Goal: Ask a question: Seek information or help from site administrators or community

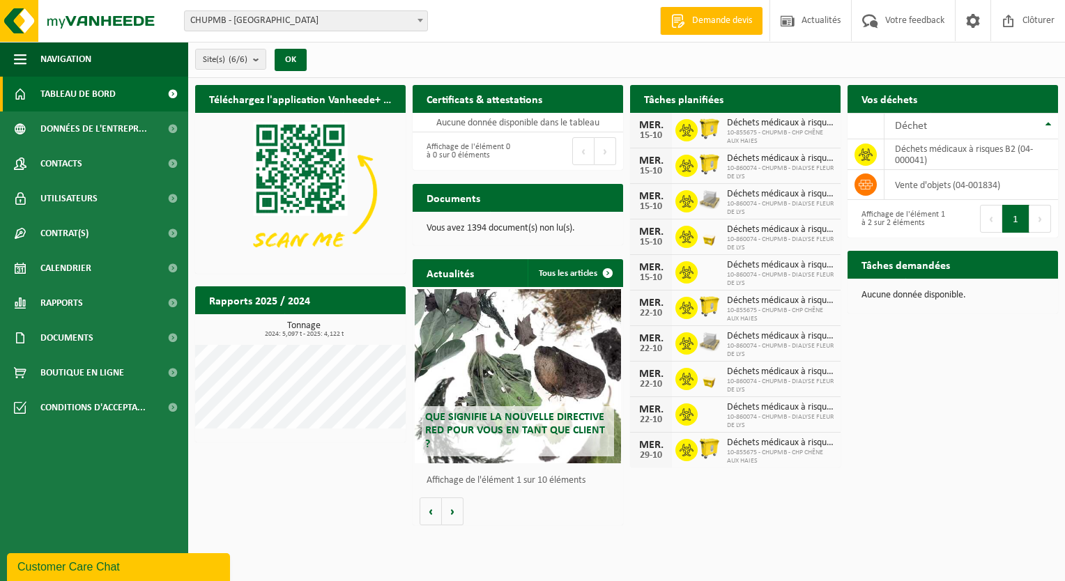
click at [243, 25] on span "CHUPMB - [GEOGRAPHIC_DATA]" at bounding box center [306, 21] width 242 height 20
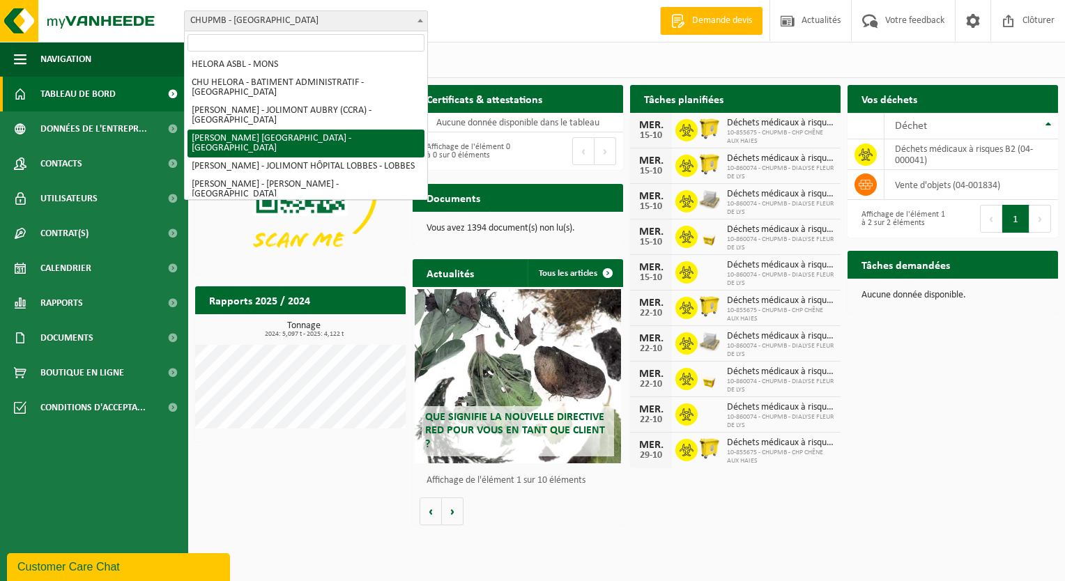
scroll to position [139, 0]
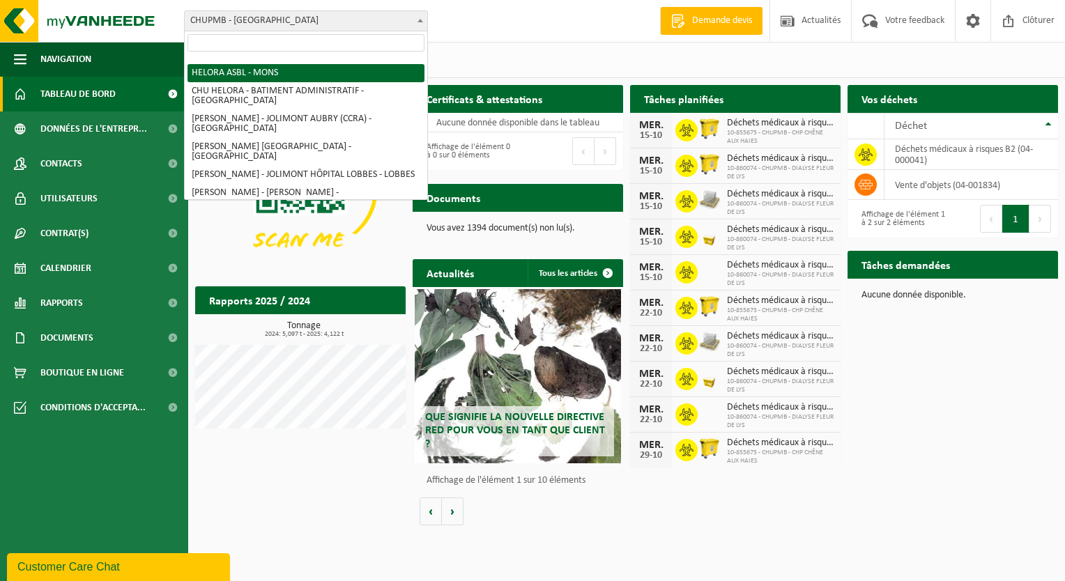
select select "128877"
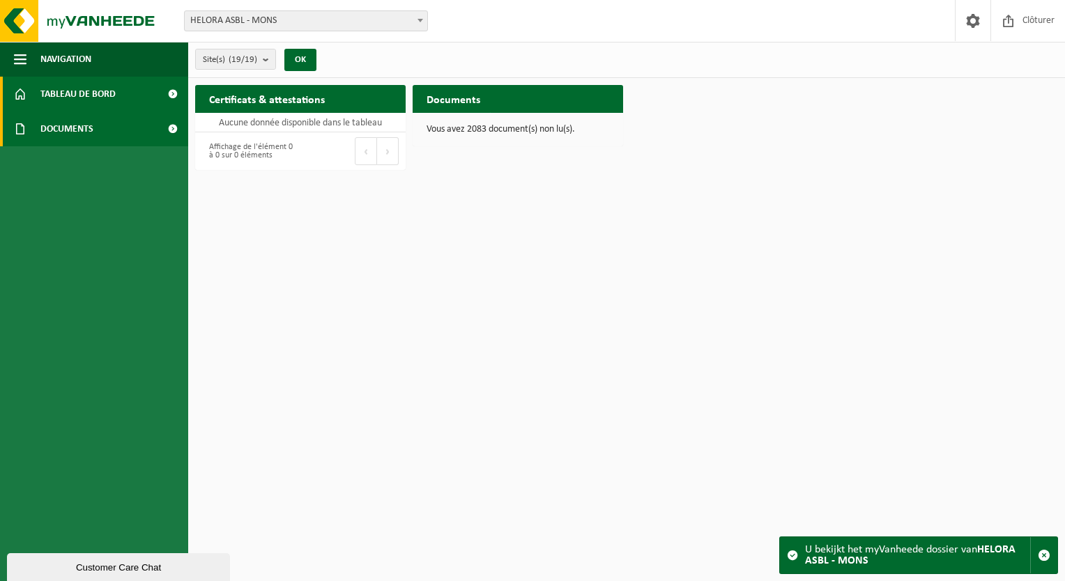
click at [100, 123] on link "Documents" at bounding box center [94, 128] width 188 height 35
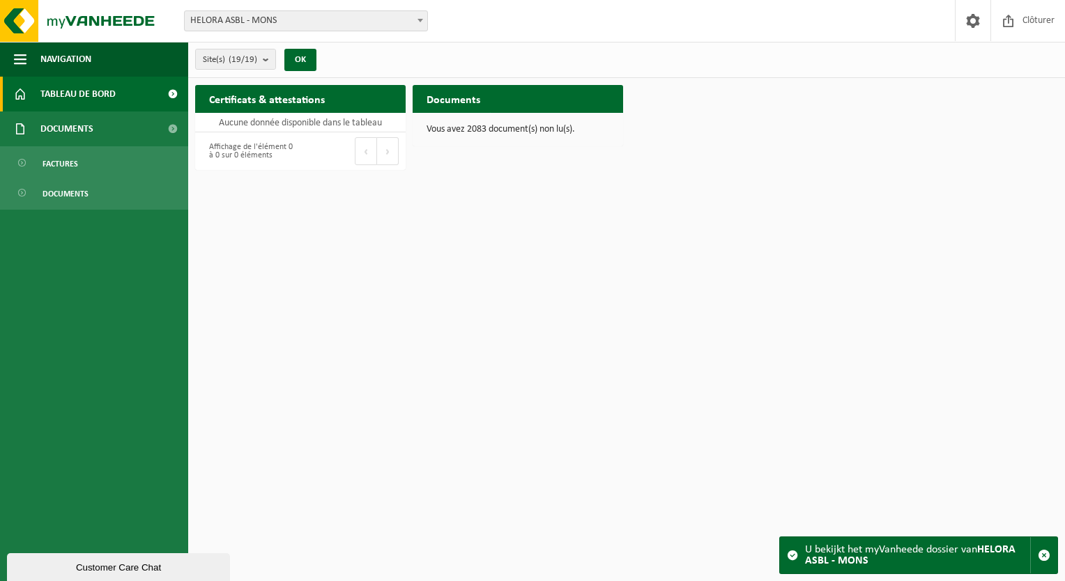
click at [86, 110] on span "Tableau de bord" at bounding box center [77, 94] width 75 height 35
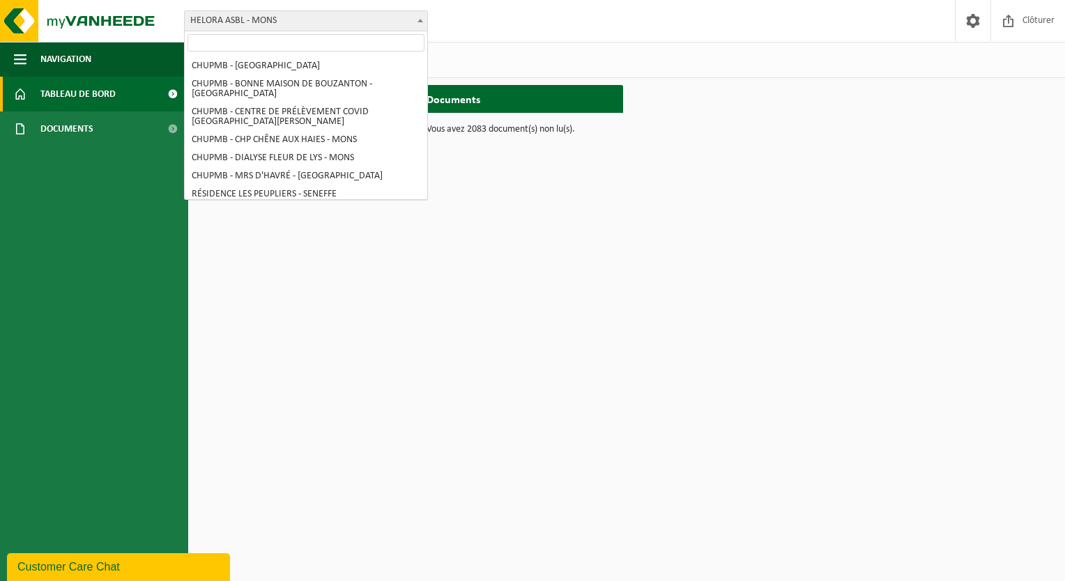
click at [245, 23] on span "HELORA ASBL - MONS" at bounding box center [306, 21] width 242 height 20
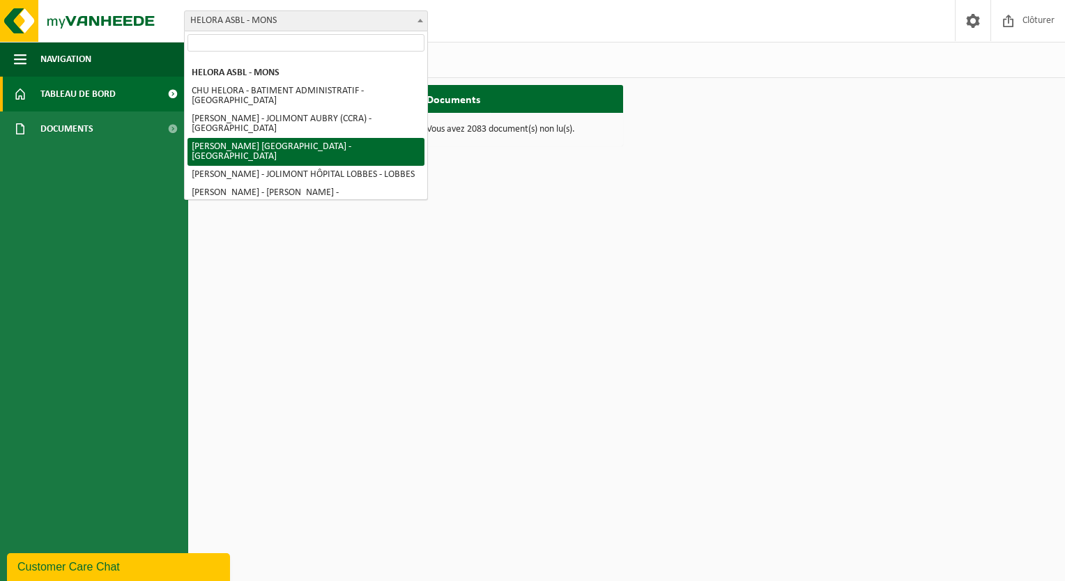
scroll to position [209, 0]
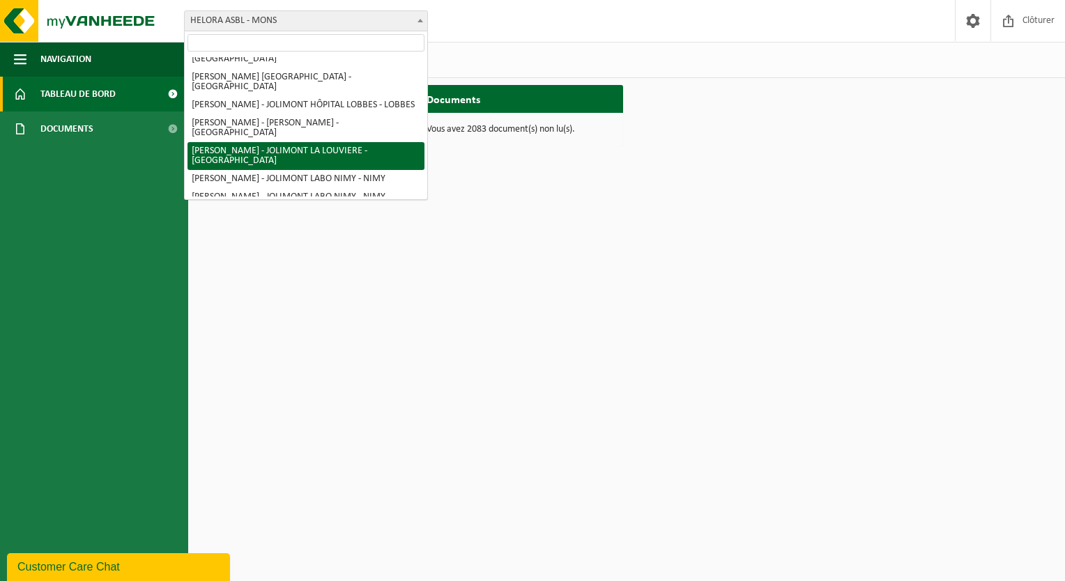
select select "167053"
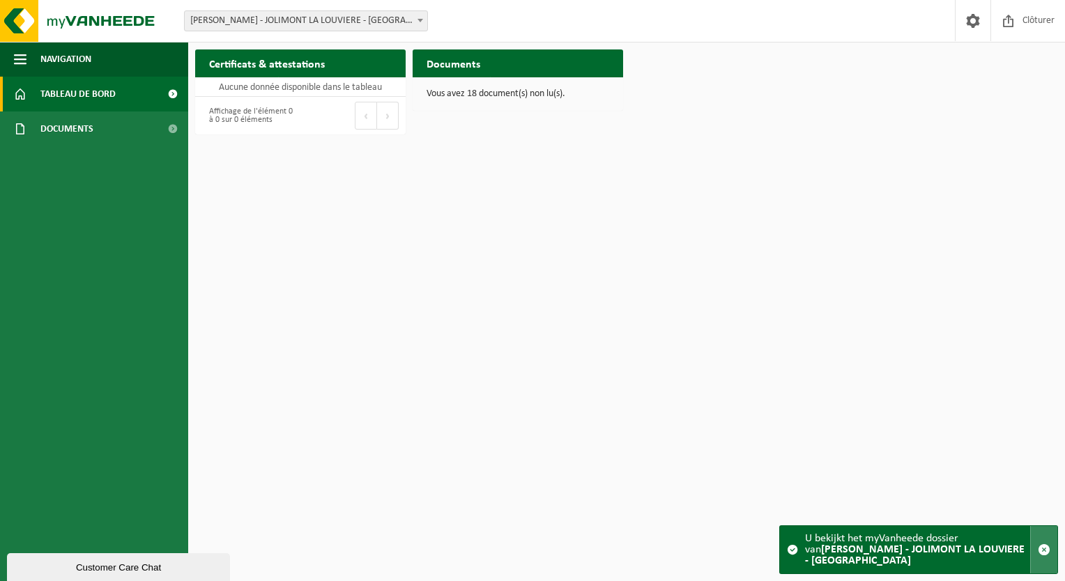
click at [1036, 550] on button "button" at bounding box center [1043, 549] width 27 height 47
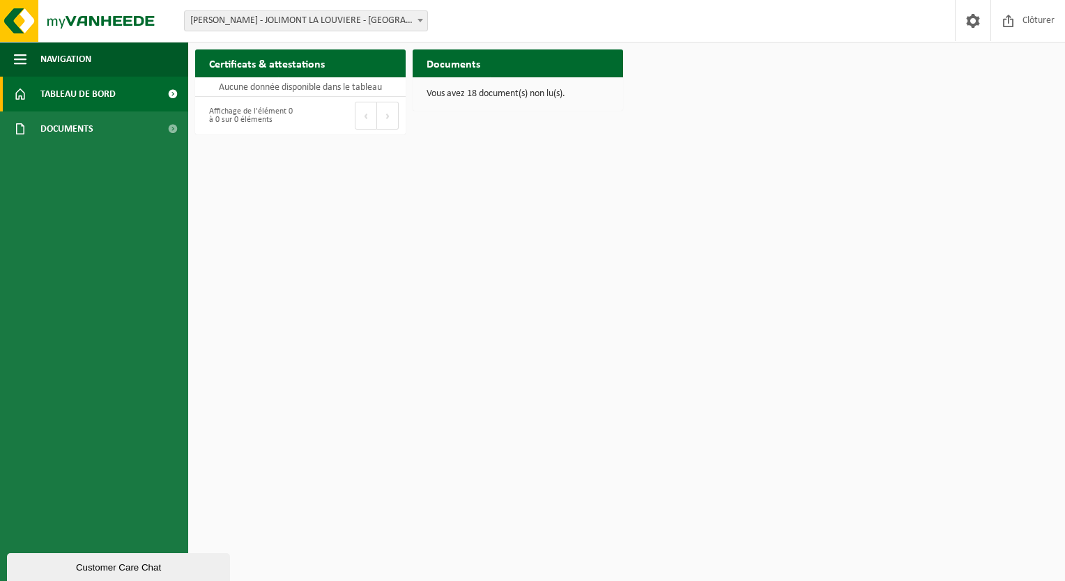
click at [105, 569] on div "Customer Care Chat" at bounding box center [118, 567] width 202 height 10
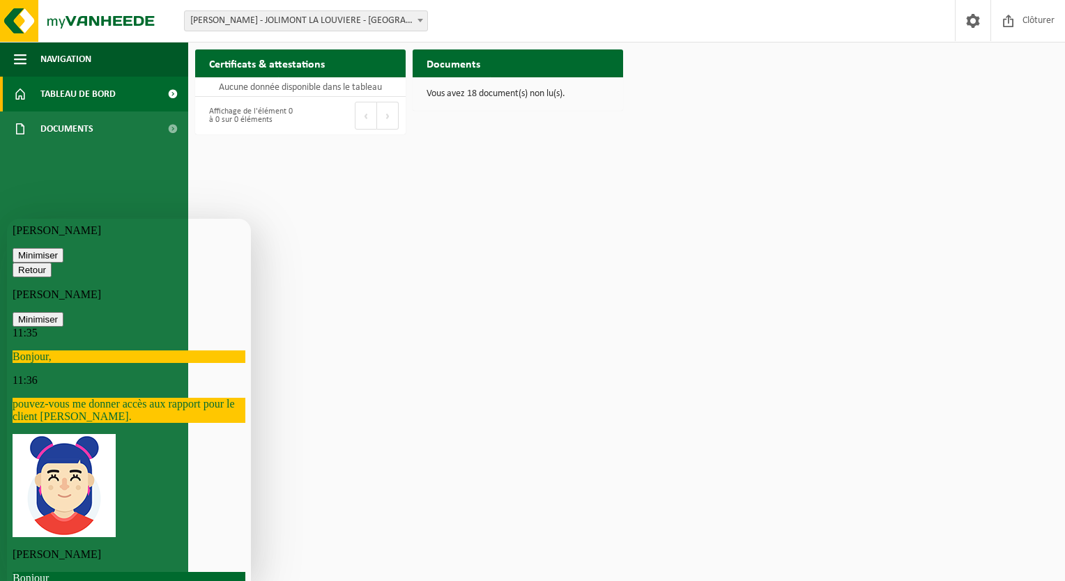
scroll to position [1443, 0]
drag, startPoint x: 211, startPoint y: 458, endPoint x: 81, endPoint y: 353, distance: 167.9
drag, startPoint x: 81, startPoint y: 353, endPoint x: 40, endPoint y: 362, distance: 42.1
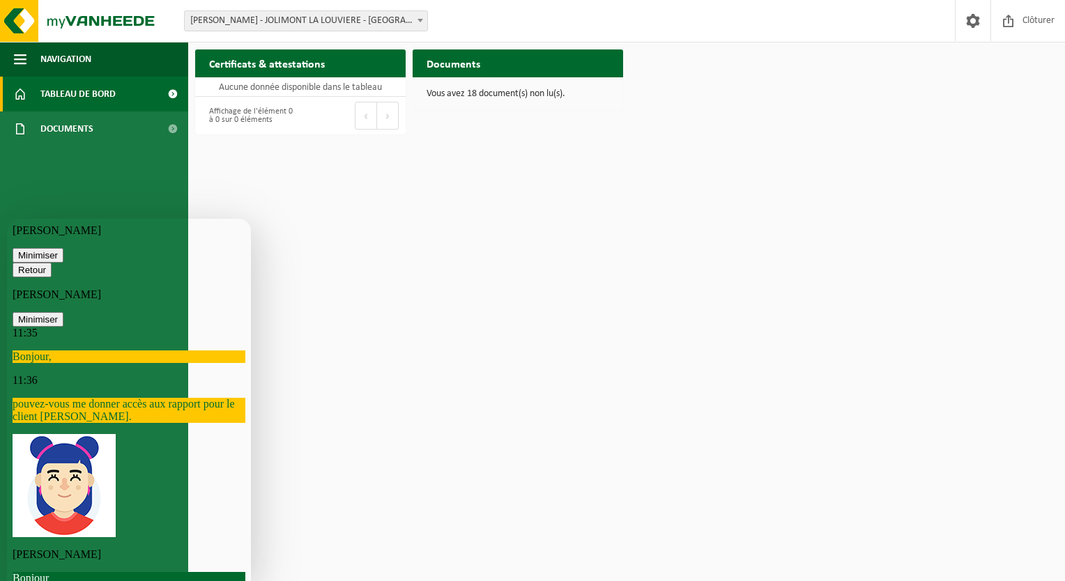
click at [963, 18] on span at bounding box center [972, 20] width 21 height 41
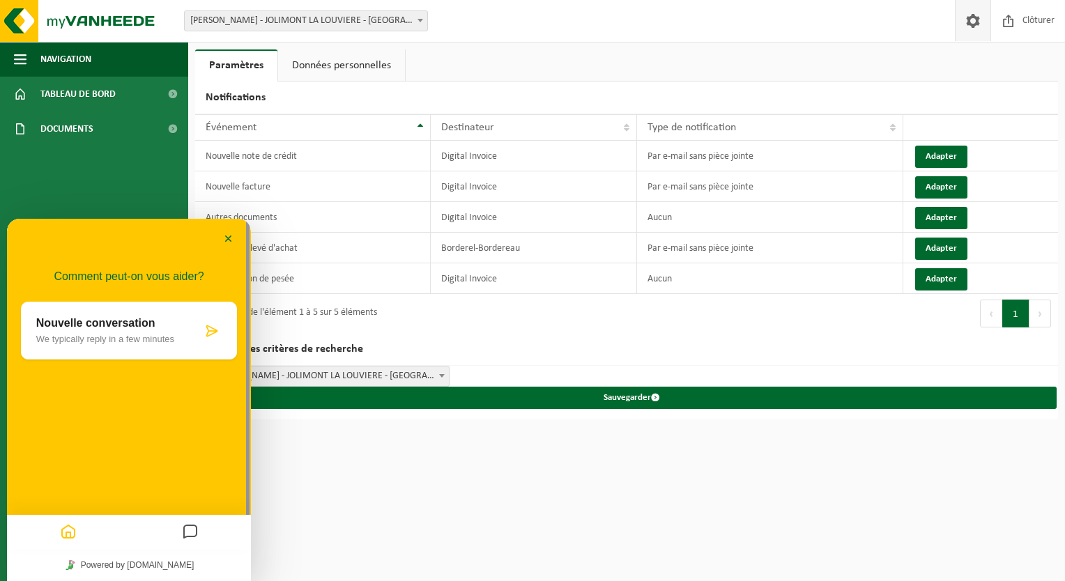
click at [170, 171] on ul "Navigation Clôturer Tableau de bord Documents Factures Documents" at bounding box center [94, 311] width 188 height 539
click at [338, 66] on link "Données personnelles" at bounding box center [341, 65] width 127 height 32
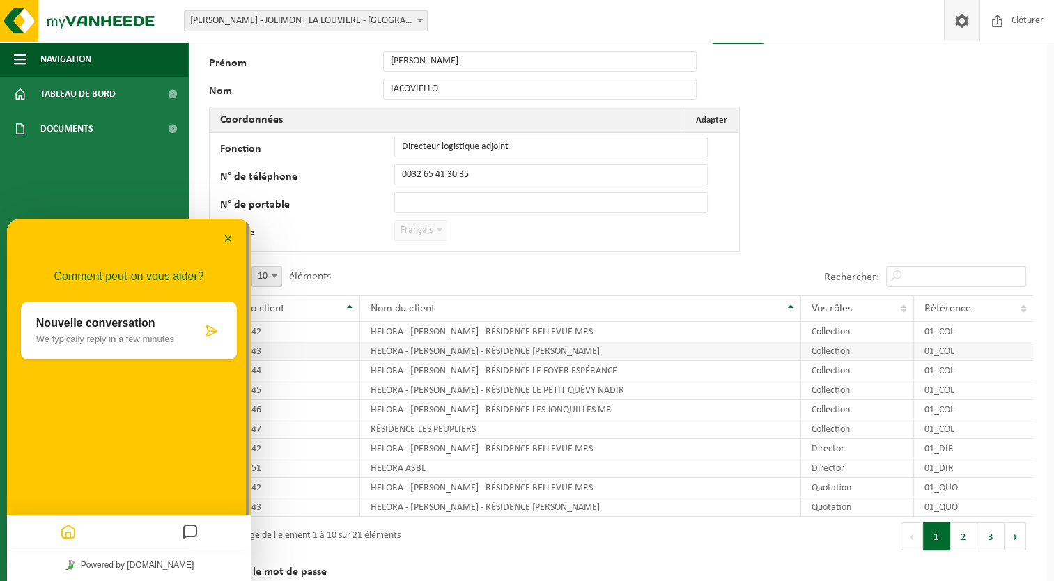
scroll to position [131, 0]
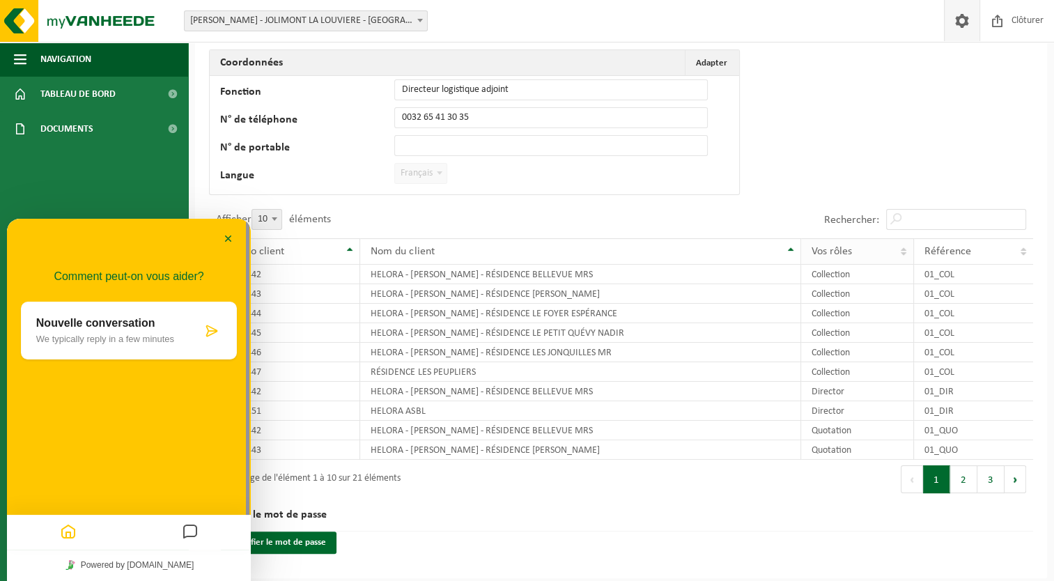
click at [903, 255] on th "Vos rôles" at bounding box center [857, 251] width 113 height 26
click at [902, 255] on th "Vos rôles" at bounding box center [857, 251] width 113 height 26
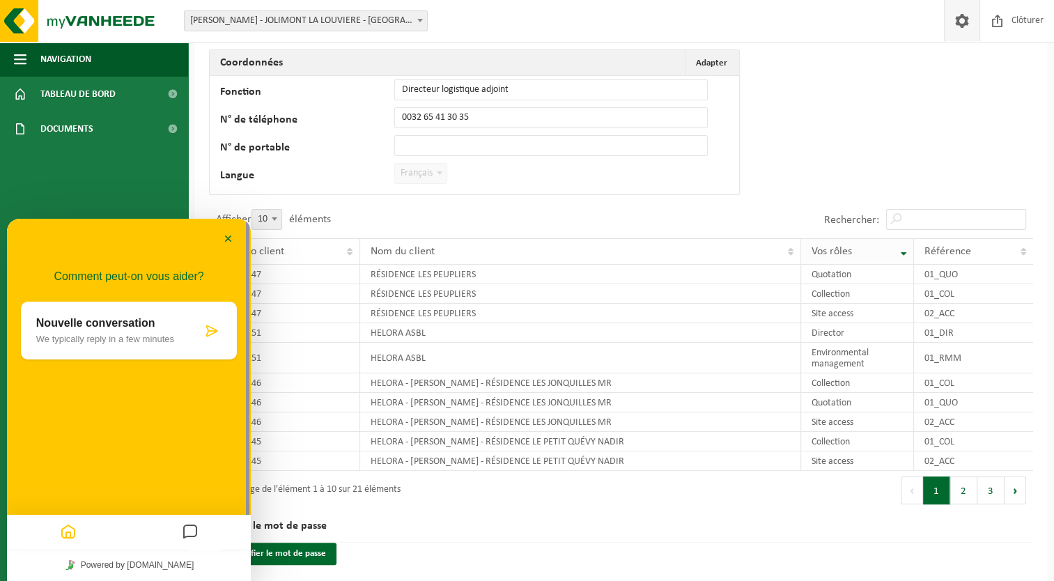
click at [839, 255] on span "Vos rôles" at bounding box center [832, 251] width 40 height 11
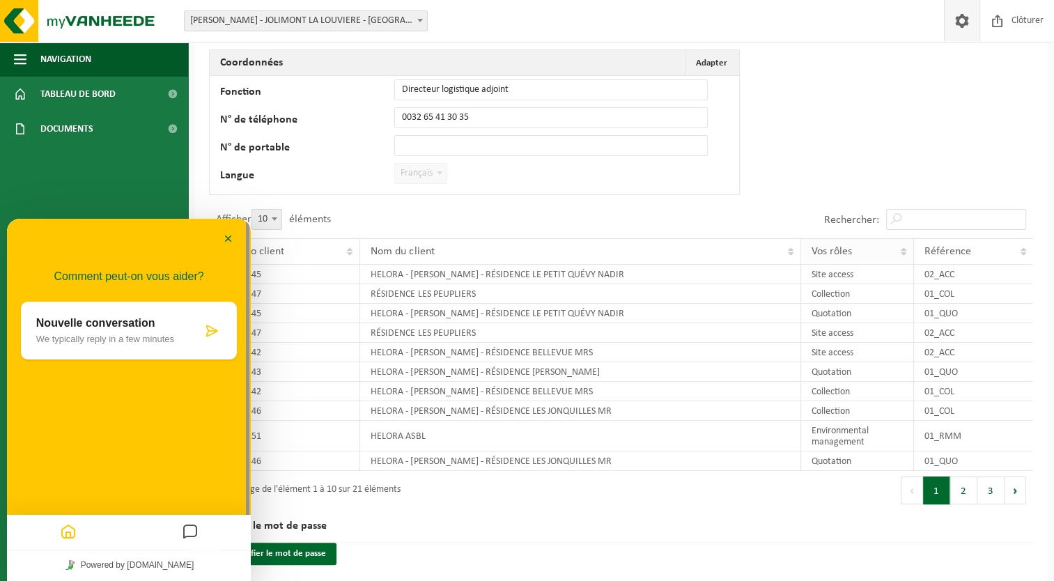
click at [902, 255] on th "Vos rôles" at bounding box center [857, 251] width 113 height 26
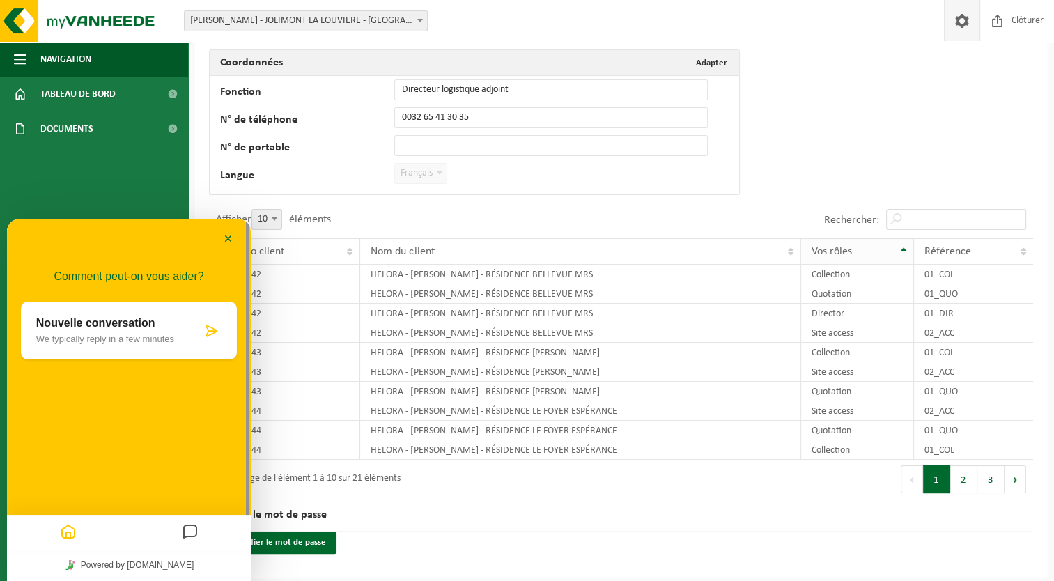
click at [902, 255] on th "Vos rôles" at bounding box center [857, 251] width 113 height 26
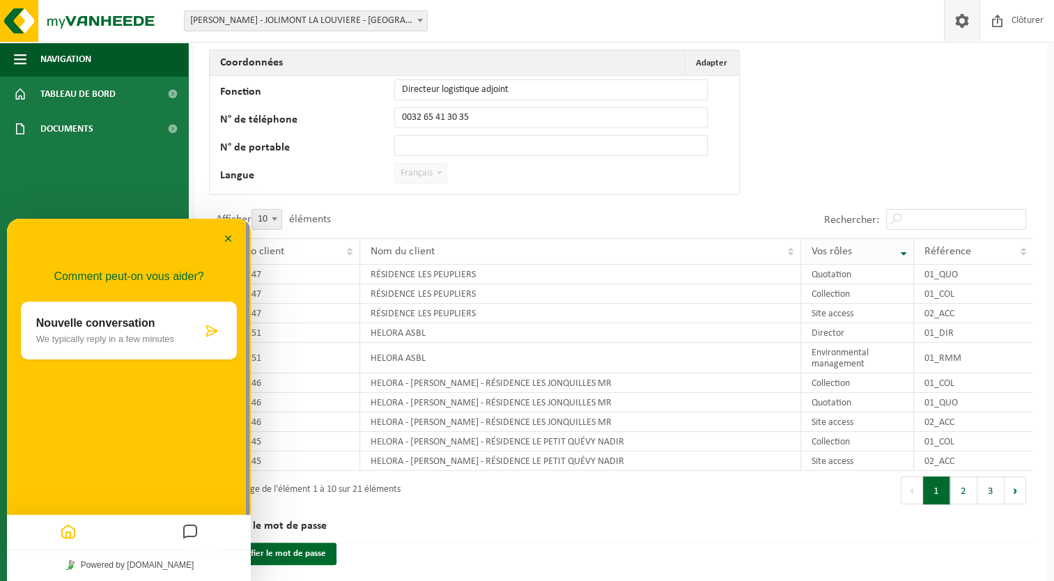
click at [831, 252] on span "Vos rôles" at bounding box center [832, 251] width 40 height 11
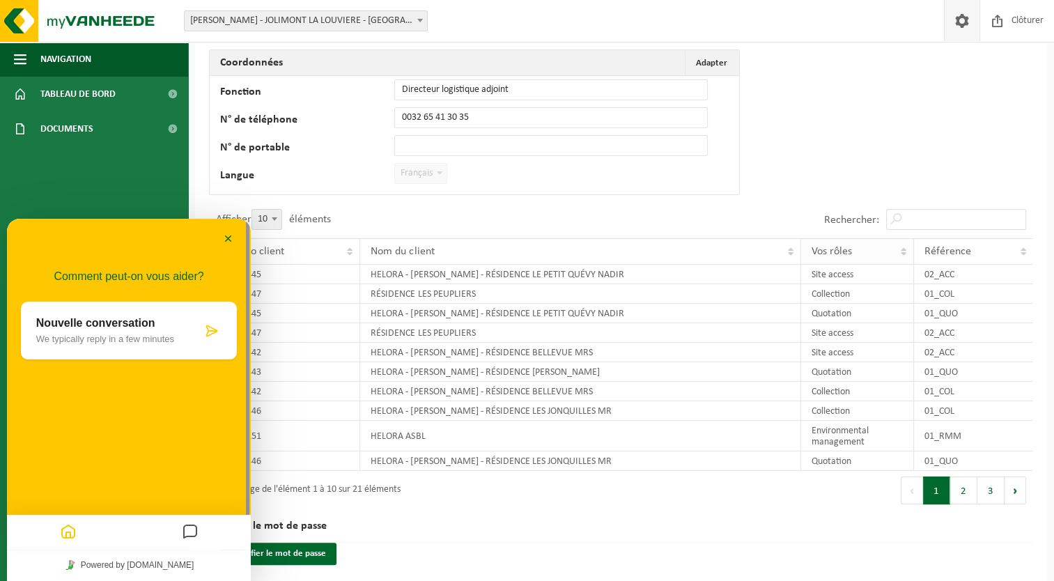
click at [831, 252] on span "Vos rôles" at bounding box center [832, 251] width 40 height 11
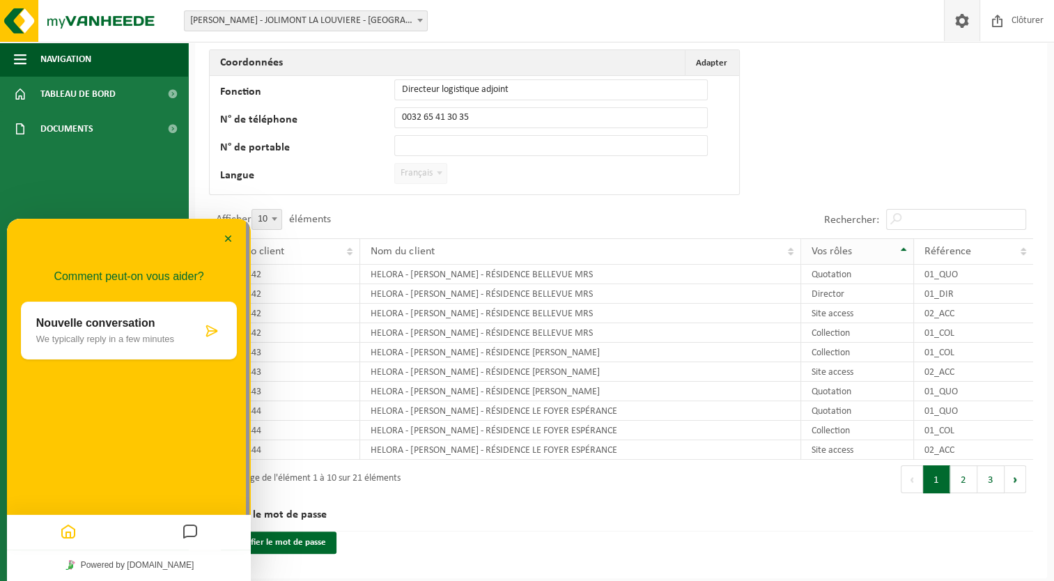
click at [831, 252] on span "Vos rôles" at bounding box center [832, 251] width 40 height 11
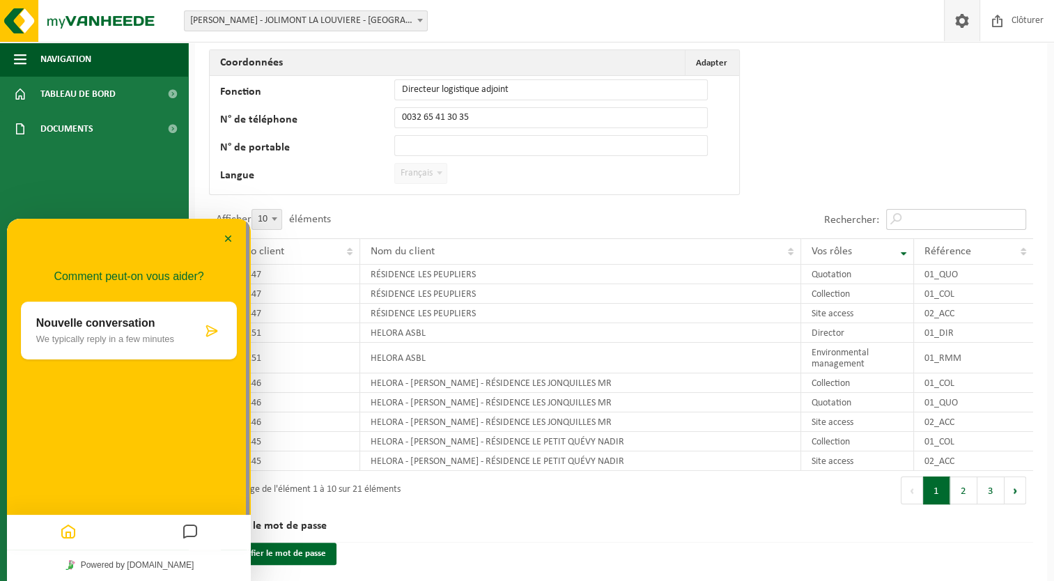
click at [909, 222] on input "Rechercher:" at bounding box center [956, 219] width 140 height 21
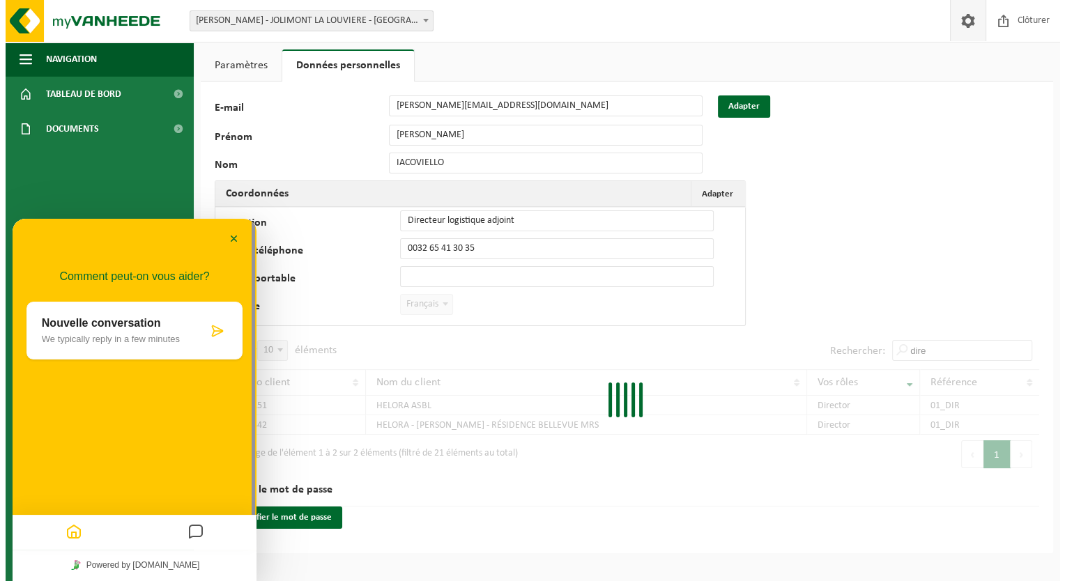
scroll to position [0, 0]
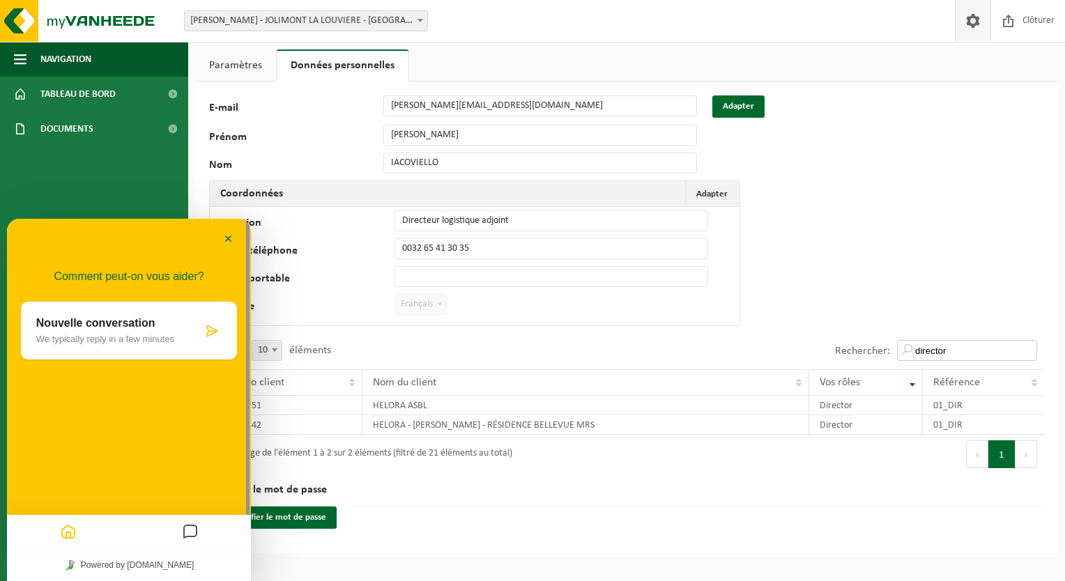
type input "director"
click at [601, 347] on div "Afficher 10 25 50 100 10 éléments" at bounding box center [417, 351] width 417 height 36
click at [409, 295] on span "Français" at bounding box center [421, 305] width 52 height 20
click at [805, 470] on div "Premier Précédent 1 Suivant Dernier" at bounding box center [834, 454] width 417 height 39
click at [229, 244] on button "Minimiser" at bounding box center [228, 239] width 22 height 21
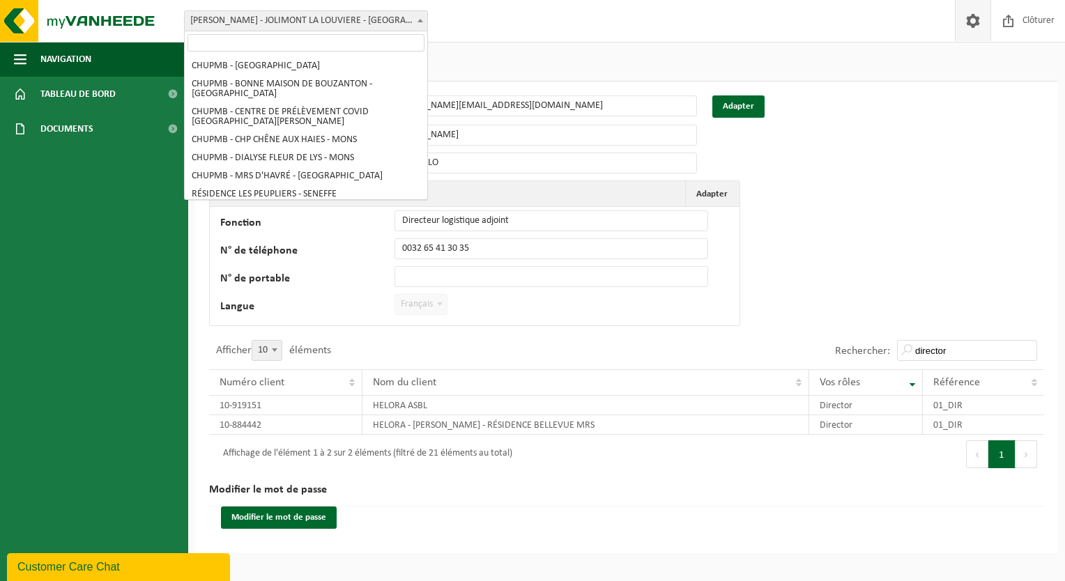
click at [341, 21] on span "[PERSON_NAME] - JOLIMONT LA LOUVIERE - [GEOGRAPHIC_DATA]" at bounding box center [306, 21] width 242 height 20
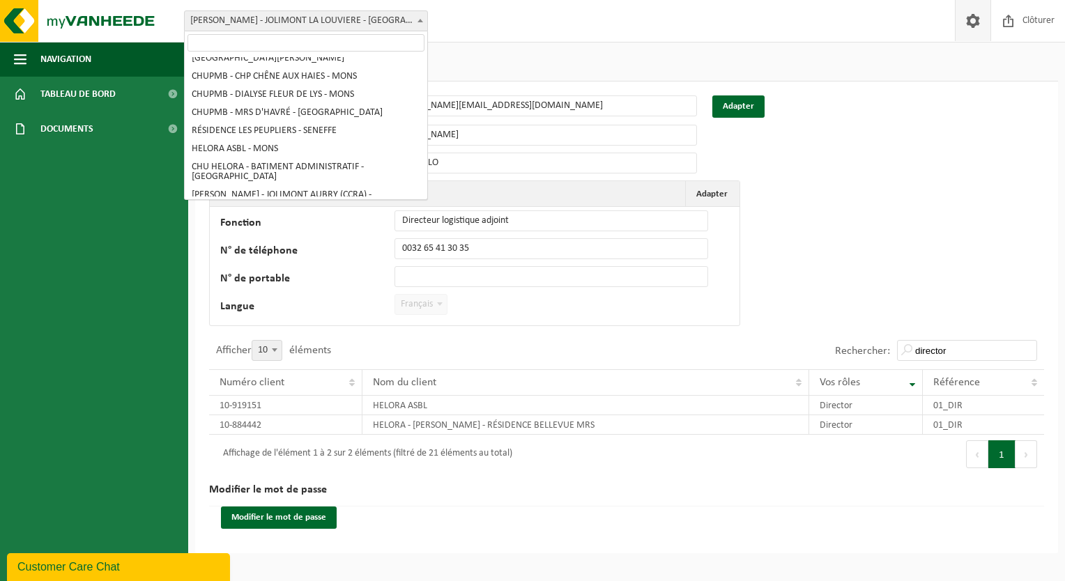
scroll to position [86, 0]
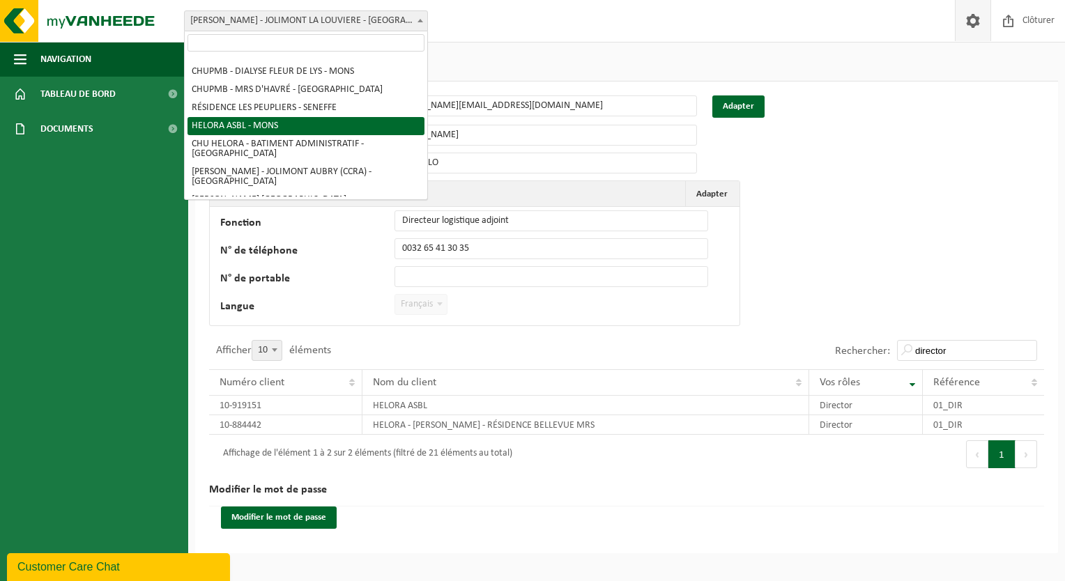
select select "128877"
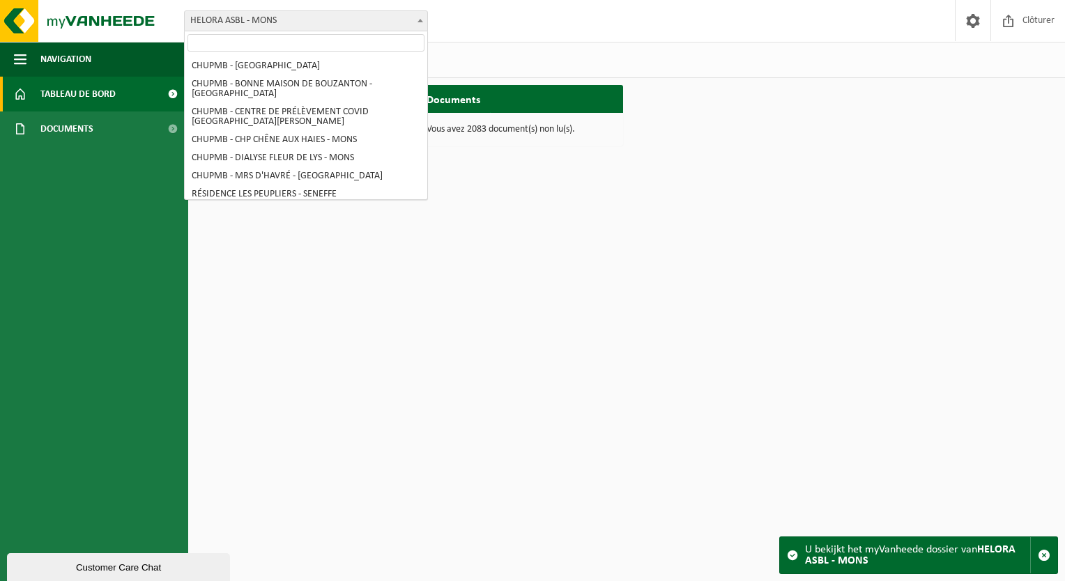
click at [258, 21] on span "HELORA ASBL - MONS" at bounding box center [306, 21] width 242 height 20
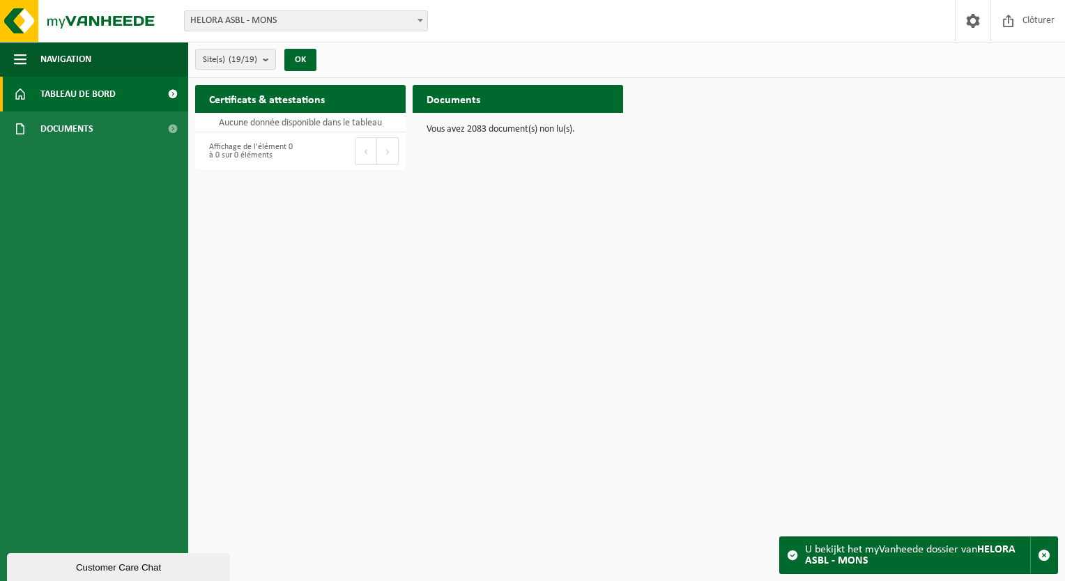
click at [258, 21] on span "HELORA ASBL - MONS" at bounding box center [306, 21] width 242 height 20
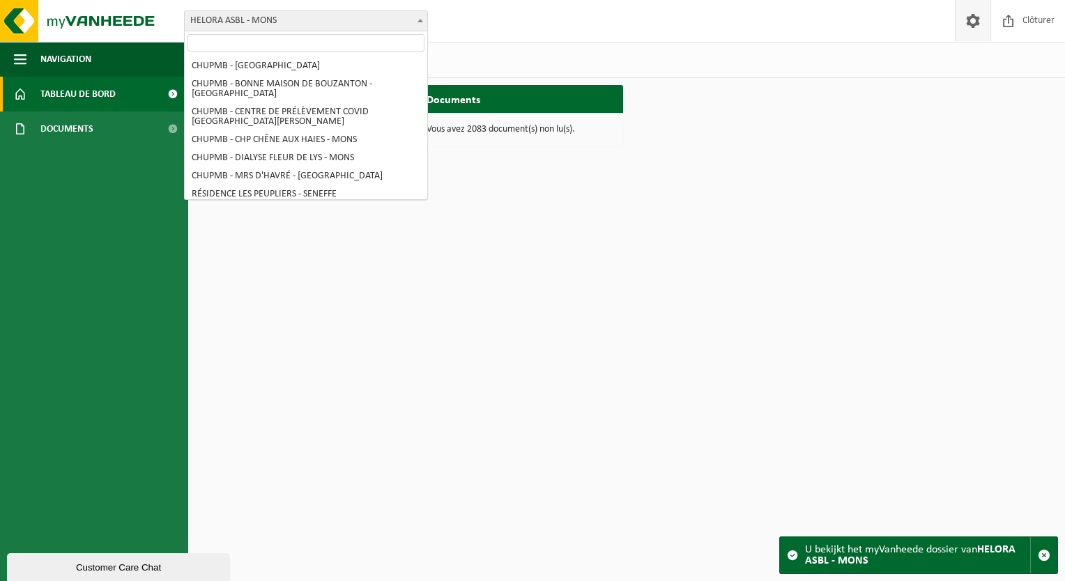
click at [975, 20] on span at bounding box center [972, 20] width 21 height 41
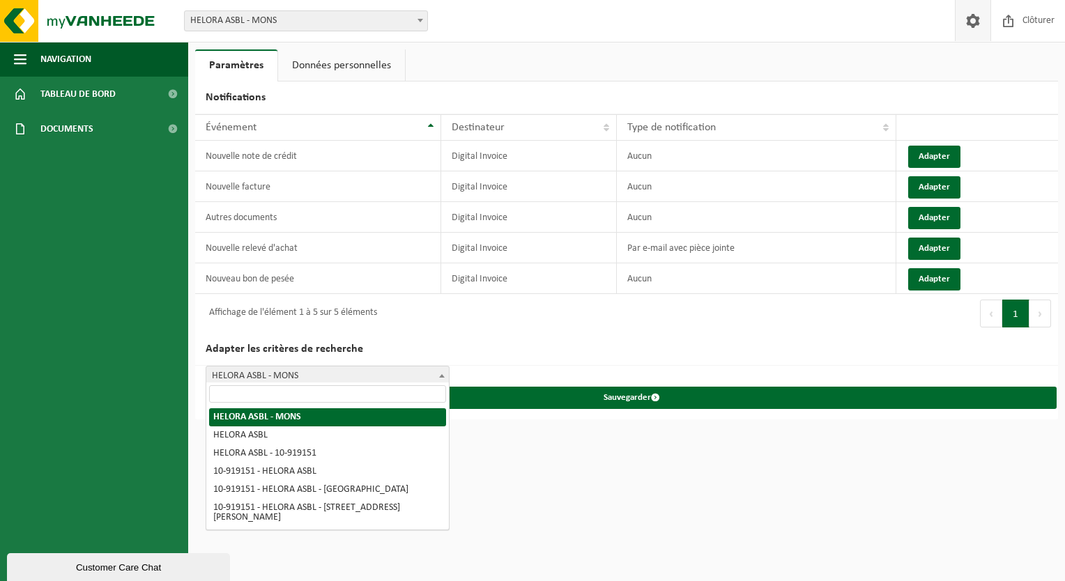
click at [282, 375] on span "HELORA ASBL - MONS" at bounding box center [327, 376] width 242 height 20
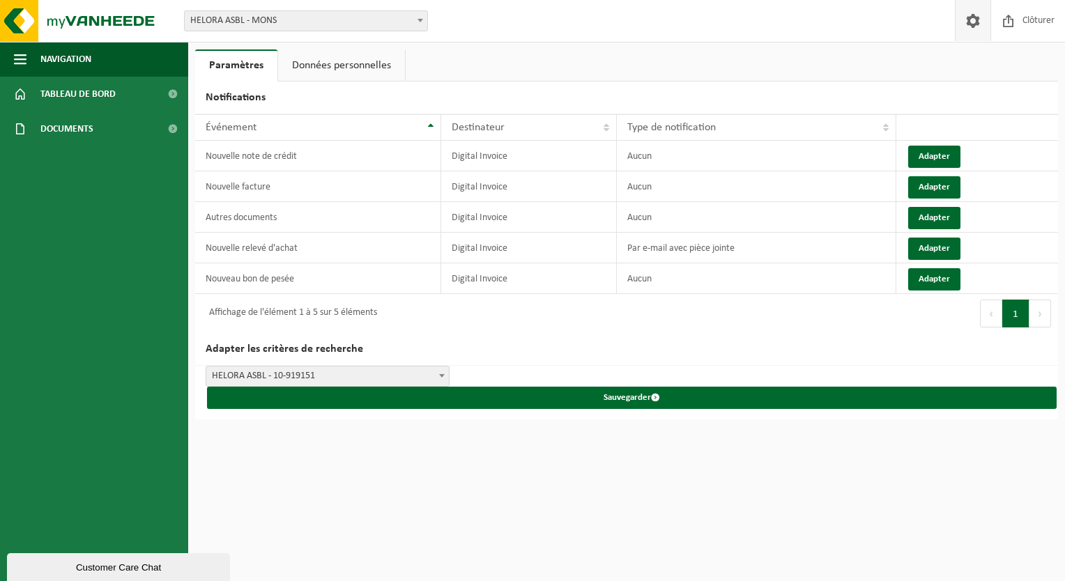
click at [280, 367] on span "HELORA ASBL - 10-919151" at bounding box center [327, 376] width 242 height 20
click at [291, 369] on span "HELORA ASBL" at bounding box center [327, 376] width 242 height 20
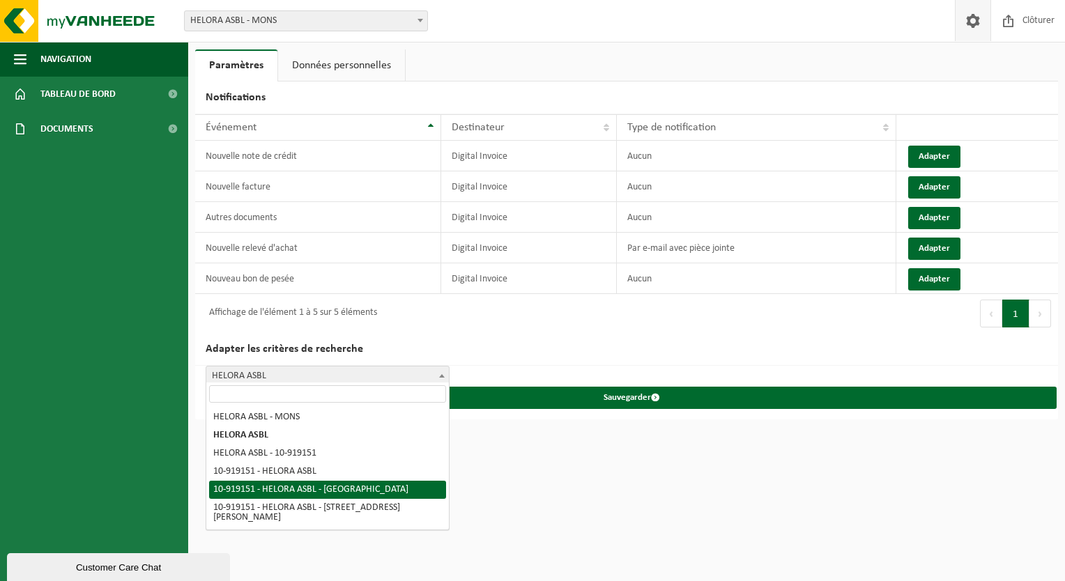
select select "4"
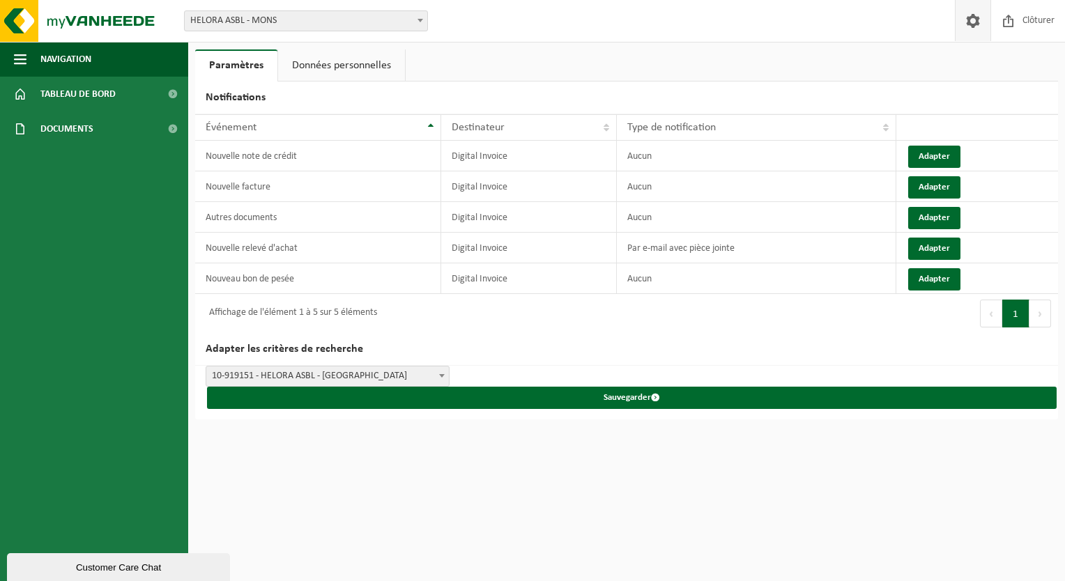
click at [965, 26] on span at bounding box center [972, 20] width 21 height 41
click at [362, 60] on link "Données personnelles" at bounding box center [341, 65] width 127 height 32
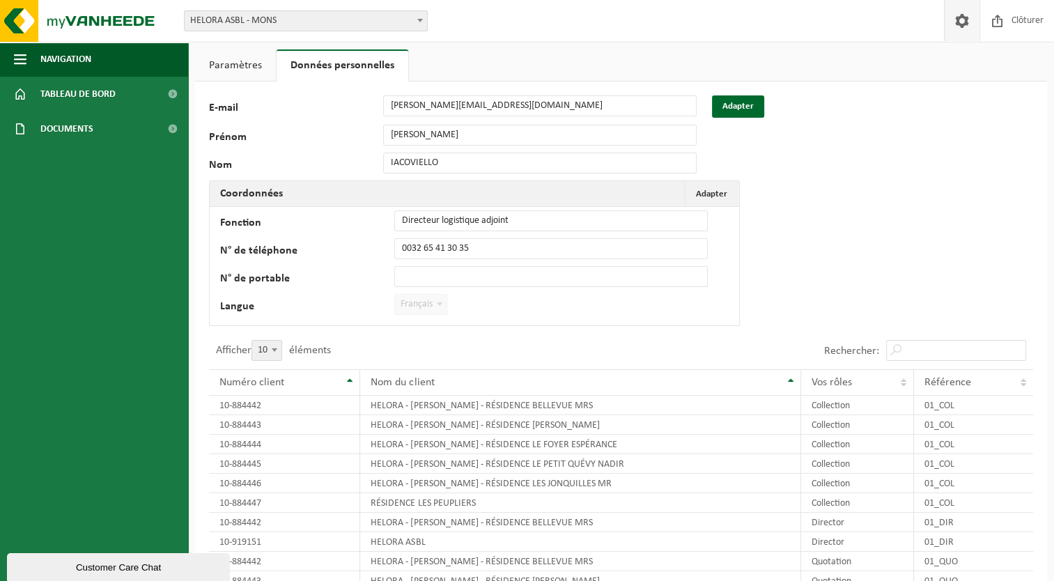
click at [239, 66] on link "Paramètres" at bounding box center [235, 65] width 81 height 32
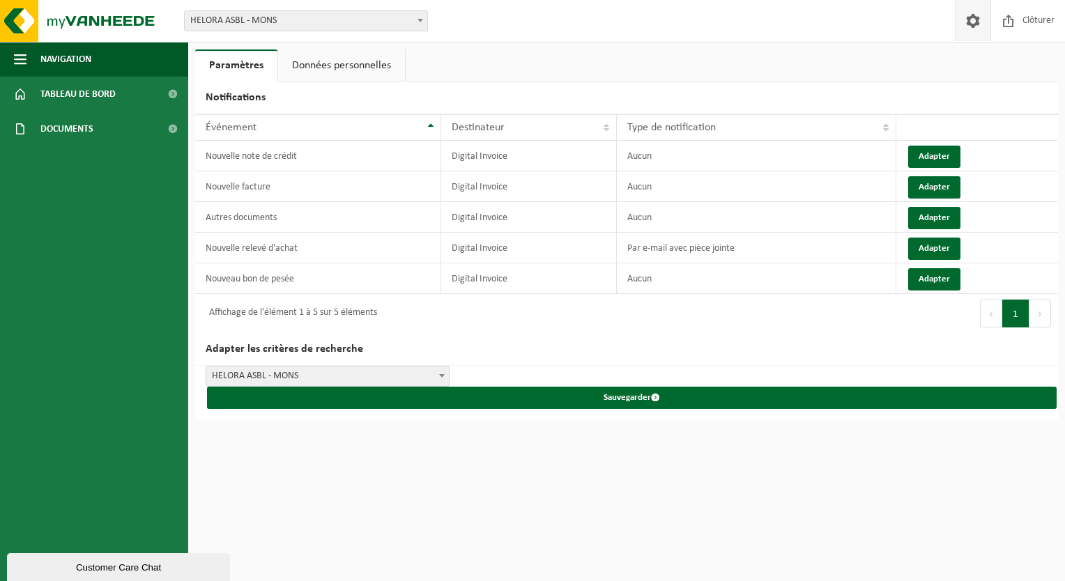
click at [347, 71] on link "Données personnelles" at bounding box center [341, 65] width 127 height 32
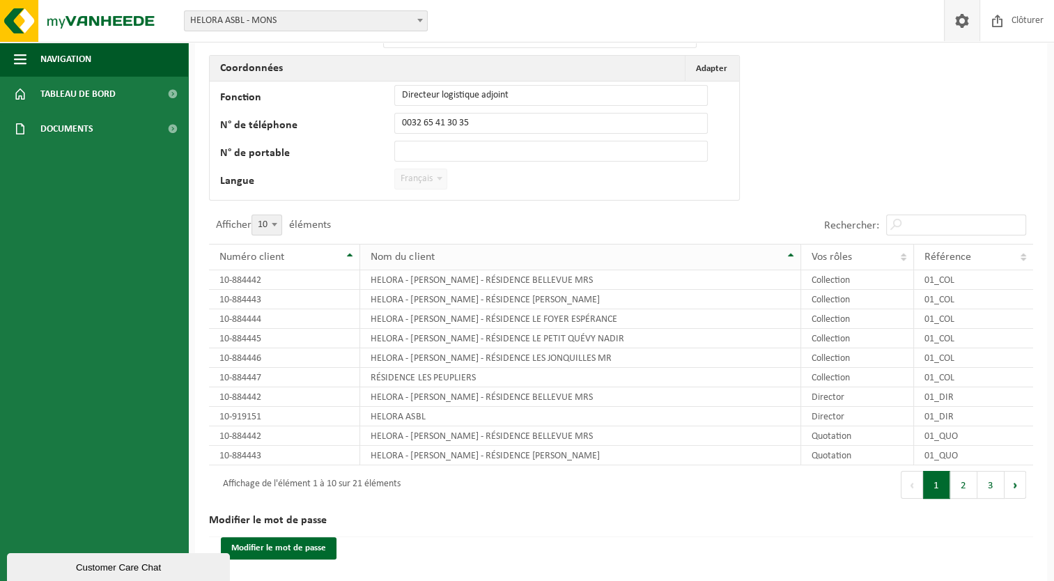
scroll to position [131, 0]
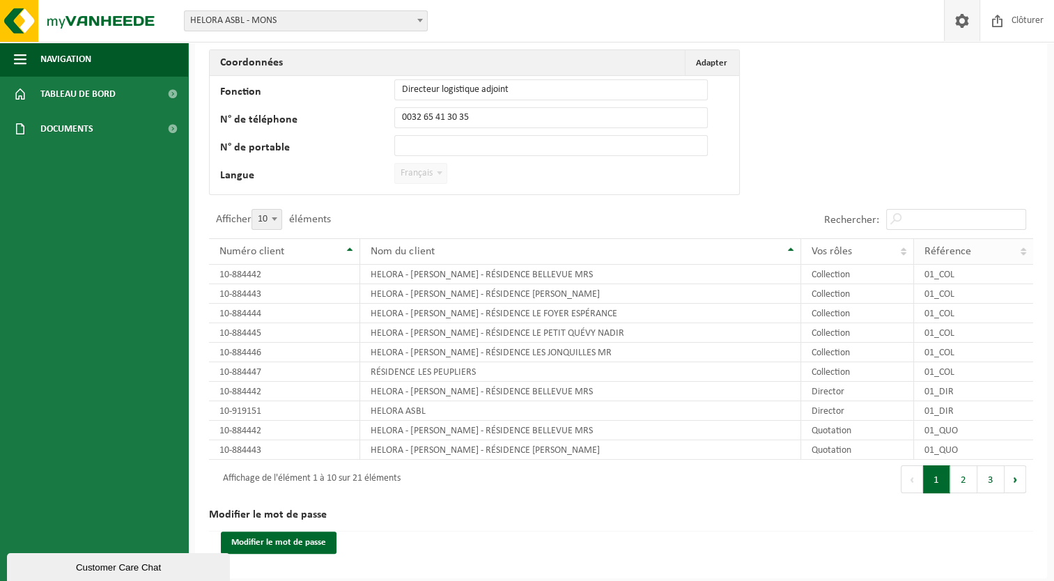
click at [1020, 252] on th "Référence" at bounding box center [973, 251] width 119 height 26
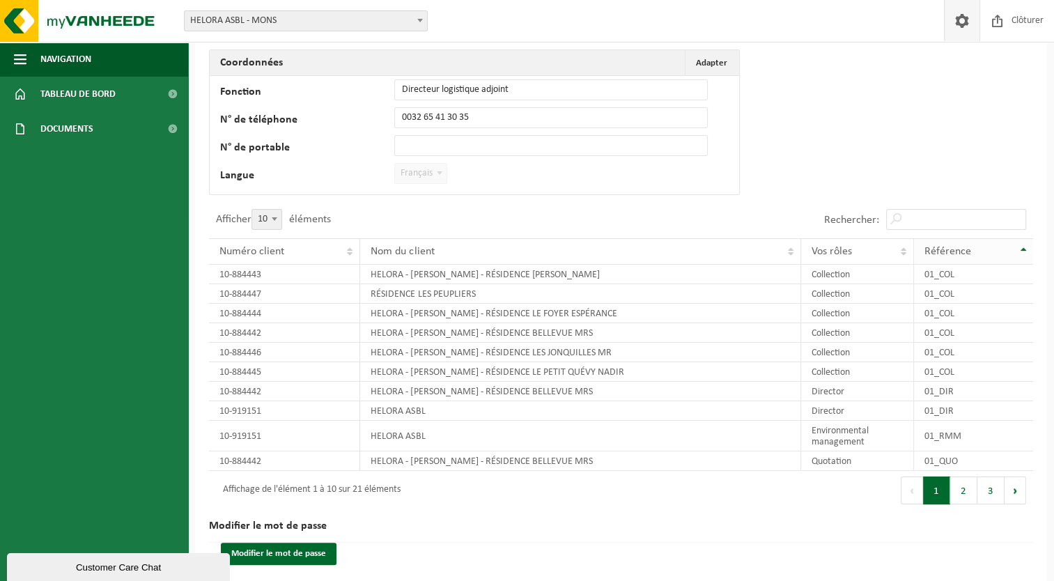
click at [1023, 253] on th "Référence" at bounding box center [973, 251] width 119 height 26
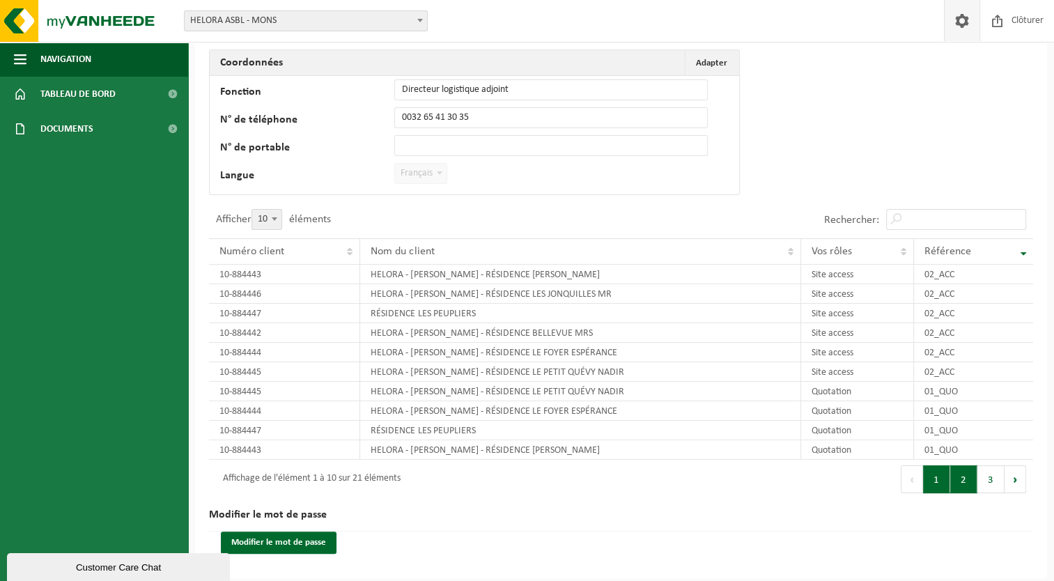
click at [968, 474] on button "2" at bounding box center [963, 479] width 27 height 28
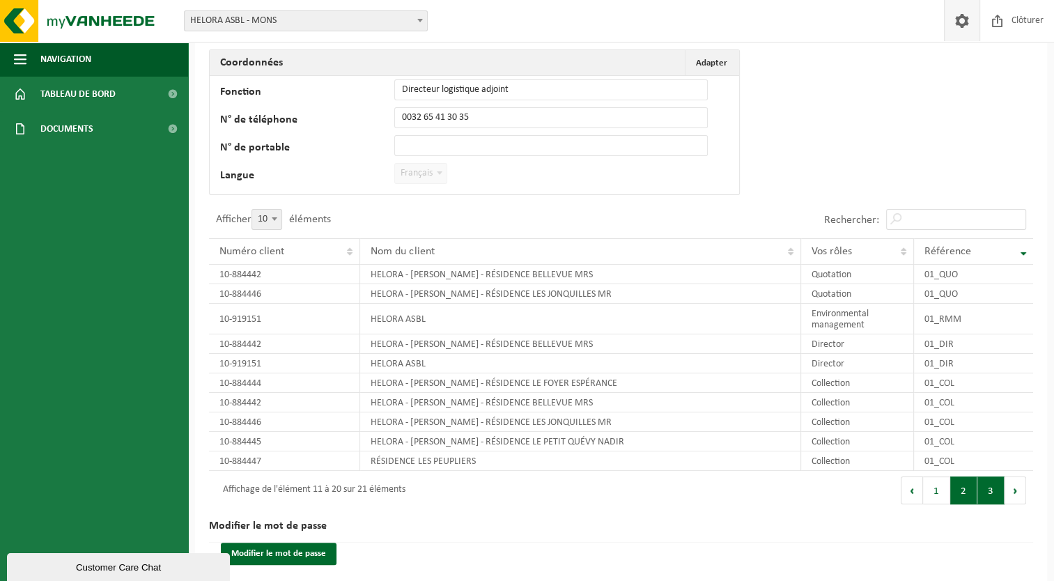
click at [991, 488] on button "3" at bounding box center [991, 491] width 27 height 28
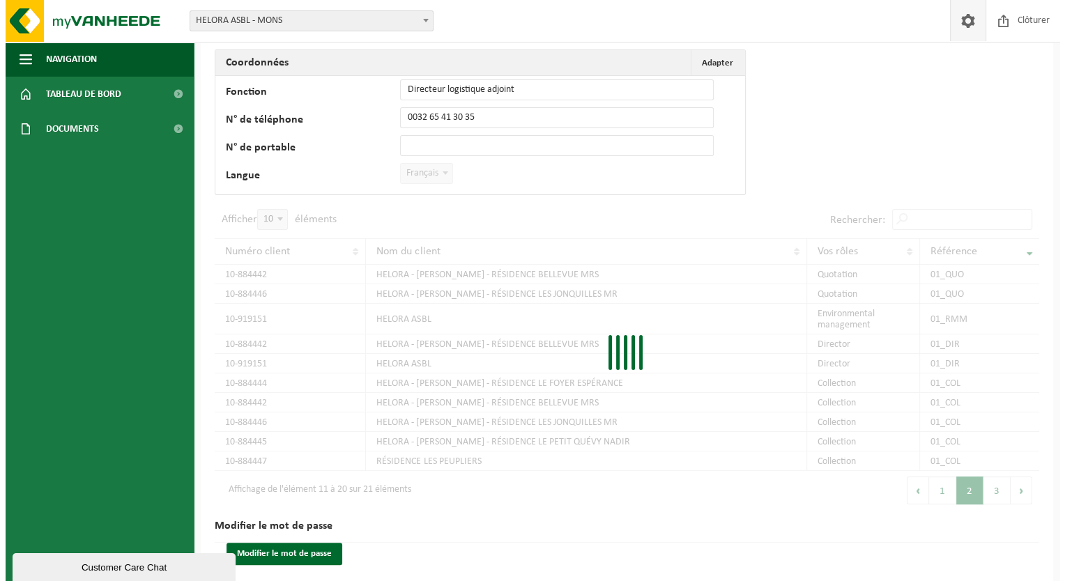
scroll to position [0, 0]
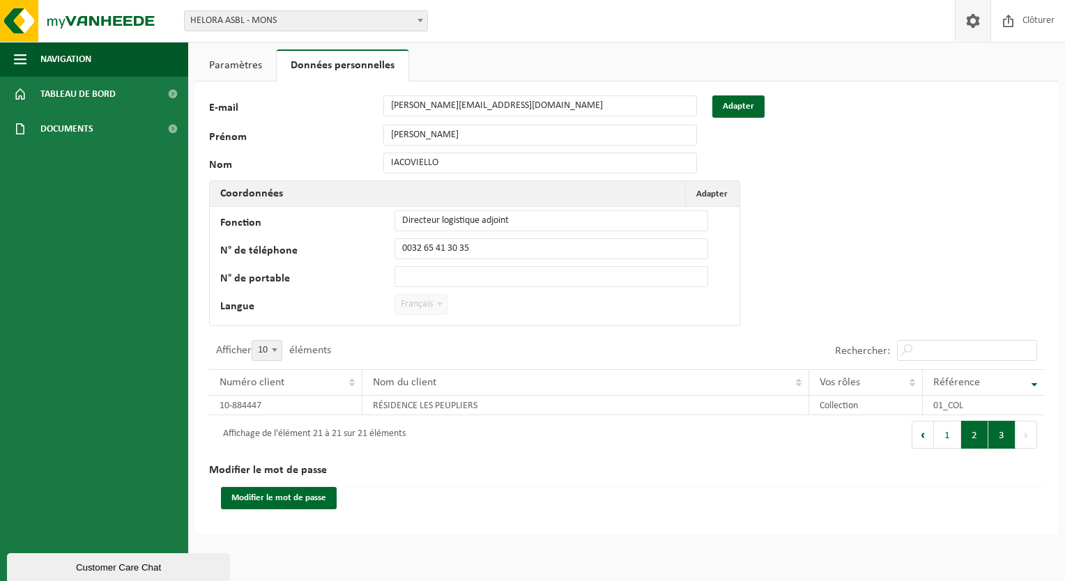
click at [975, 436] on button "2" at bounding box center [974, 435] width 27 height 28
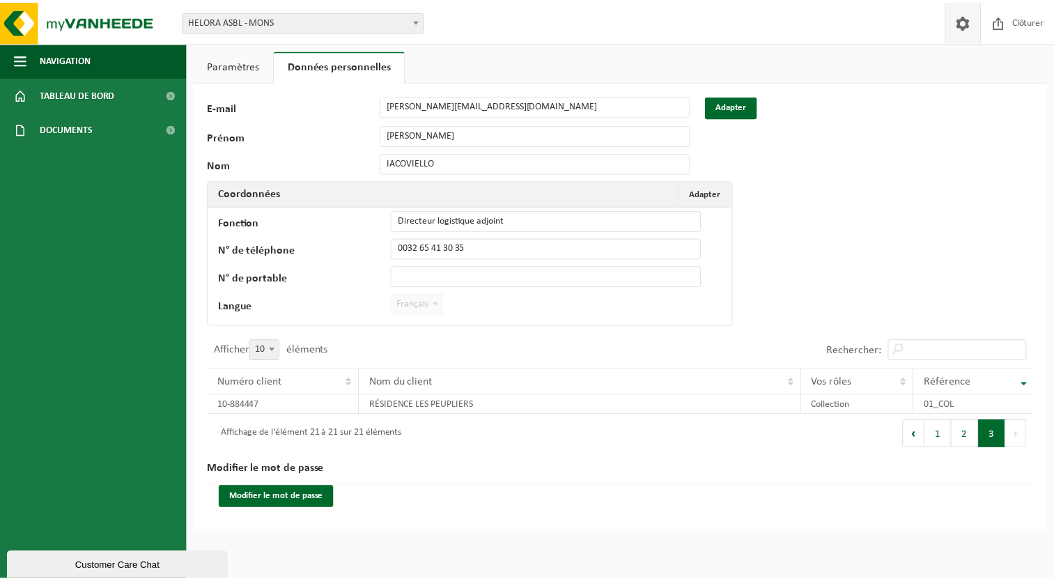
scroll to position [142, 0]
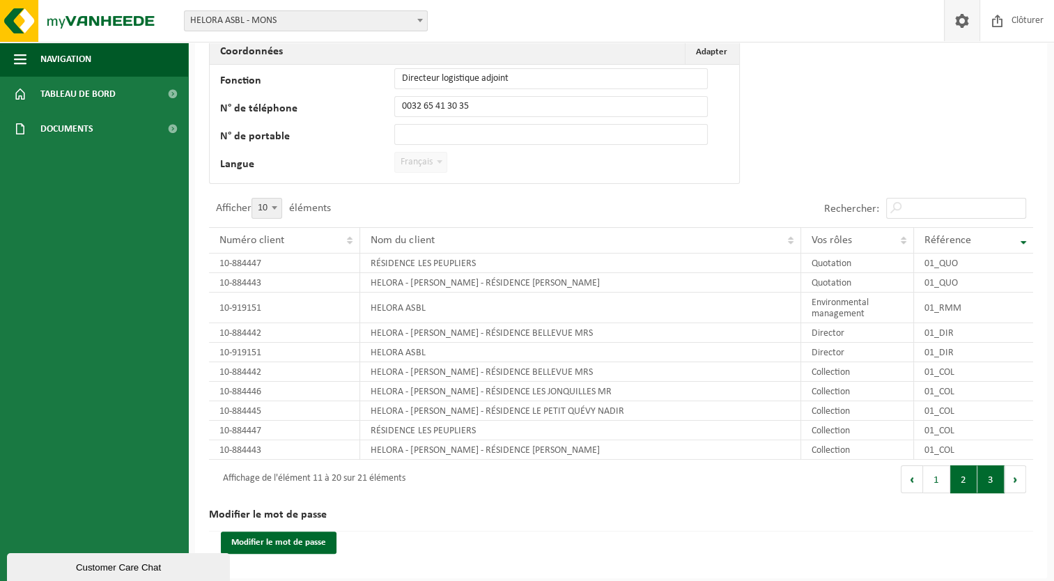
click at [989, 468] on button "3" at bounding box center [991, 479] width 27 height 28
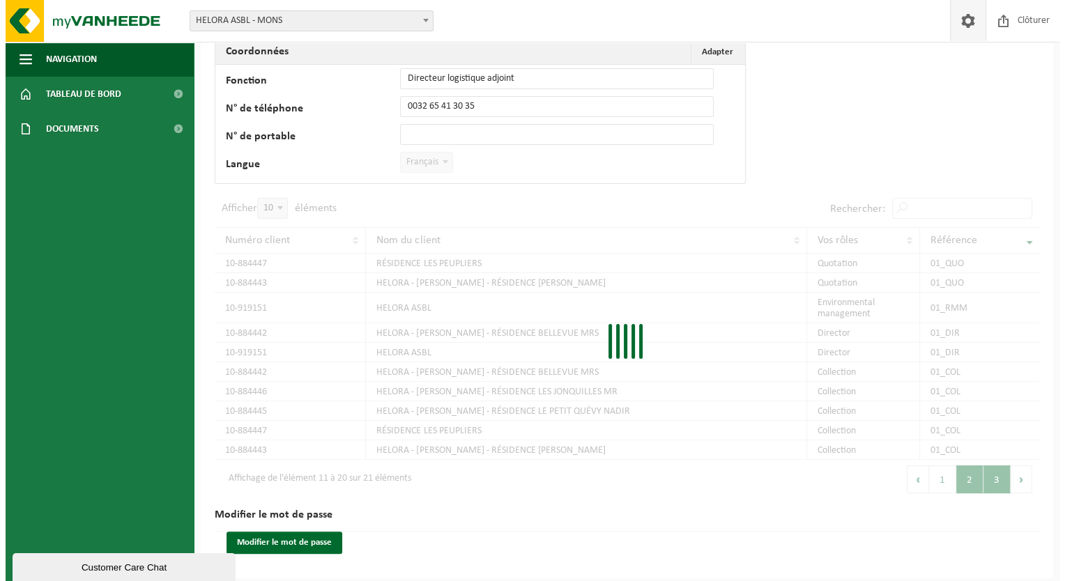
scroll to position [0, 0]
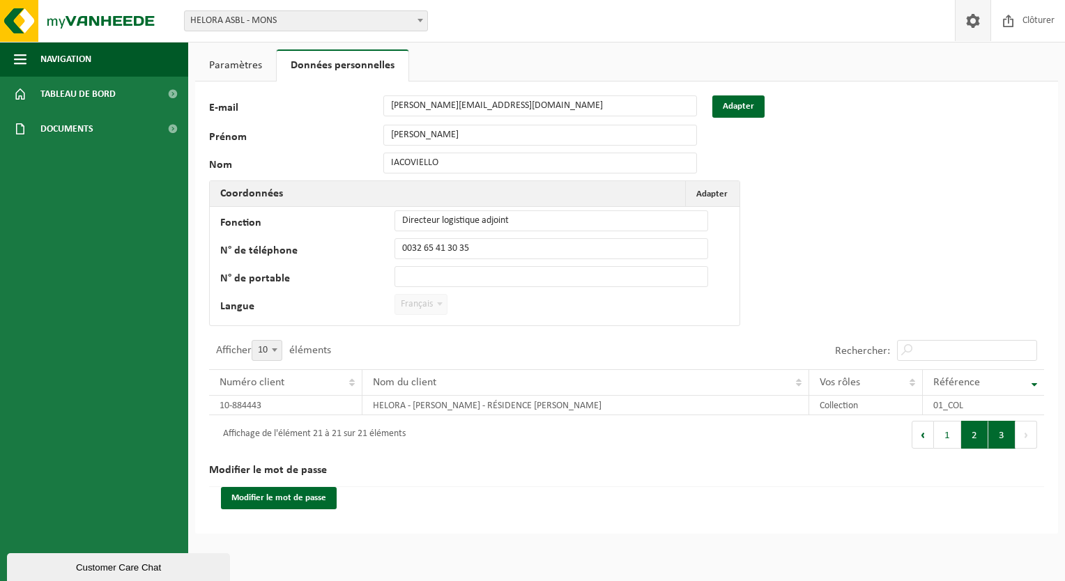
click at [974, 439] on button "2" at bounding box center [974, 435] width 27 height 28
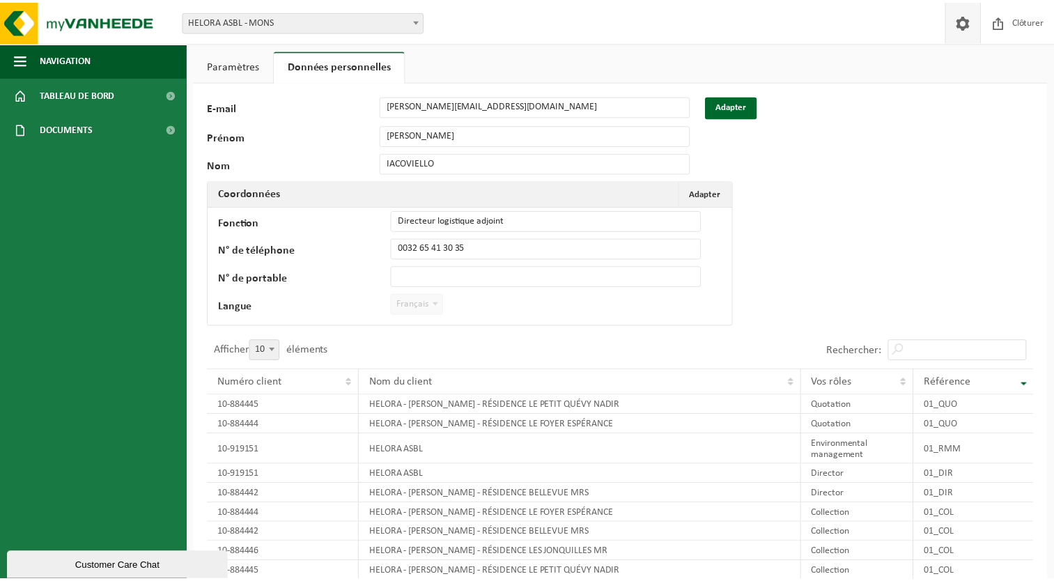
scroll to position [142, 0]
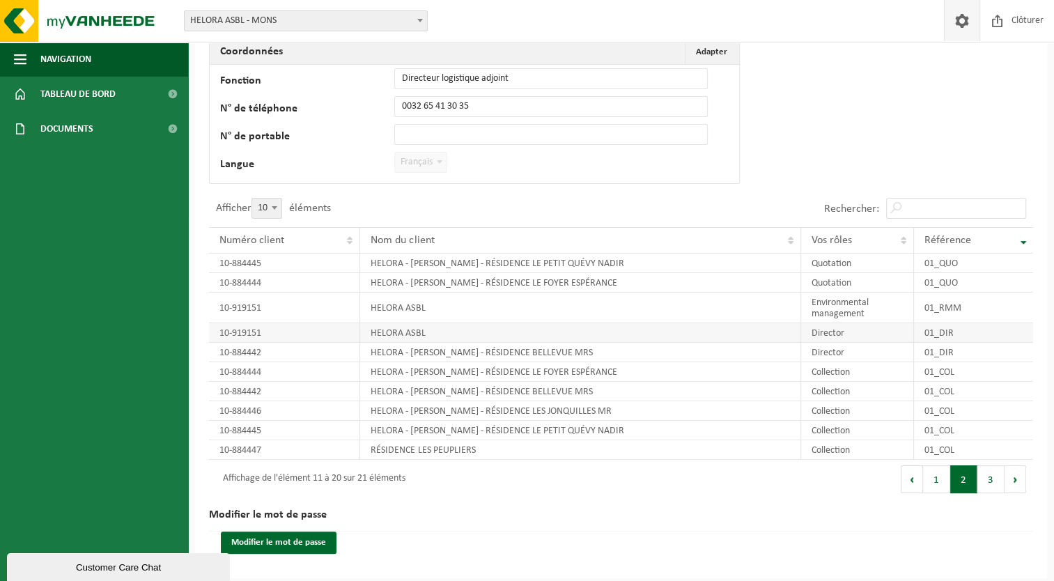
click at [373, 331] on td "HELORA ASBL" at bounding box center [580, 333] width 440 height 20
drag, startPoint x: 408, startPoint y: 332, endPoint x: 343, endPoint y: 333, distance: 64.8
click at [407, 332] on td "HELORA ASBL" at bounding box center [580, 333] width 440 height 20
click at [282, 333] on td "10-919151" at bounding box center [284, 333] width 151 height 20
drag, startPoint x: 230, startPoint y: 329, endPoint x: 237, endPoint y: 334, distance: 8.9
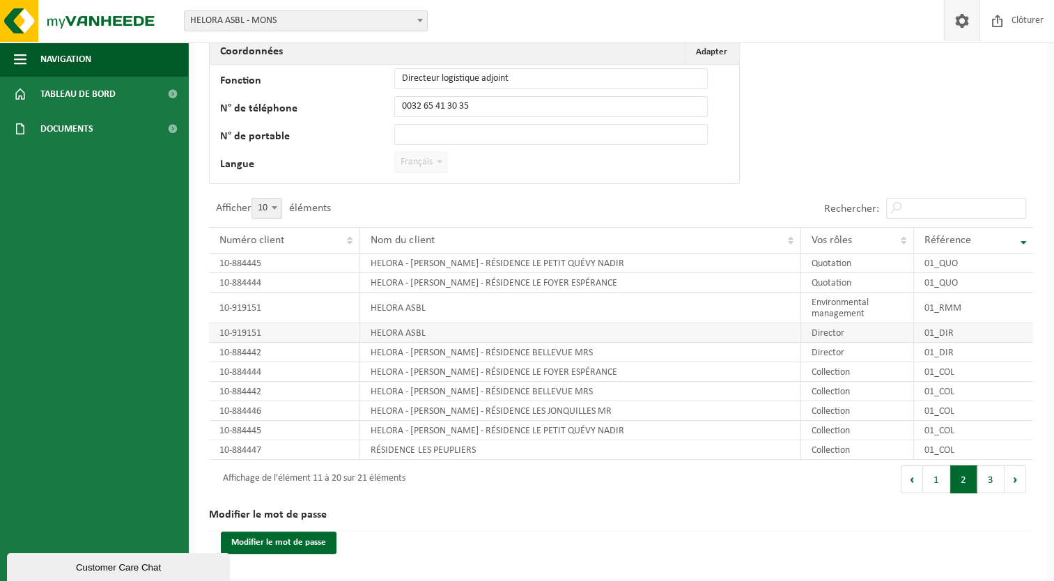
click at [230, 330] on td "10-919151" at bounding box center [284, 333] width 151 height 20
click at [237, 334] on td "10-919151" at bounding box center [284, 333] width 151 height 20
click at [77, 96] on span "Tableau de bord" at bounding box center [77, 94] width 75 height 35
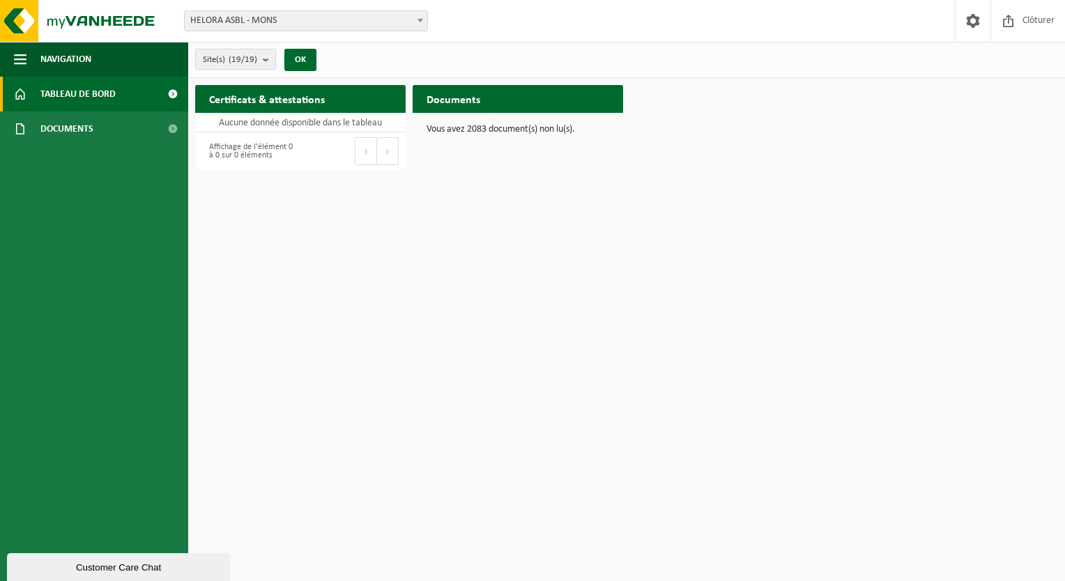
click at [244, 53] on span "Site(s) (19/19)" at bounding box center [230, 59] width 54 height 21
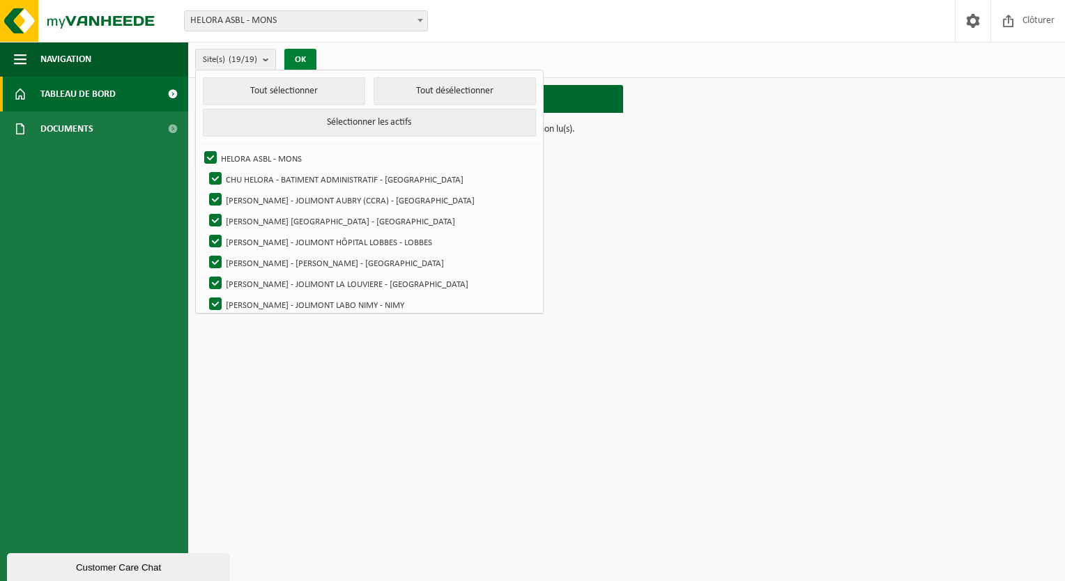
click at [304, 60] on button "OK" at bounding box center [300, 60] width 32 height 22
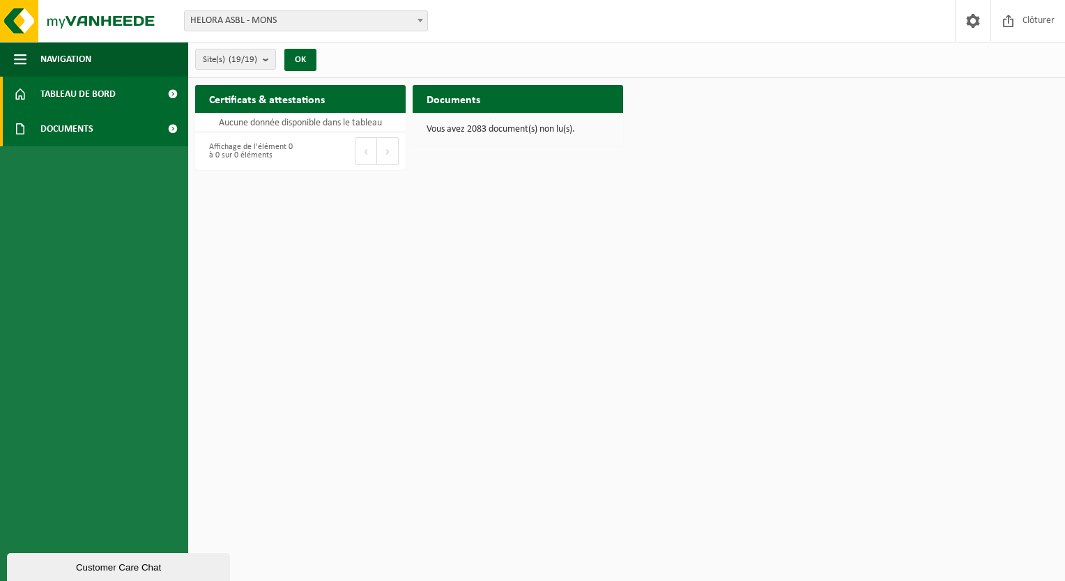
click at [56, 129] on span "Documents" at bounding box center [66, 128] width 53 height 35
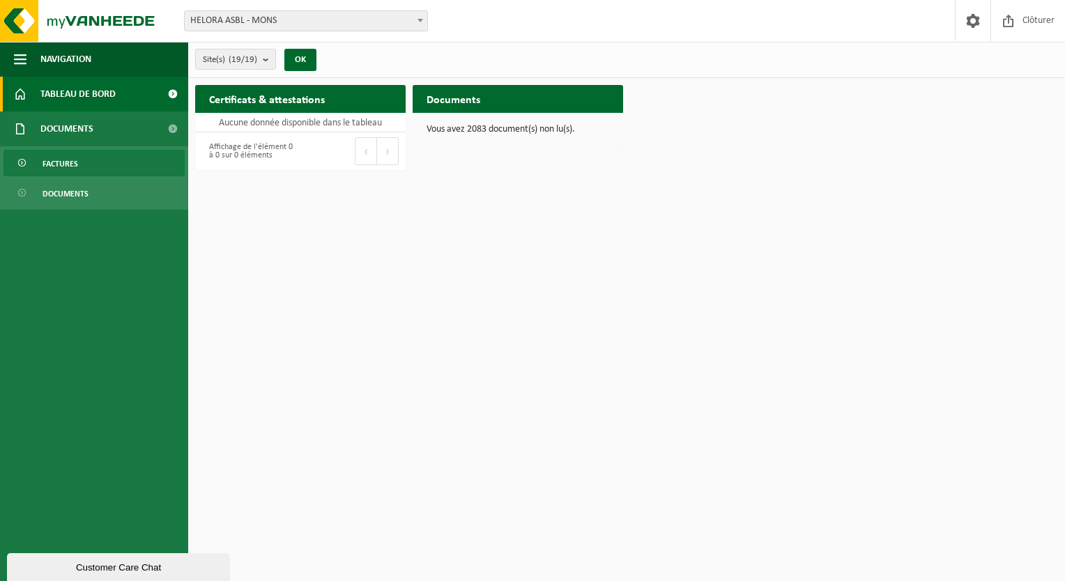
click at [87, 173] on link "Factures" at bounding box center [93, 163] width 181 height 26
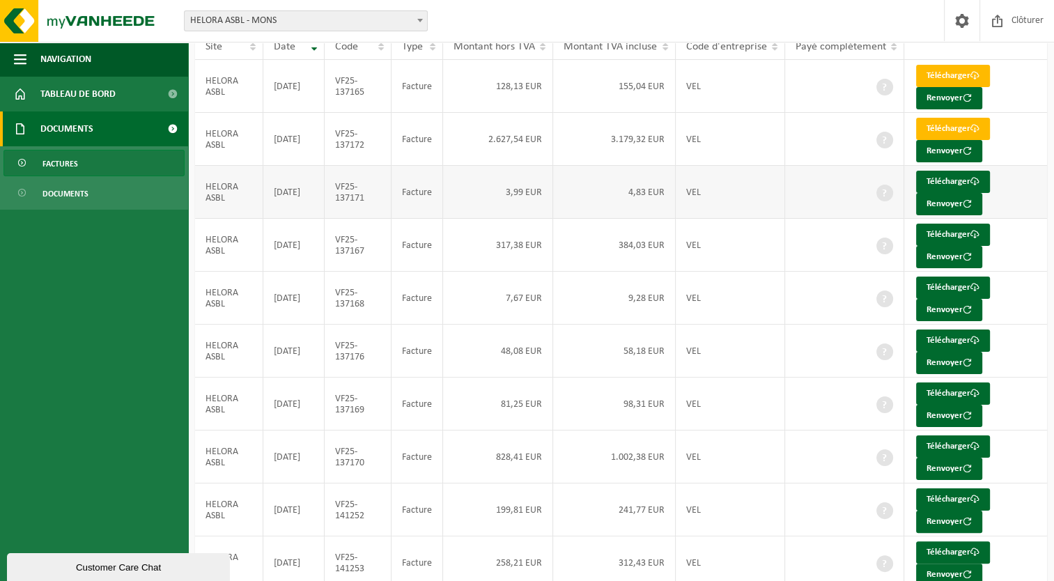
scroll to position [202, 0]
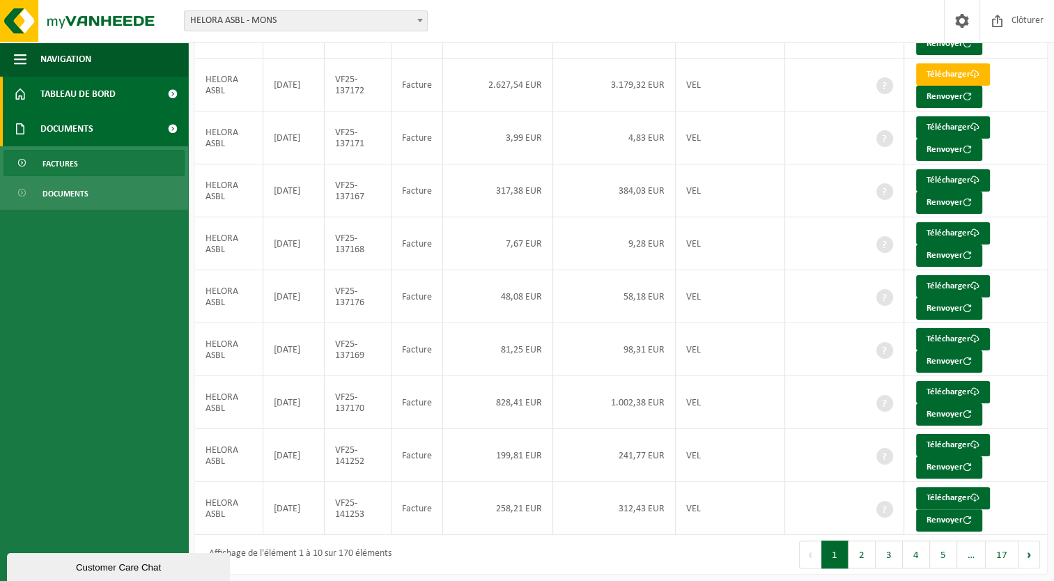
click at [77, 101] on span "Tableau de bord" at bounding box center [77, 94] width 75 height 35
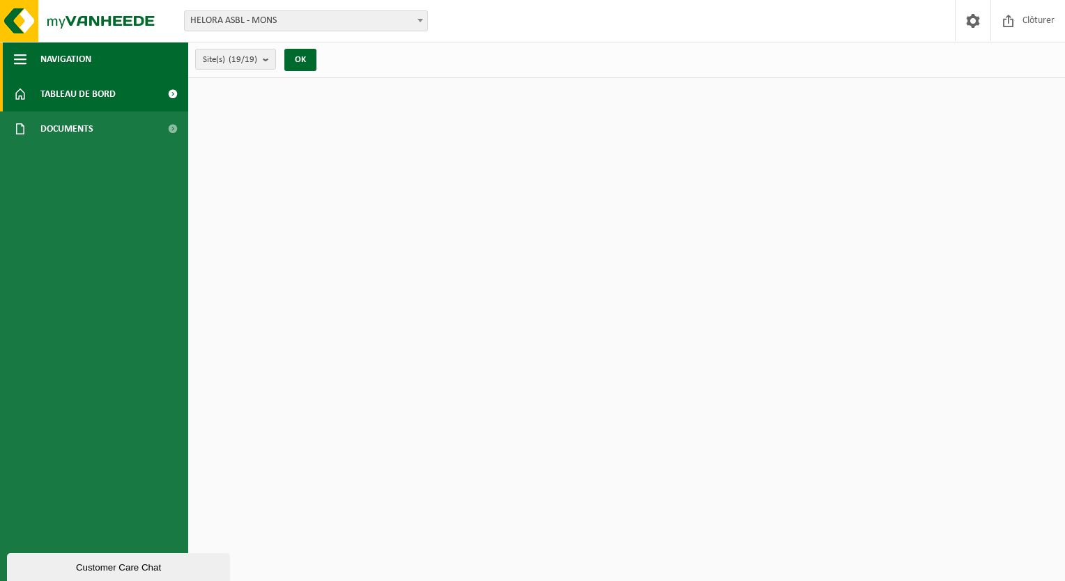
click at [22, 70] on span "button" at bounding box center [20, 59] width 13 height 35
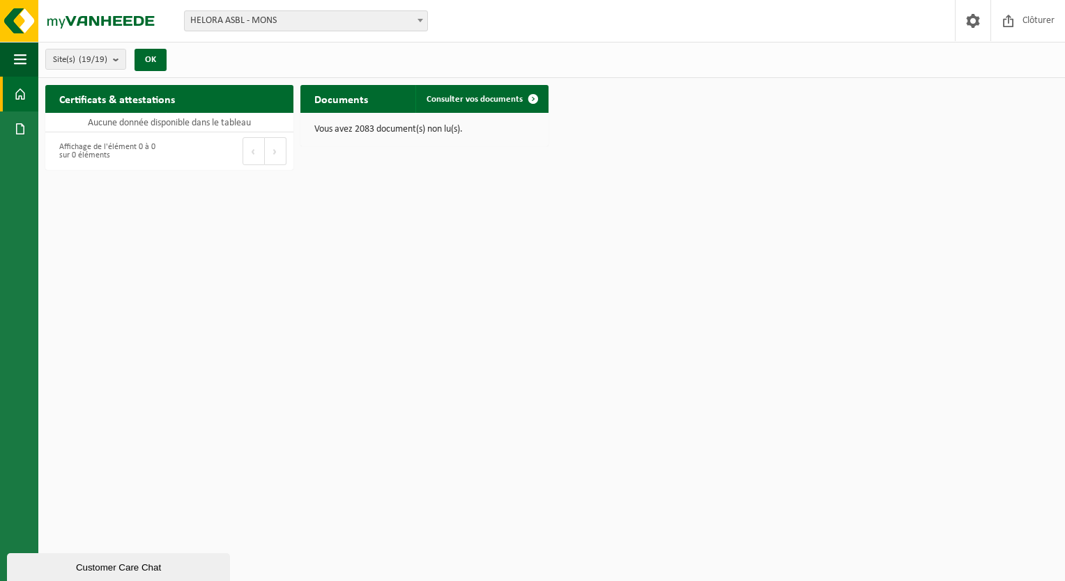
click at [179, 60] on div "Site(s) (19/19) Tout sélectionner Tout désélectionner Sélectionner les actifs H…" at bounding box center [110, 60] width 144 height 30
click at [157, 63] on button "OK" at bounding box center [150, 60] width 32 height 22
click at [7, 59] on button "Navigation" at bounding box center [19, 59] width 38 height 35
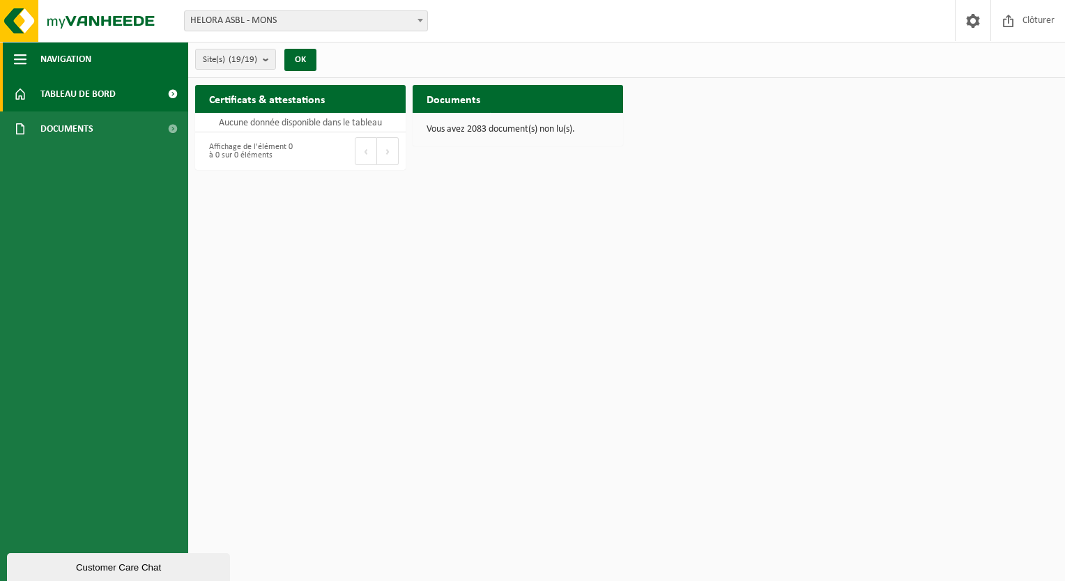
click at [74, 52] on span "Navigation" at bounding box center [65, 59] width 51 height 35
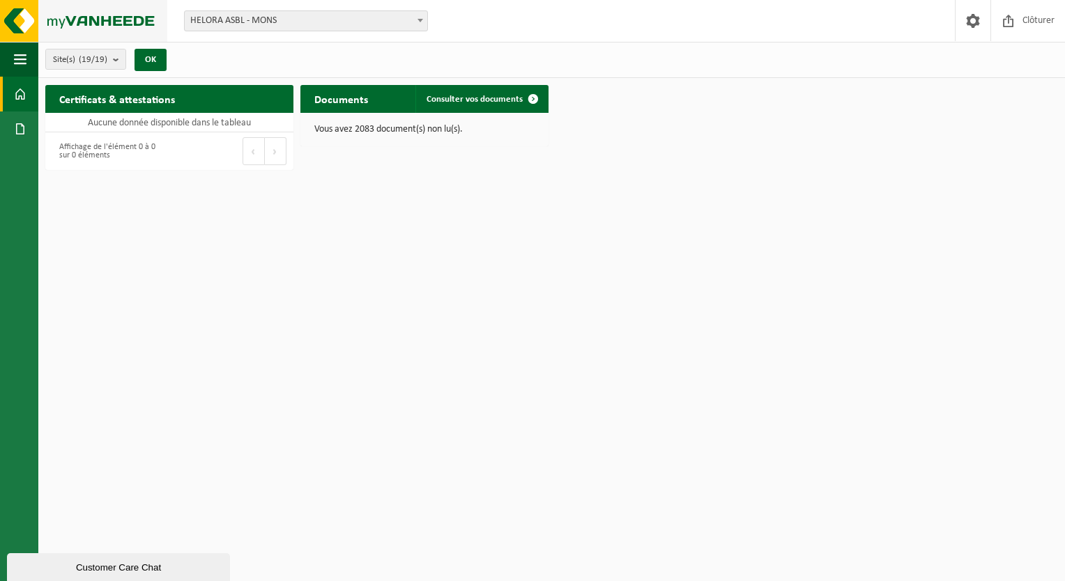
click at [23, 16] on img at bounding box center [83, 21] width 167 height 42
click at [224, 10] on div "Site: CHUPMB - [GEOGRAPHIC_DATA] - [GEOGRAPHIC_DATA] - CENTRE DE PRÉLÈVEMENT CO…" at bounding box center [532, 21] width 1065 height 43
click at [228, 31] on body "Site: CHUPMB - [GEOGRAPHIC_DATA] - [GEOGRAPHIC_DATA] - CENTRE DE PRÉLÈVEMENT CO…" at bounding box center [532, 88] width 1065 height 177
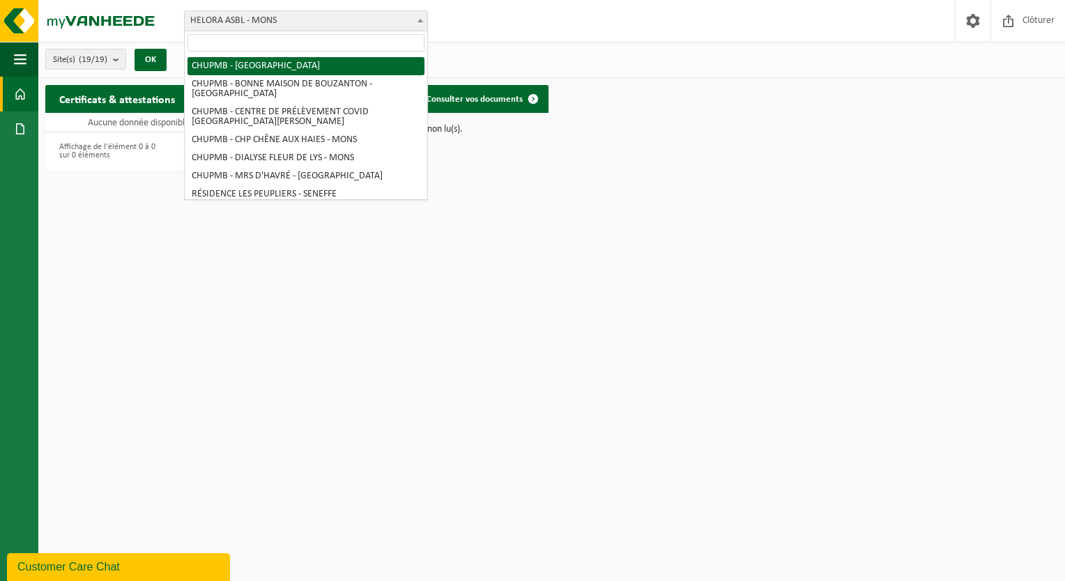
select select "98471"
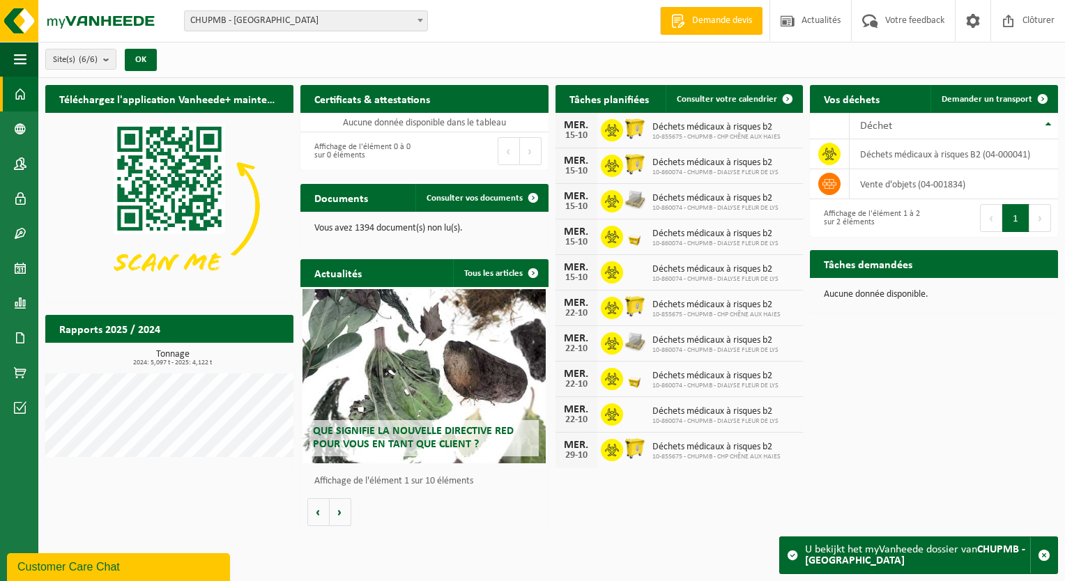
click at [111, 563] on div "Customer Care Chat" at bounding box center [118, 567] width 202 height 17
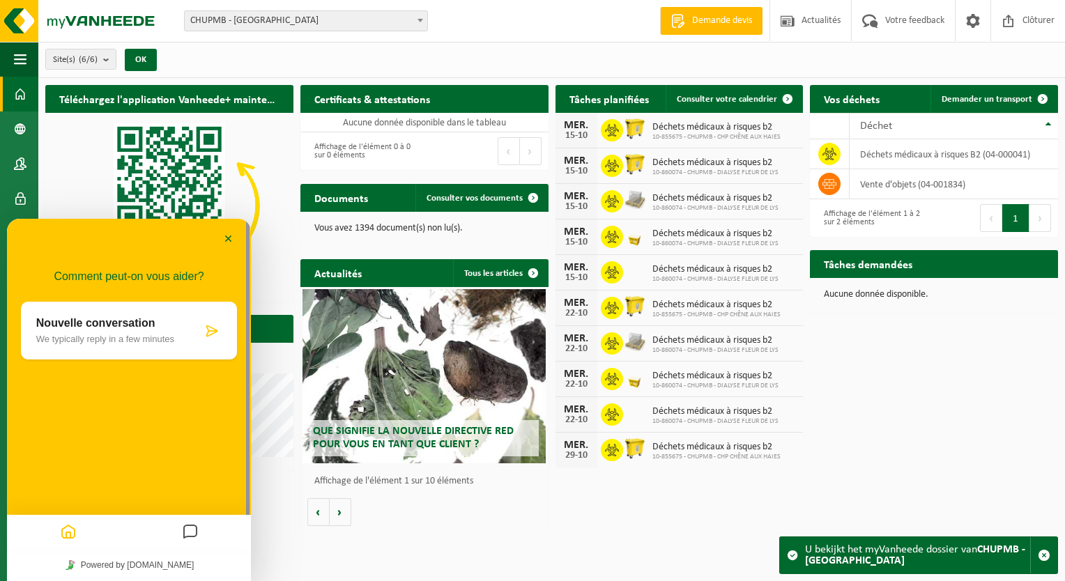
click at [192, 532] on icon "Messages" at bounding box center [190, 532] width 17 height 27
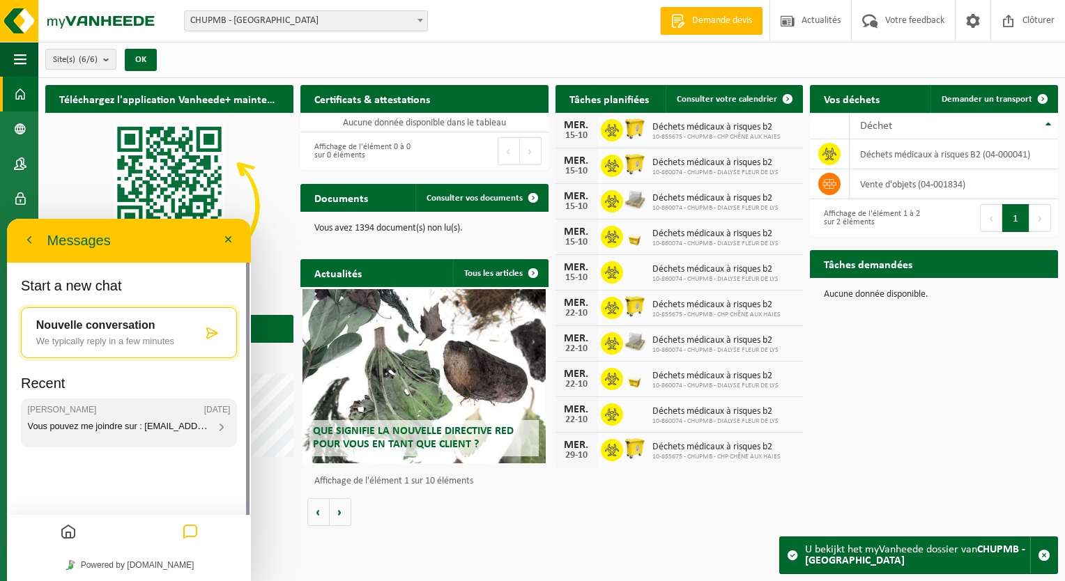
click at [132, 434] on div "Aurélie 10/10/2025 Vous pouvez me joindre sur : customercarewallonie@vanheede.c…" at bounding box center [129, 423] width 216 height 49
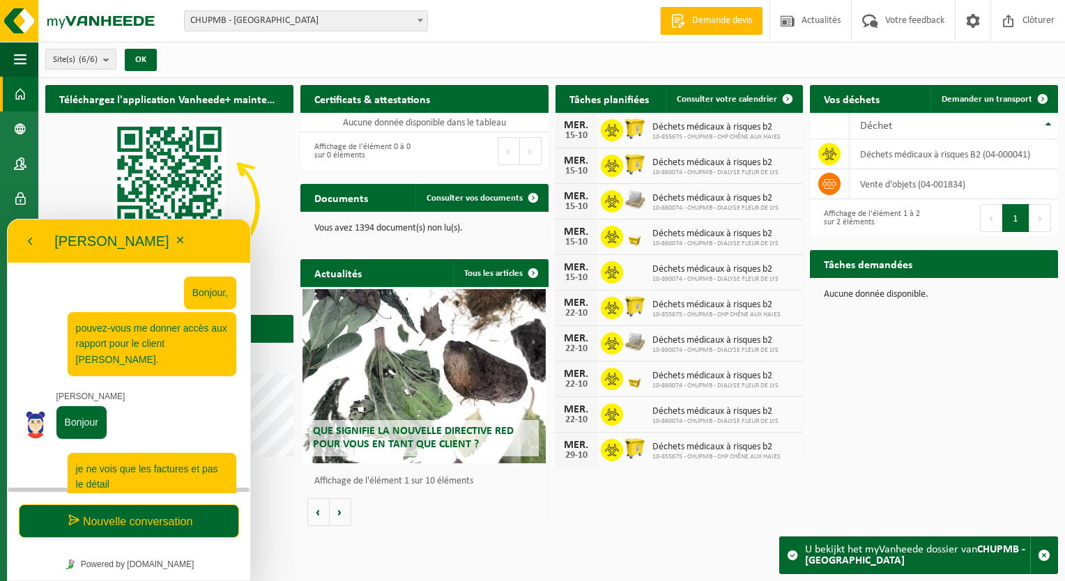
click at [136, 519] on button "Nouvelle conversation" at bounding box center [129, 520] width 220 height 33
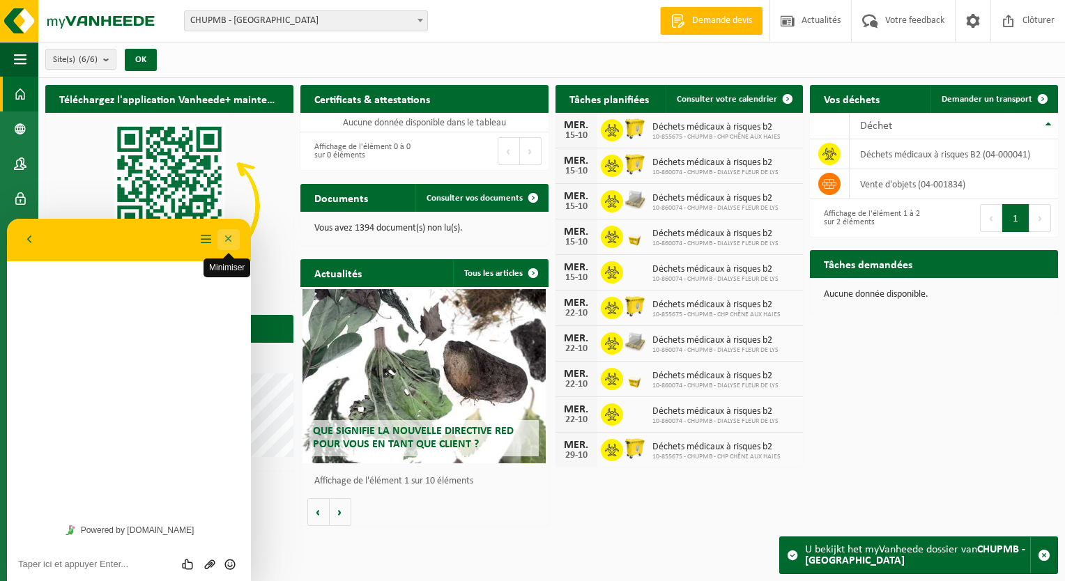
click at [231, 241] on button "Minimiser" at bounding box center [228, 239] width 22 height 21
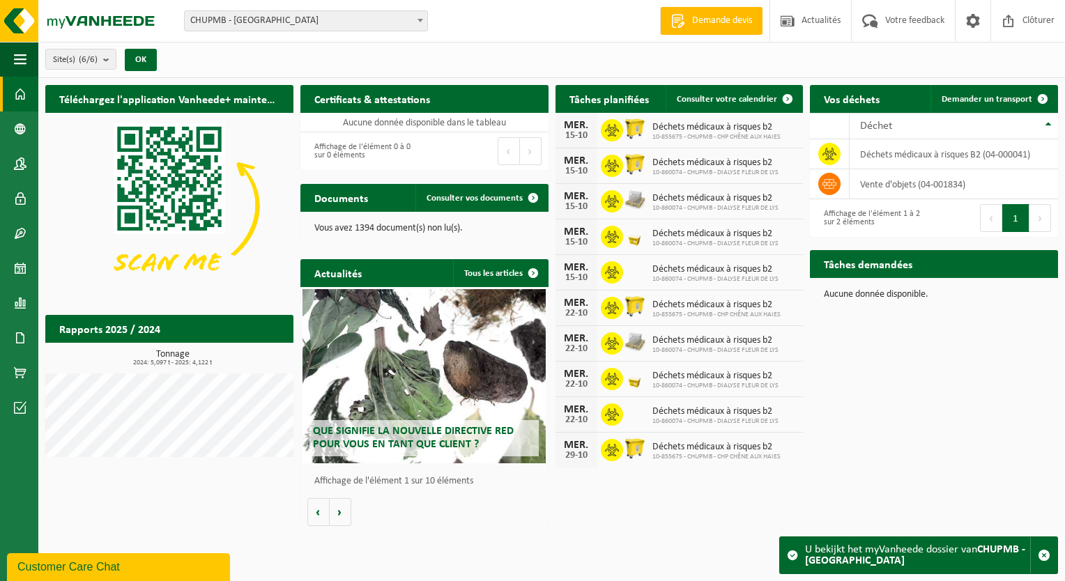
click at [82, 578] on button "Customer Care Chat" at bounding box center [118, 567] width 223 height 28
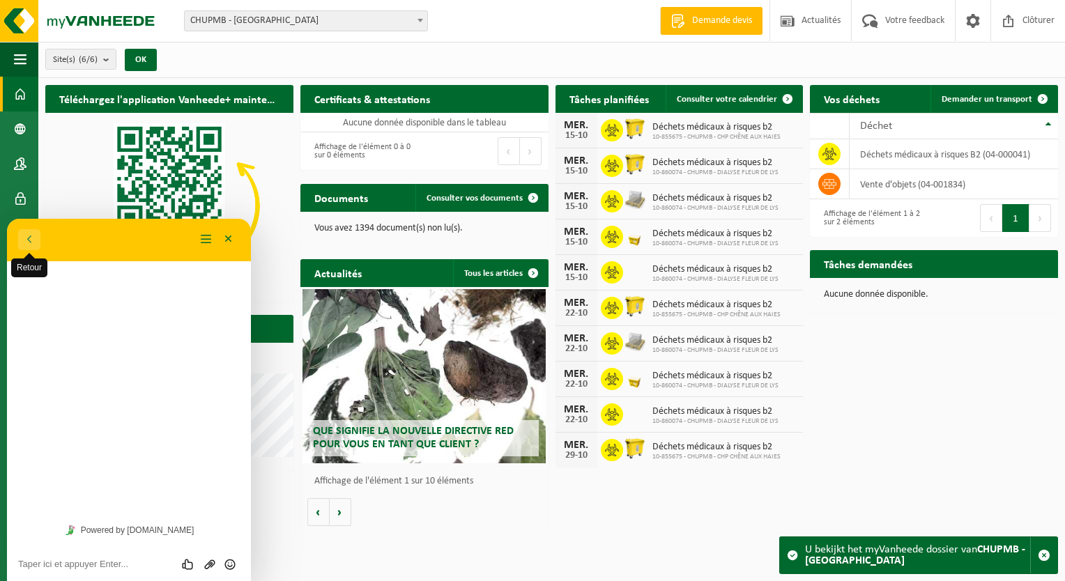
click at [26, 240] on button "Retour" at bounding box center [29, 239] width 22 height 21
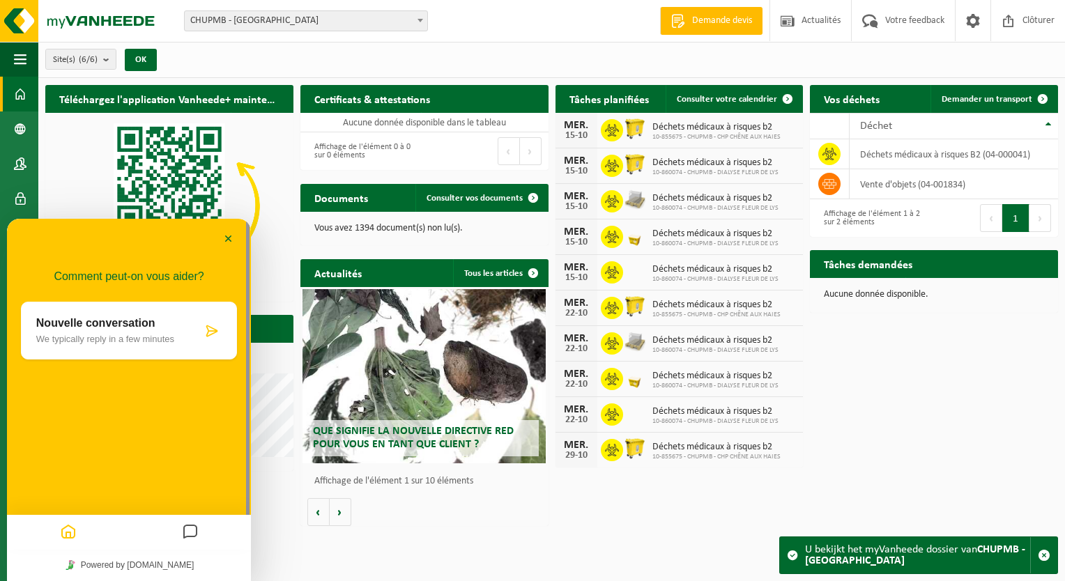
click at [139, 334] on p "We typically reply in a few minutes" at bounding box center [119, 339] width 166 height 10
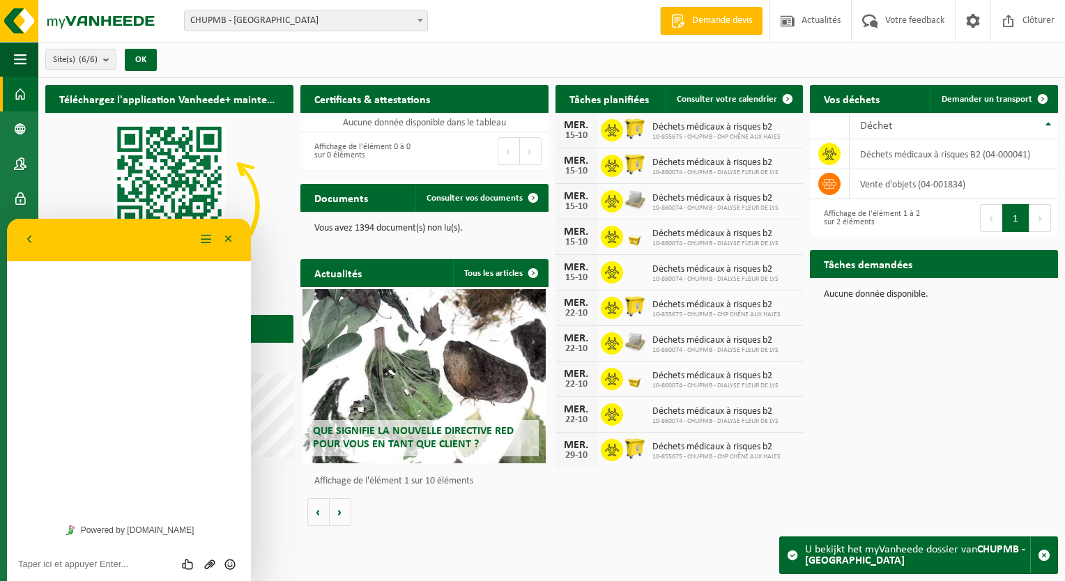
click at [139, 334] on div "Comment peut-on vous aider? Nouvelle conversation We typically reply in a few m…" at bounding box center [129, 366] width 244 height 295
click at [19, 242] on button "Retour" at bounding box center [29, 239] width 22 height 21
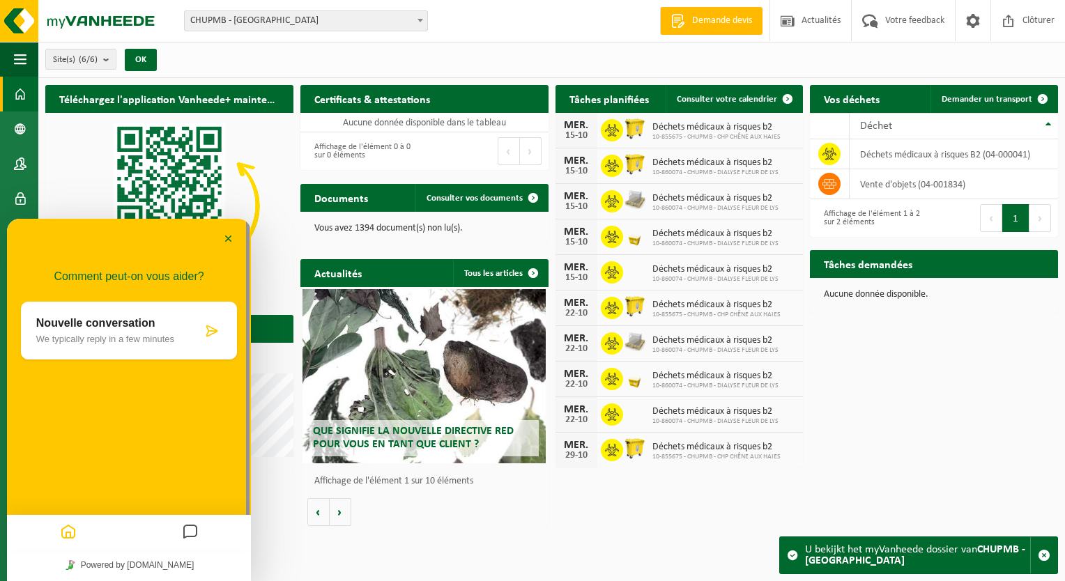
drag, startPoint x: 147, startPoint y: 413, endPoint x: 148, endPoint y: 425, distance: 11.9
click at [147, 417] on div "Comment peut-on vous aider? Nouvelle conversation We typically reply in a few m…" at bounding box center [129, 346] width 244 height 170
click at [86, 472] on div "Comment peut-on vous aider? Nouvelle conversation We typically reply in a few m…" at bounding box center [129, 384] width 244 height 331
click at [70, 527] on icon "Home" at bounding box center [68, 532] width 17 height 27
click at [68, 534] on icon "Home" at bounding box center [68, 532] width 17 height 27
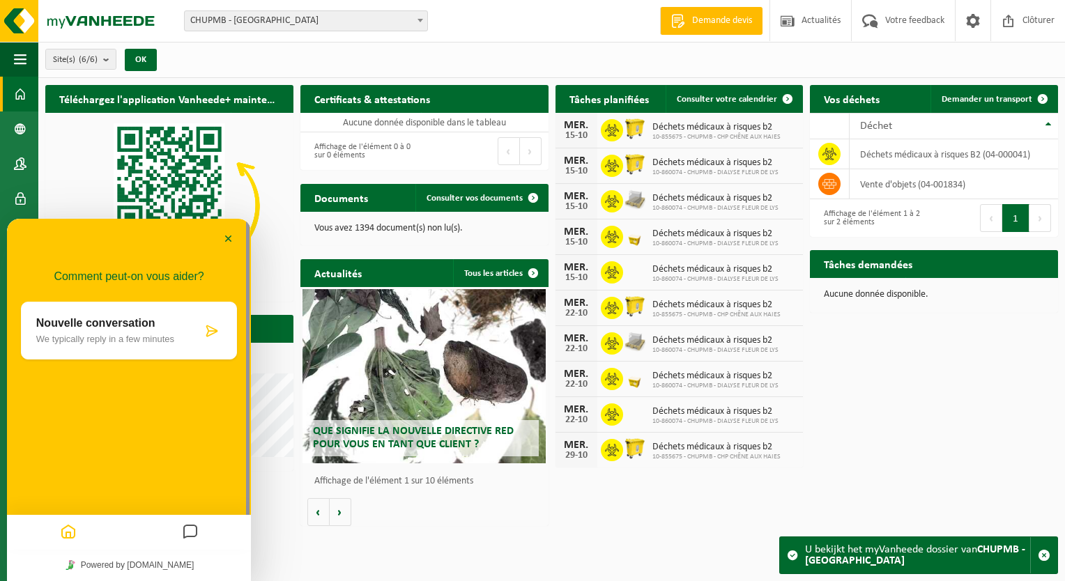
click at [183, 535] on icon "Messages" at bounding box center [190, 532] width 17 height 27
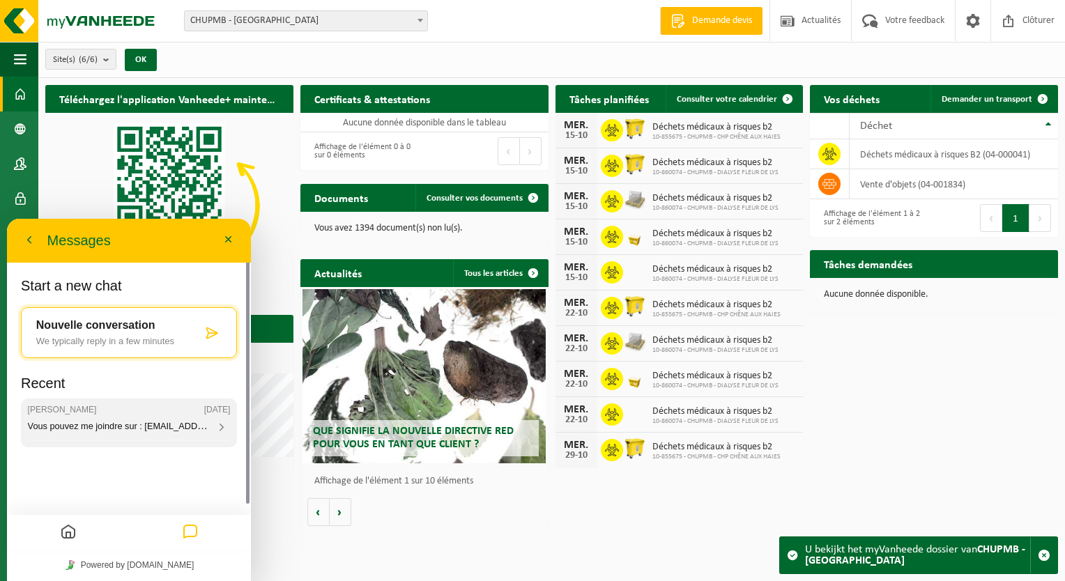
click at [114, 424] on span "Vous pouvez me joindre sur : customercarewallonie@vanheede.com si avez besoin d…" at bounding box center [227, 425] width 399 height 12
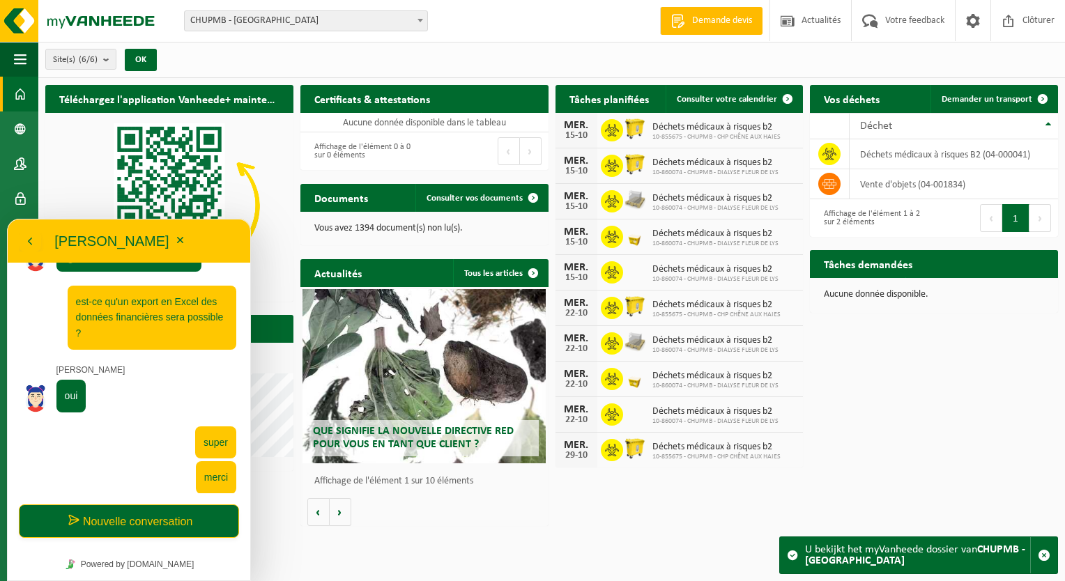
scroll to position [1443, 0]
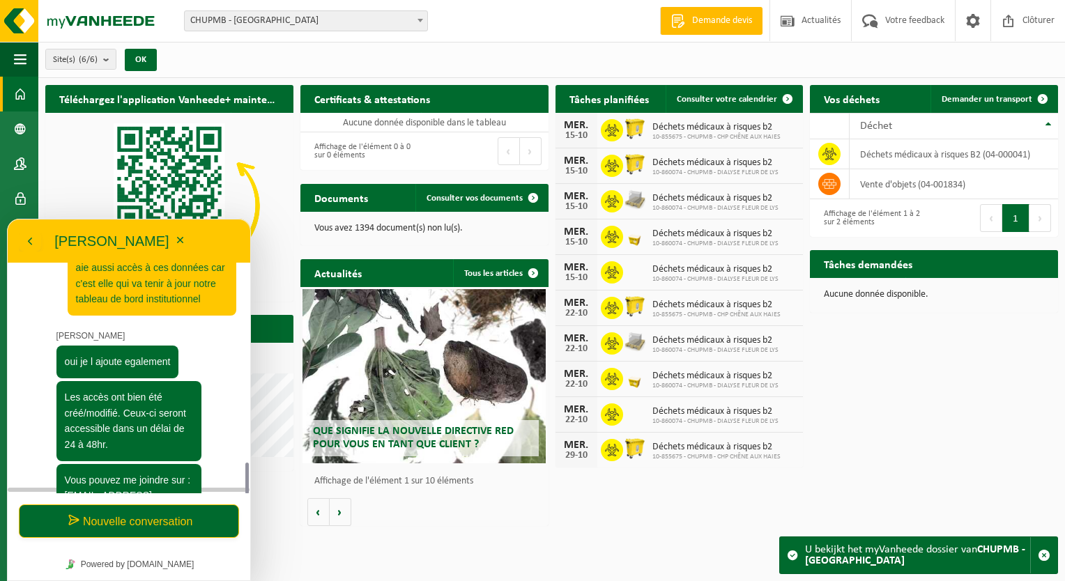
drag, startPoint x: 213, startPoint y: 462, endPoint x: 190, endPoint y: 442, distance: 30.6
drag, startPoint x: 241, startPoint y: 468, endPoint x: 247, endPoint y: 494, distance: 27.2
click at [247, 494] on div "11:35 Bonjour, 11:36 pouvez-vous me donner accès aux rapport pour le client CHU…" at bounding box center [129, 422] width 242 height 318
drag, startPoint x: 247, startPoint y: 494, endPoint x: 198, endPoint y: 448, distance: 67.5
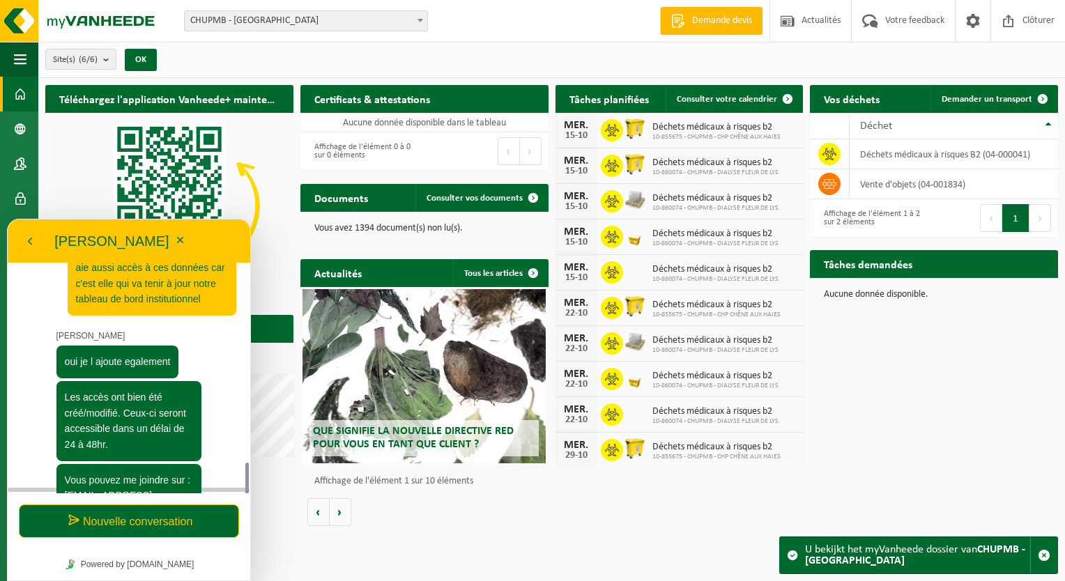
click at [198, 464] on div "Vous pouvez me joindre sur : customercarewallonie@vanheede.com si avez besoin d…" at bounding box center [129, 504] width 146 height 80
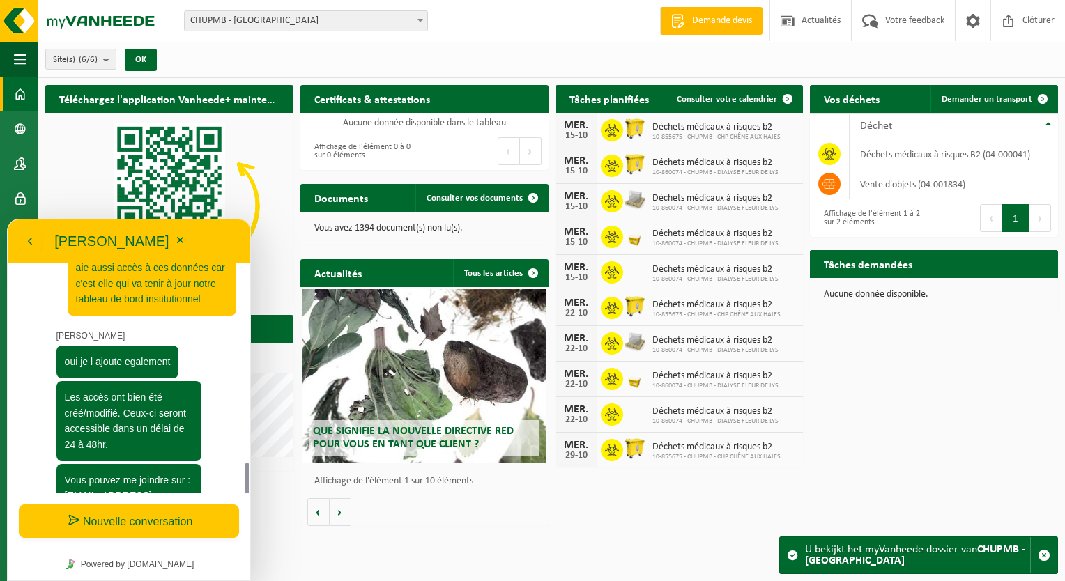
click at [141, 520] on button "Nouvelle conversation" at bounding box center [129, 520] width 220 height 33
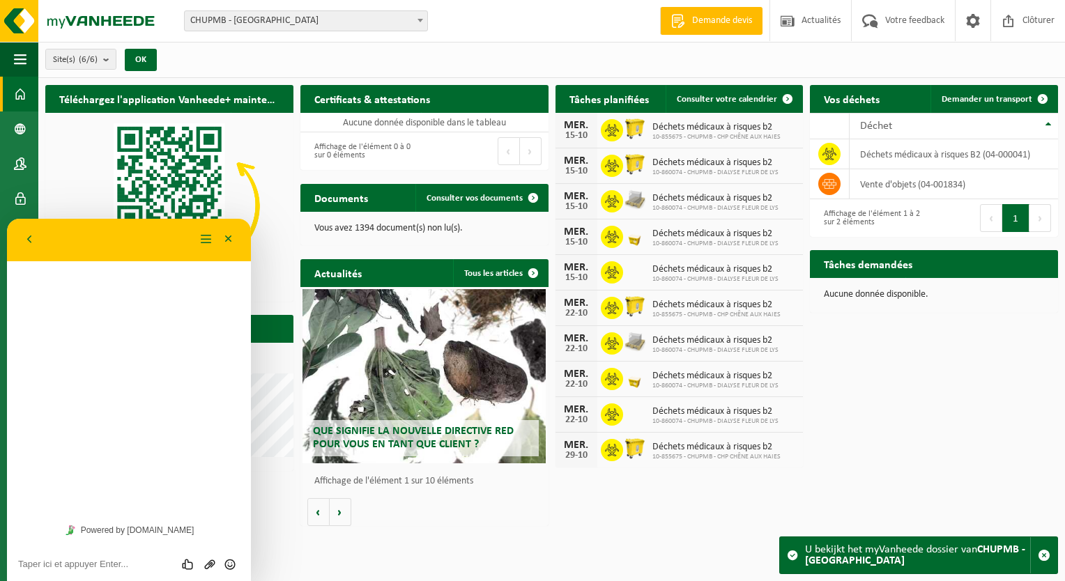
scroll to position [1441, 0]
click at [97, 569] on textarea at bounding box center [129, 564] width 222 height 11
click at [56, 568] on textarea at bounding box center [129, 564] width 222 height 11
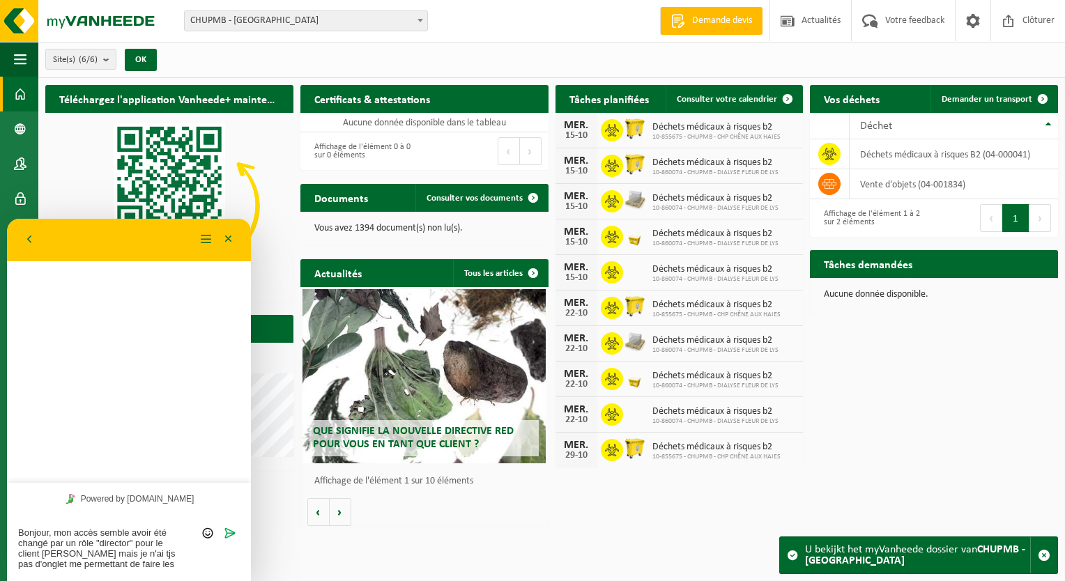
type textarea "Bonjour, mon accès semble avoir été changé par un rôle "director" pour le clien…"
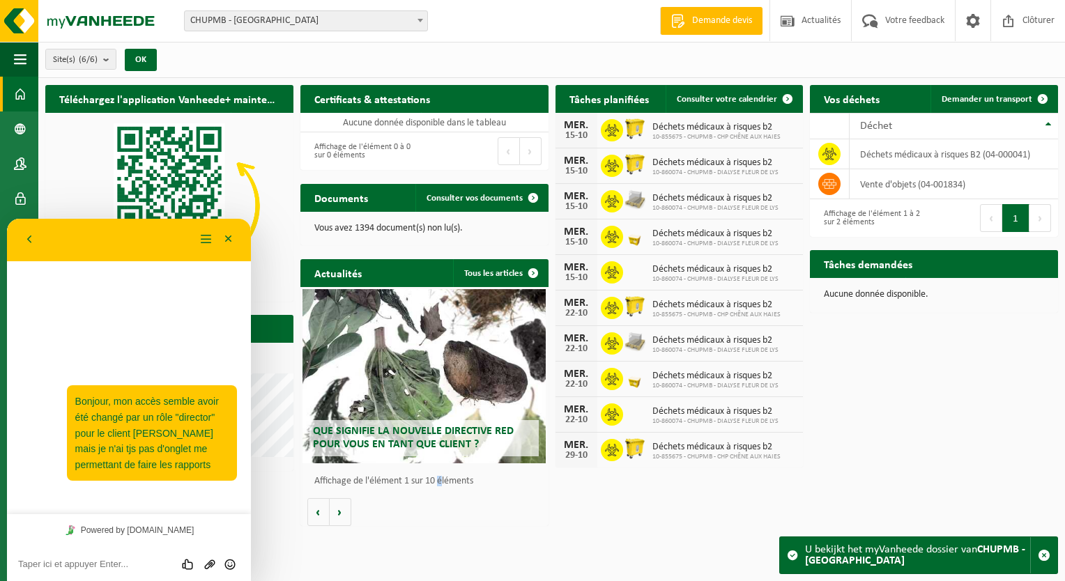
click at [443, 528] on div "Actualités Tous les articles Que signifie la nouvelle directive RED pour vous e…" at bounding box center [424, 392] width 255 height 281
click at [240, 234] on button "Minimiser" at bounding box center [228, 239] width 22 height 21
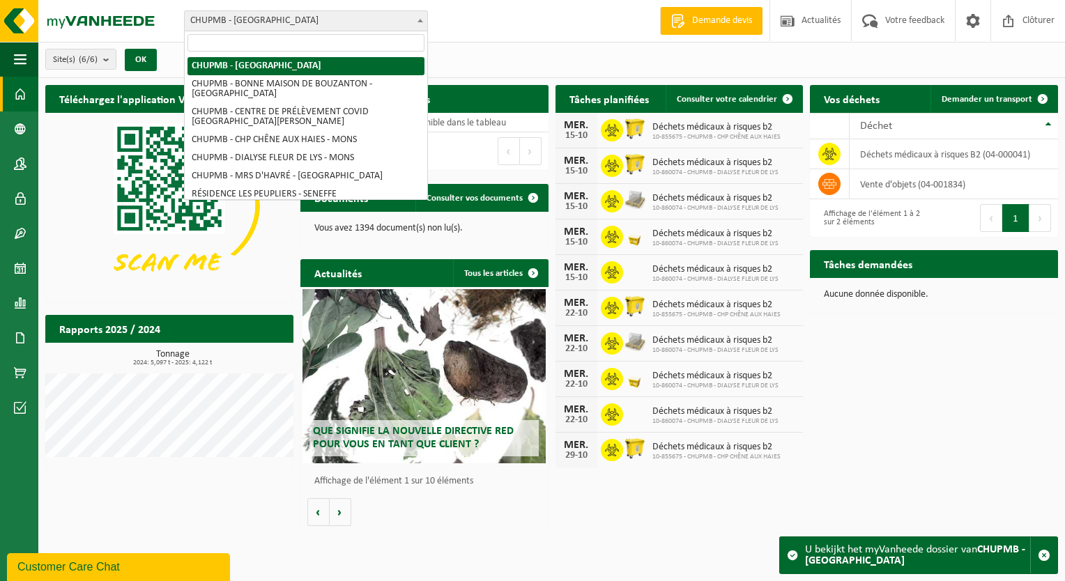
click at [209, 13] on span "CHUPMB - [GEOGRAPHIC_DATA]" at bounding box center [306, 21] width 242 height 20
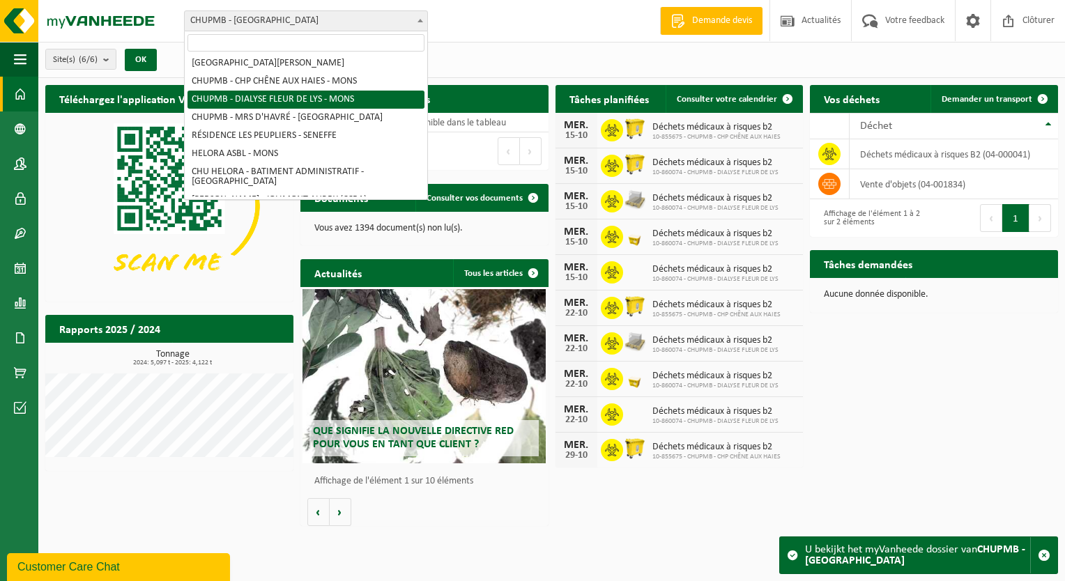
scroll to position [70, 0]
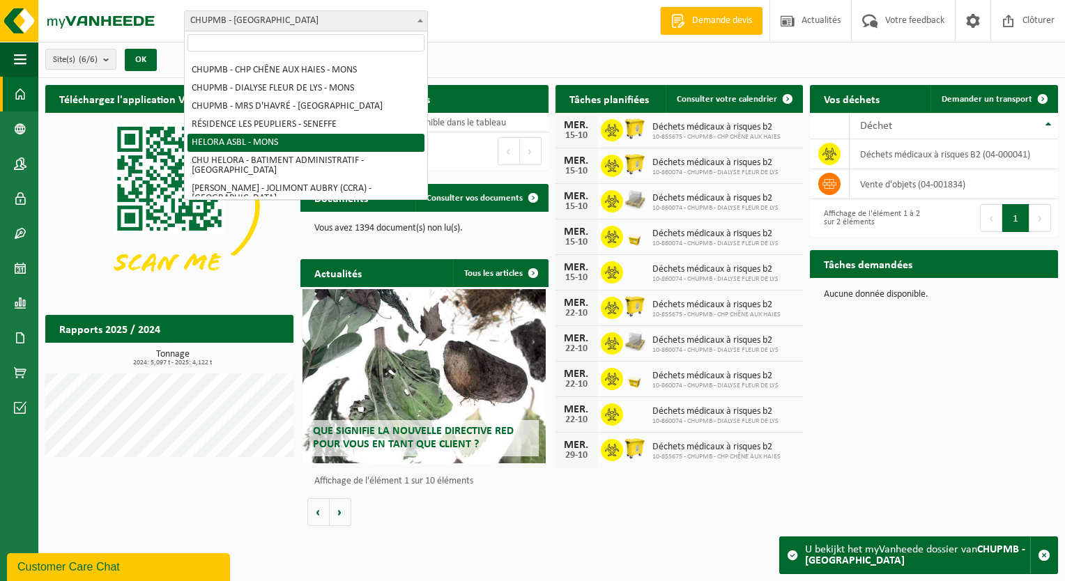
select select "128877"
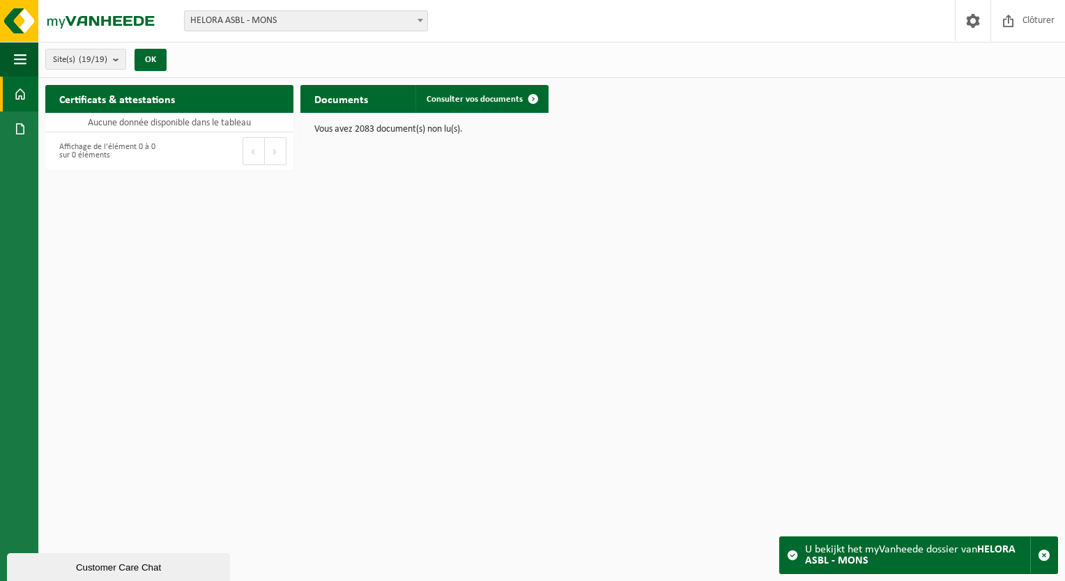
click at [70, 525] on html "Site: CHUPMB - [GEOGRAPHIC_DATA] - [GEOGRAPHIC_DATA] - CENTRE DE PRÉLÈVEMENT CO…" at bounding box center [532, 290] width 1065 height 581
click at [98, 562] on div "Customer Care Chat" at bounding box center [118, 567] width 202 height 10
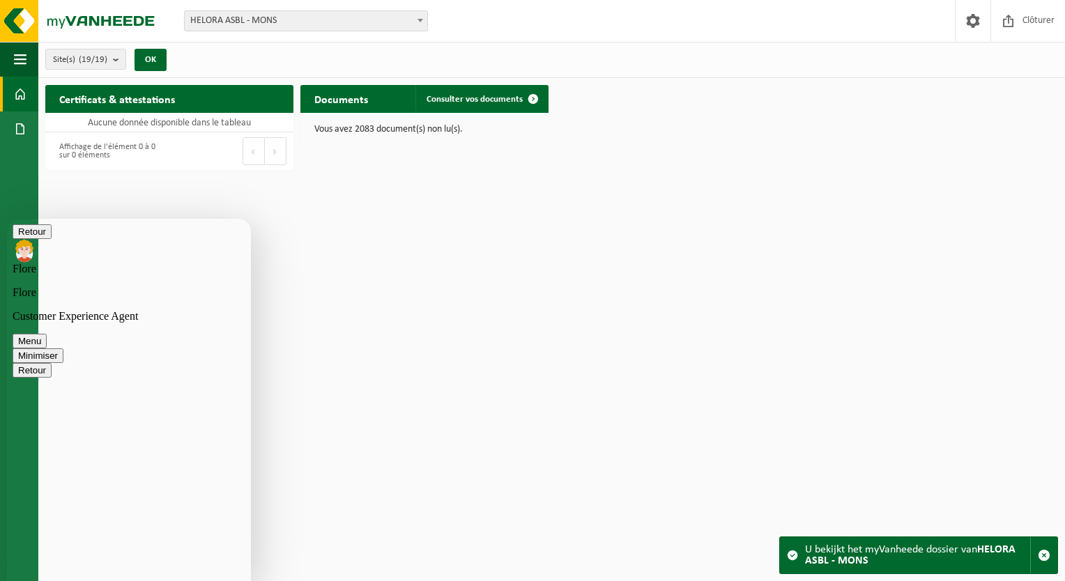
scroll to position [110, 0]
click at [28, 91] on link "Tableau de bord" at bounding box center [19, 94] width 38 height 35
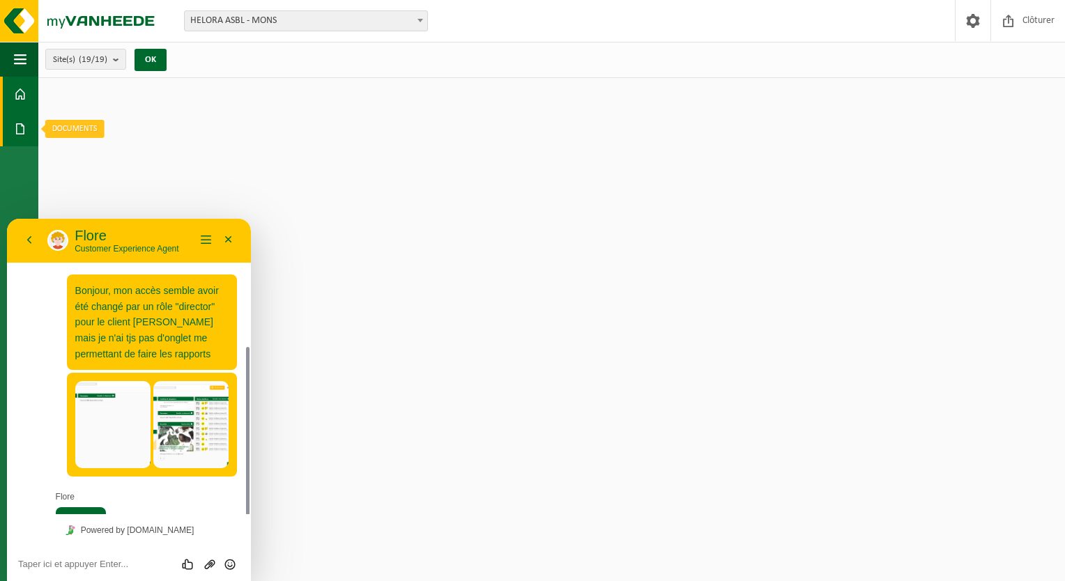
scroll to position [71, 0]
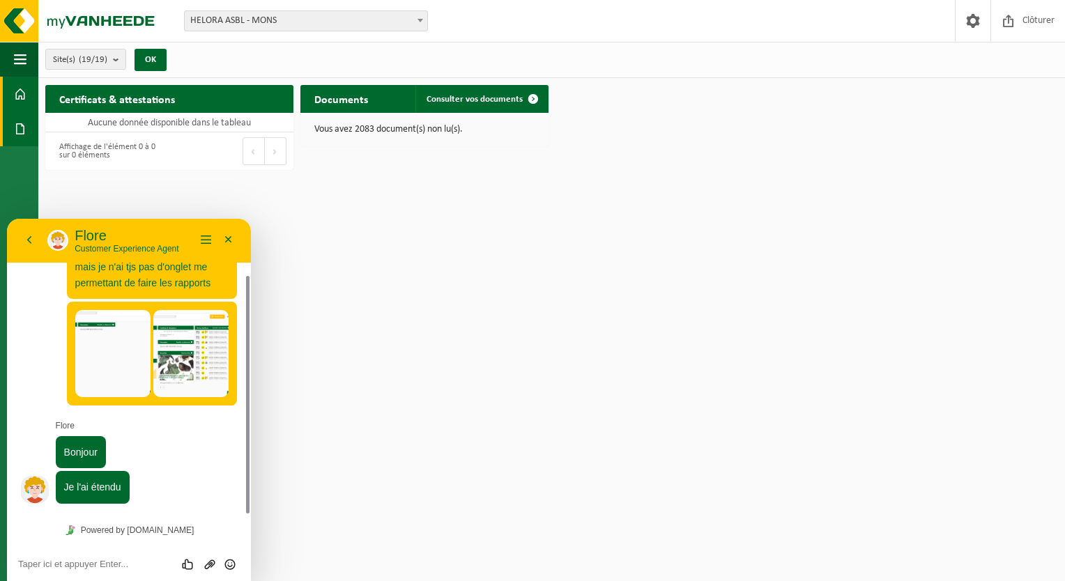
click at [20, 128] on span at bounding box center [20, 128] width 13 height 35
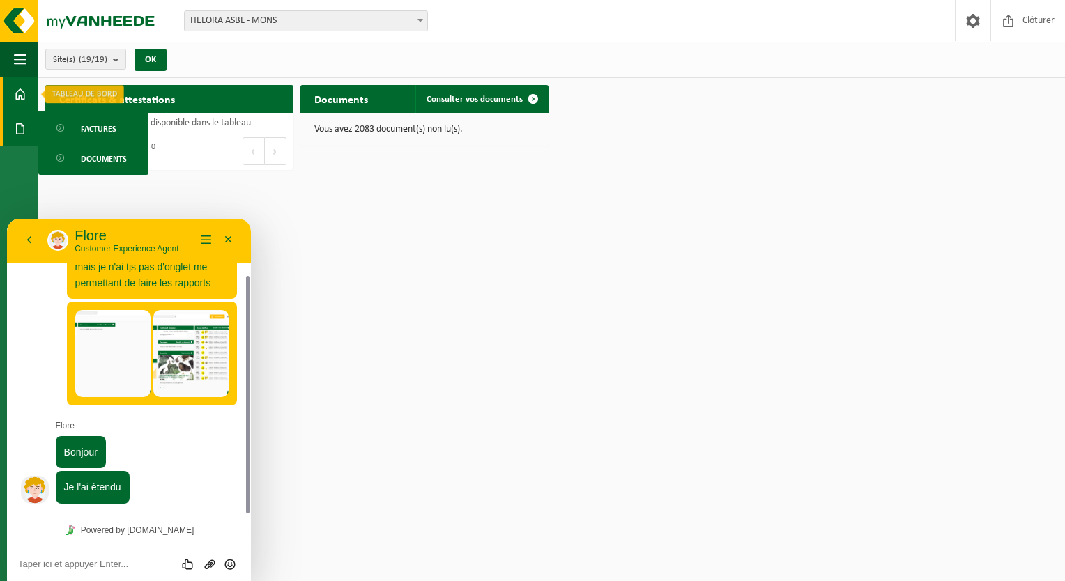
click at [25, 96] on span at bounding box center [20, 94] width 13 height 35
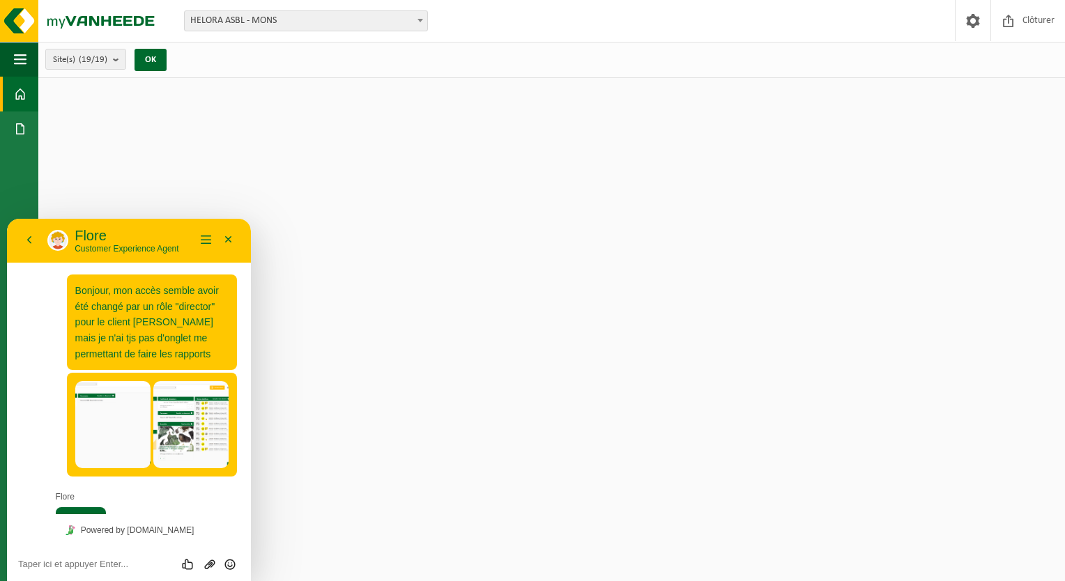
scroll to position [71, 0]
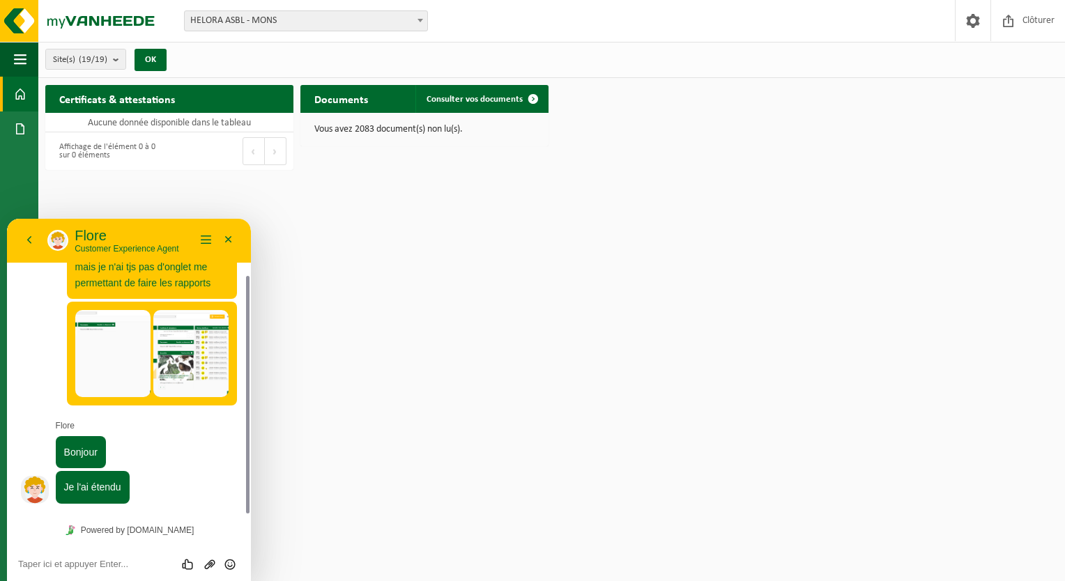
click at [95, 557] on div "Évaluez cette conversation Envoyer un fichier Insérer émoticône" at bounding box center [129, 563] width 222 height 13
click at [95, 569] on textarea at bounding box center [129, 564] width 222 height 11
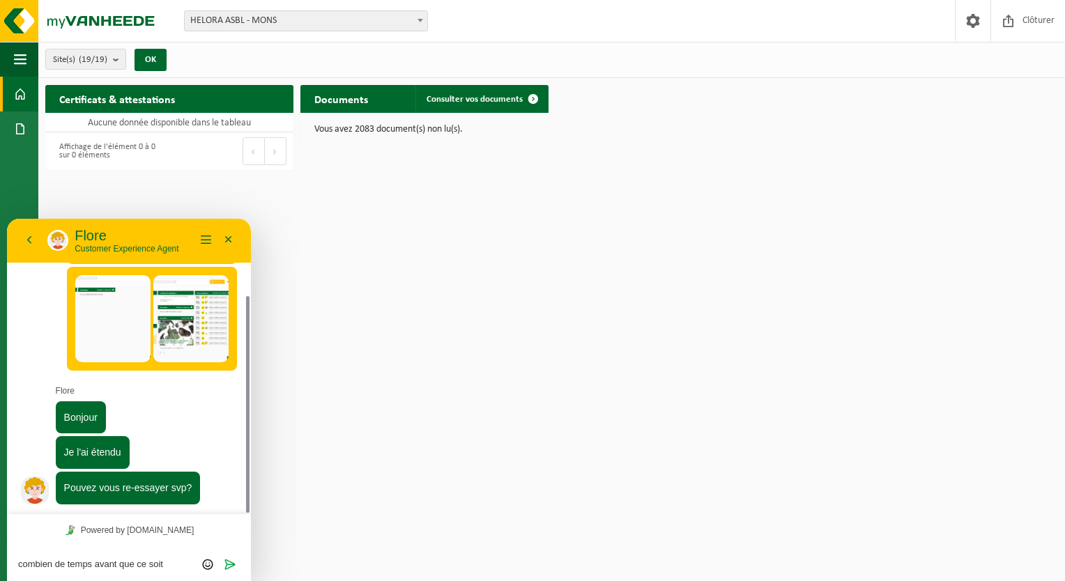
scroll to position [0, 0]
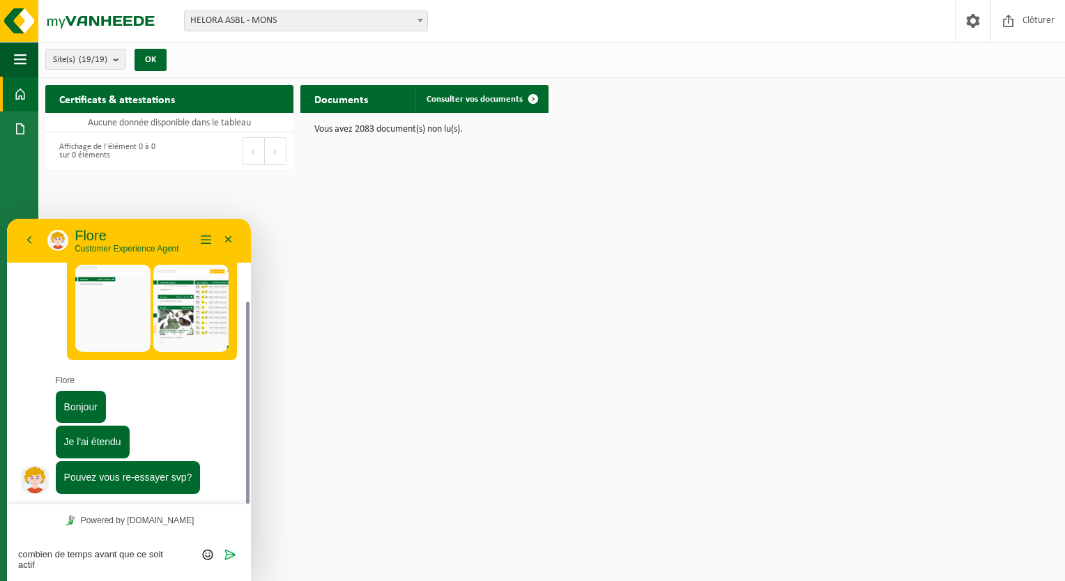
type textarea "combien de temps avant que ce soit actif ?"
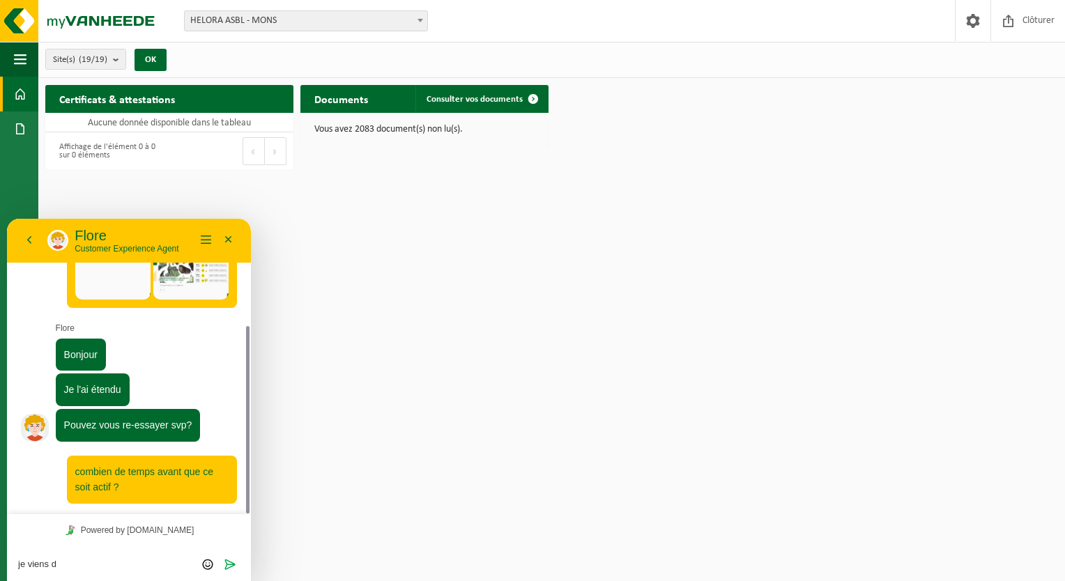
scroll to position [208, 0]
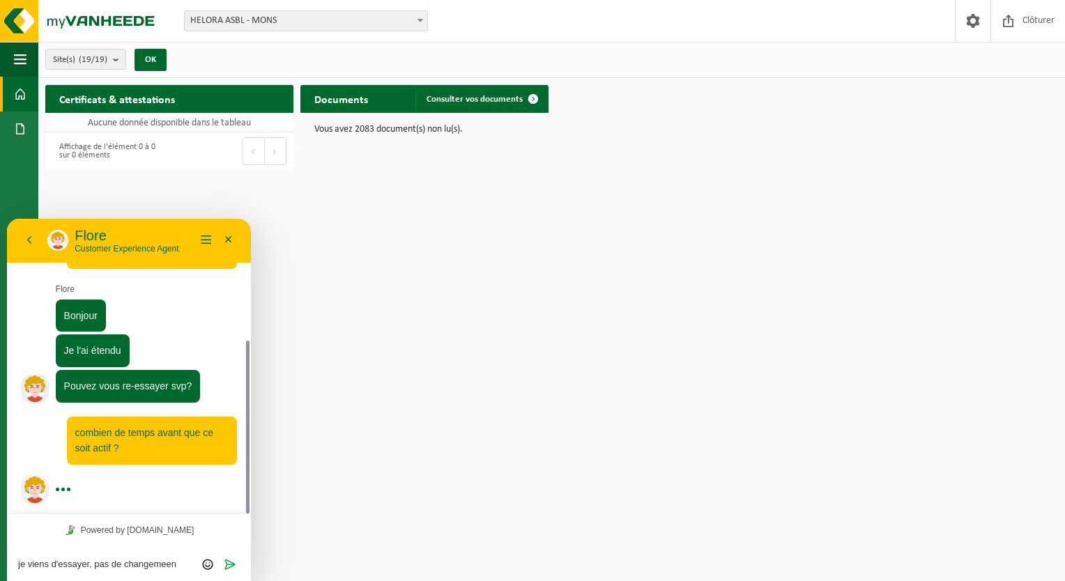
type textarea "je viens d'essayer, pas de changemeent"
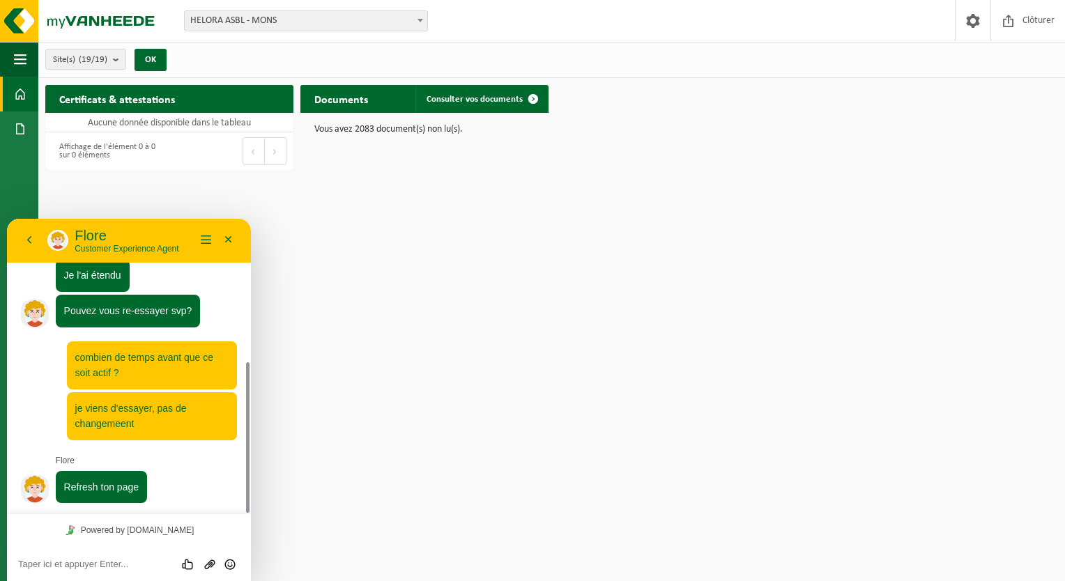
scroll to position [282, 0]
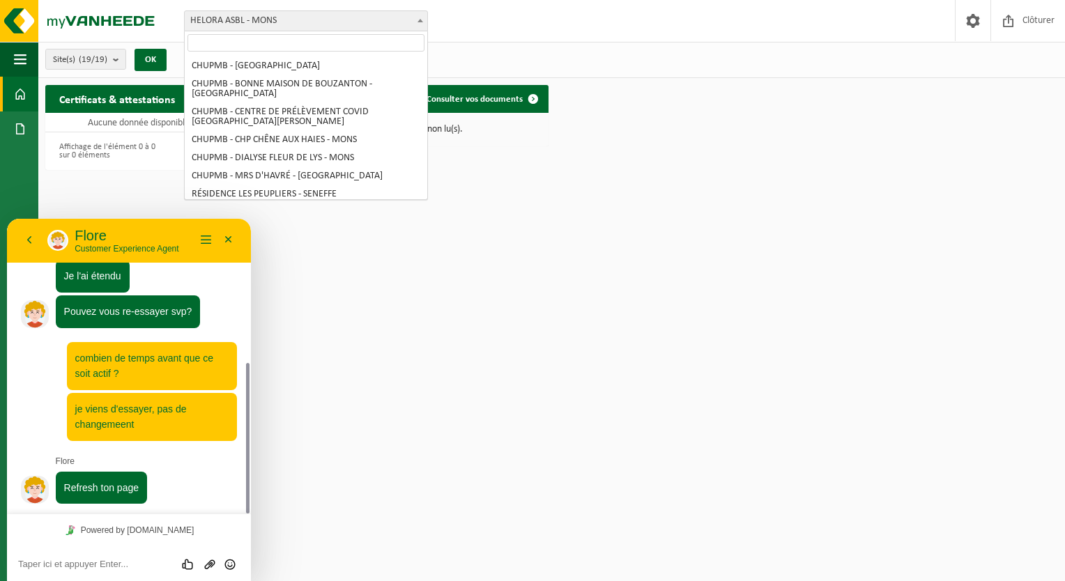
click at [273, 16] on span "HELORA ASBL - MONS" at bounding box center [306, 21] width 242 height 20
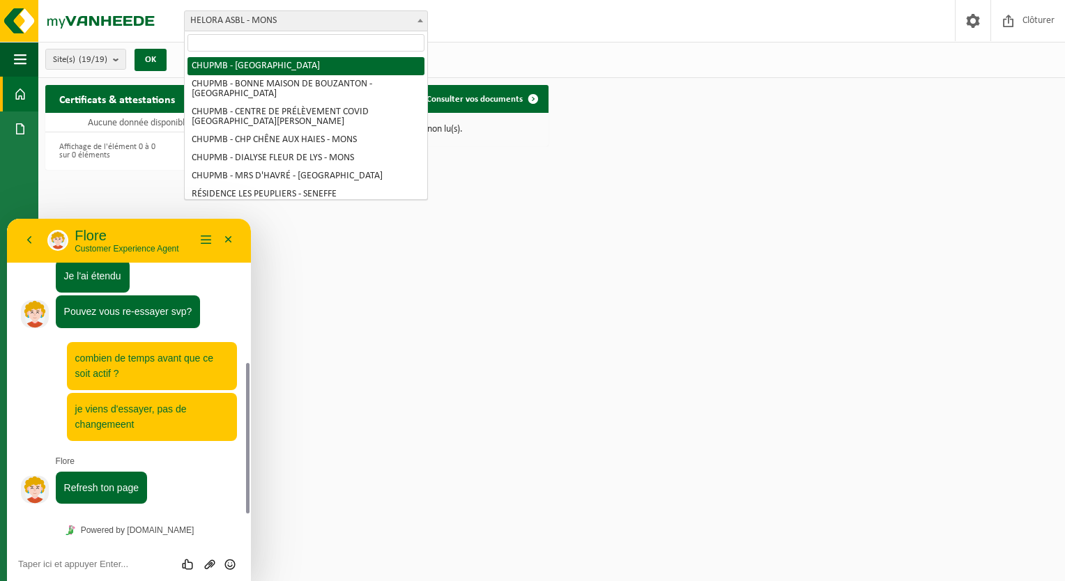
select select "98471"
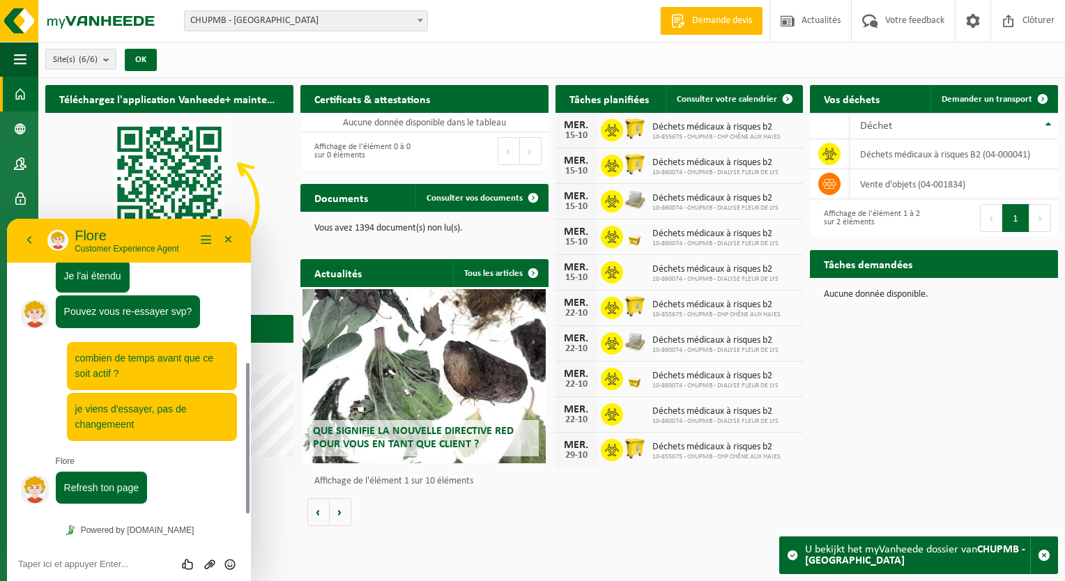
scroll to position [321, 0]
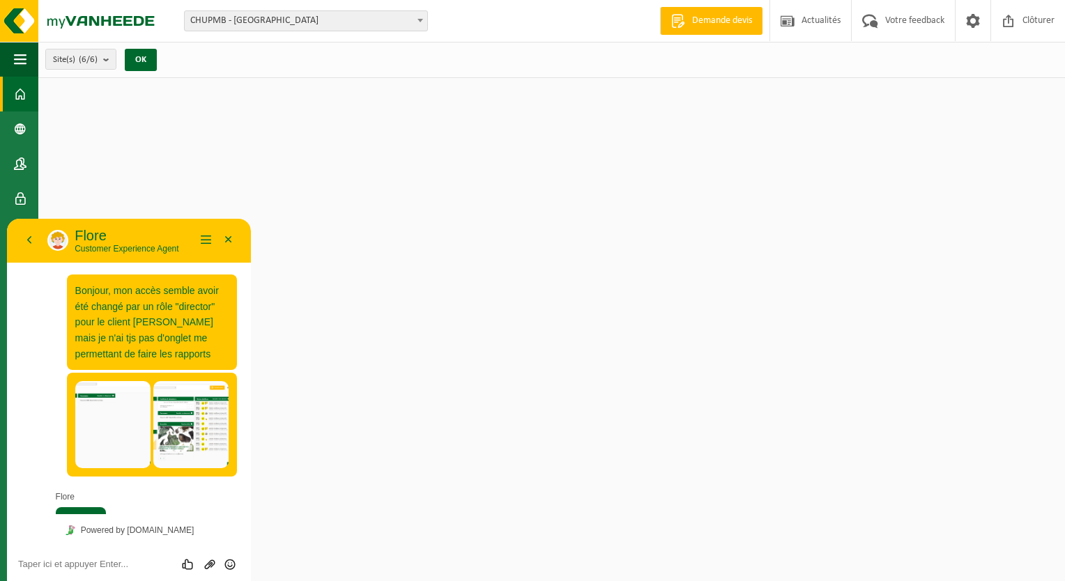
scroll to position [282, 0]
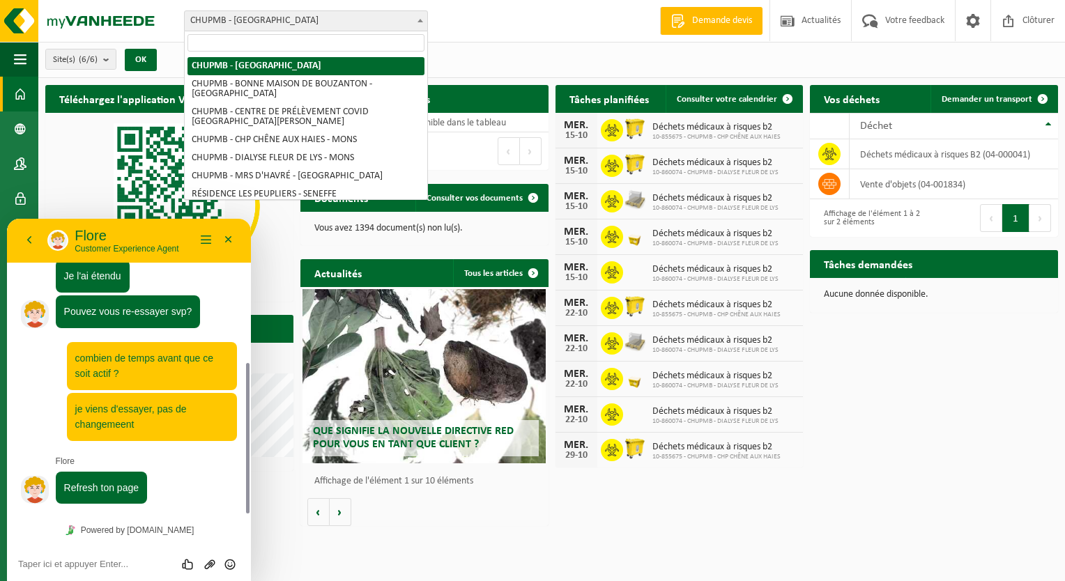
drag, startPoint x: 312, startPoint y: 18, endPoint x: 332, endPoint y: 26, distance: 21.2
click at [327, 31] on body "Site: CHUPMB - MONS CHUPMB - BONNE MAISON DE BOUZANTON - MONS CHUPMB - CENTRE D…" at bounding box center [532, 266] width 1065 height 533
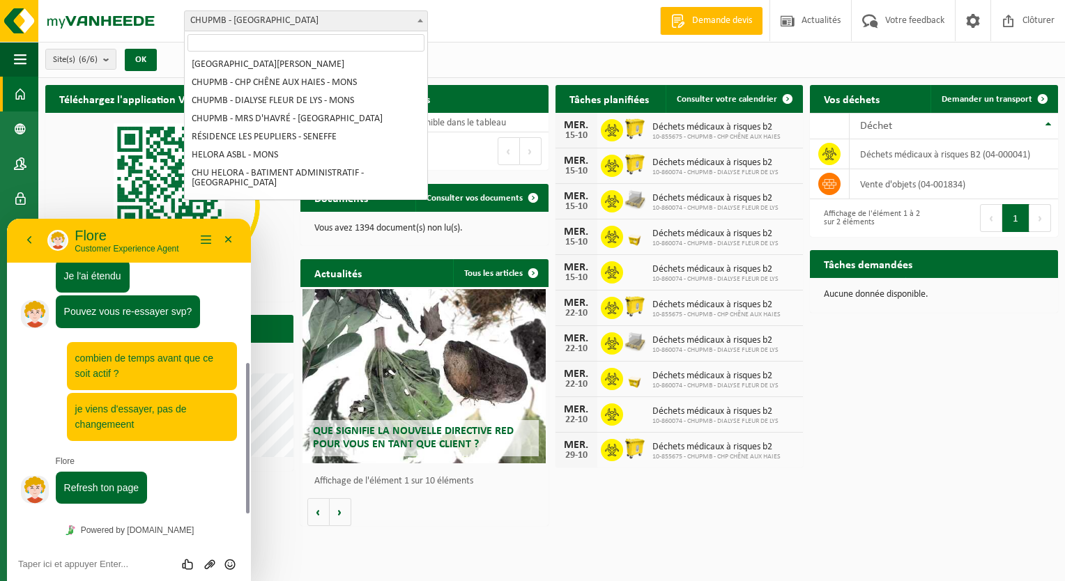
scroll to position [139, 0]
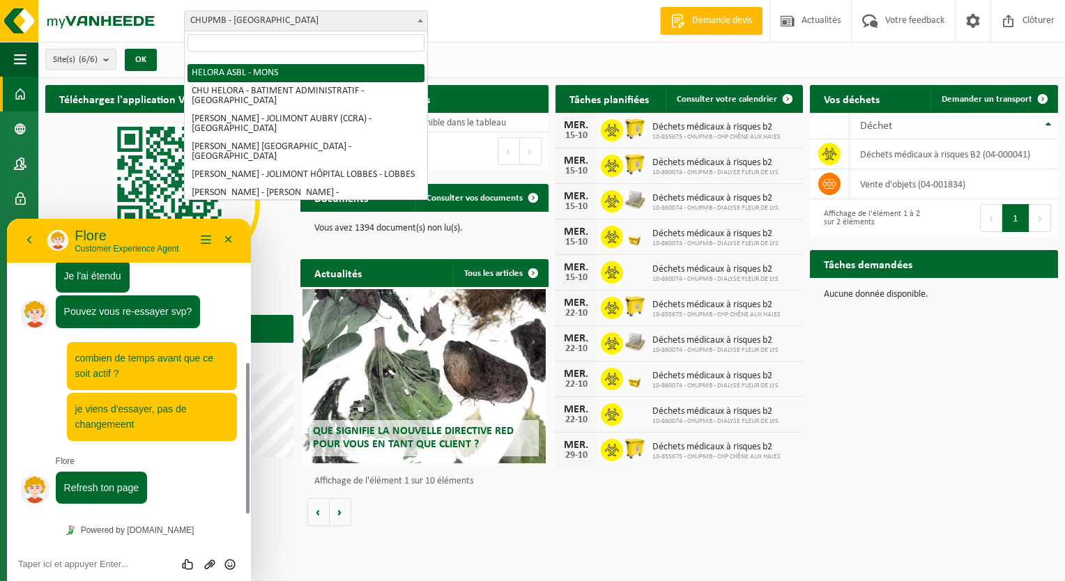
select select "128877"
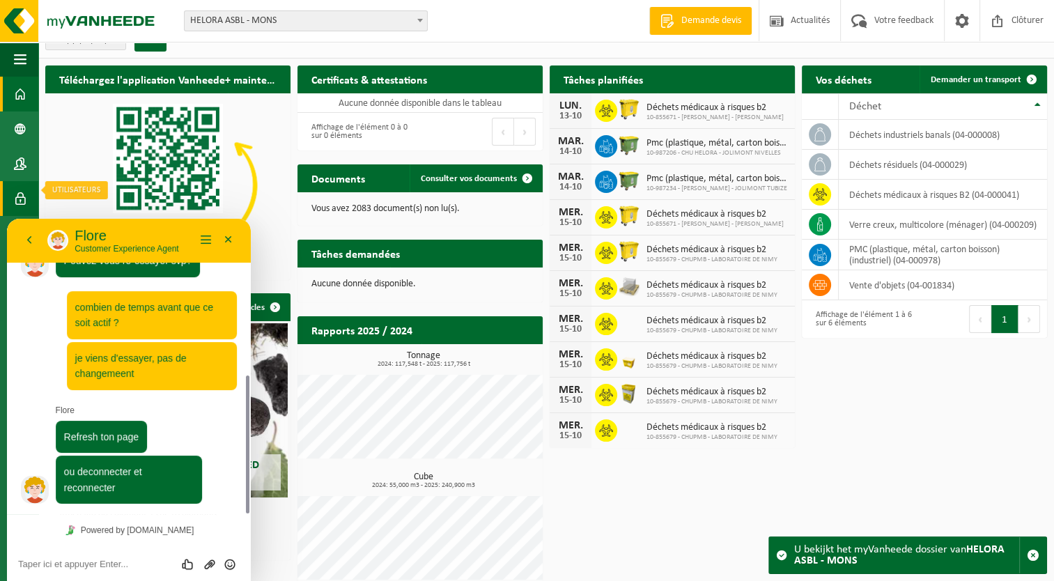
scroll to position [31, 0]
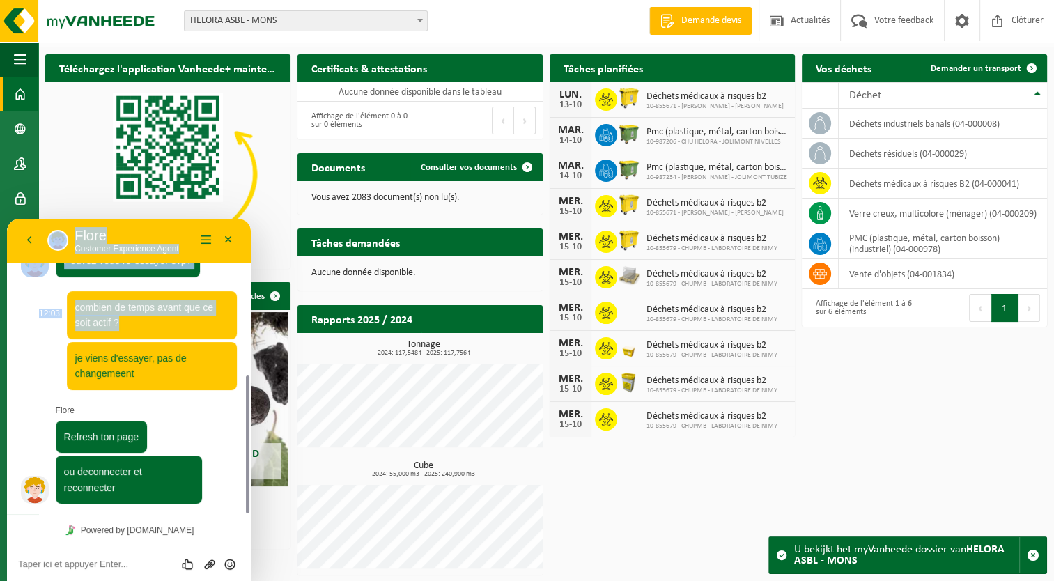
drag, startPoint x: 136, startPoint y: 224, endPoint x: 137, endPoint y: 317, distance: 92.7
click at [137, 317] on div "Retour Flore Flore Customer Experience Agent Menu Minimiser Retour Powered by t…" at bounding box center [129, 400] width 244 height 362
drag, startPoint x: 137, startPoint y: 317, endPoint x: 27, endPoint y: 237, distance: 135.6
click at [27, 237] on button "Retour" at bounding box center [29, 240] width 22 height 21
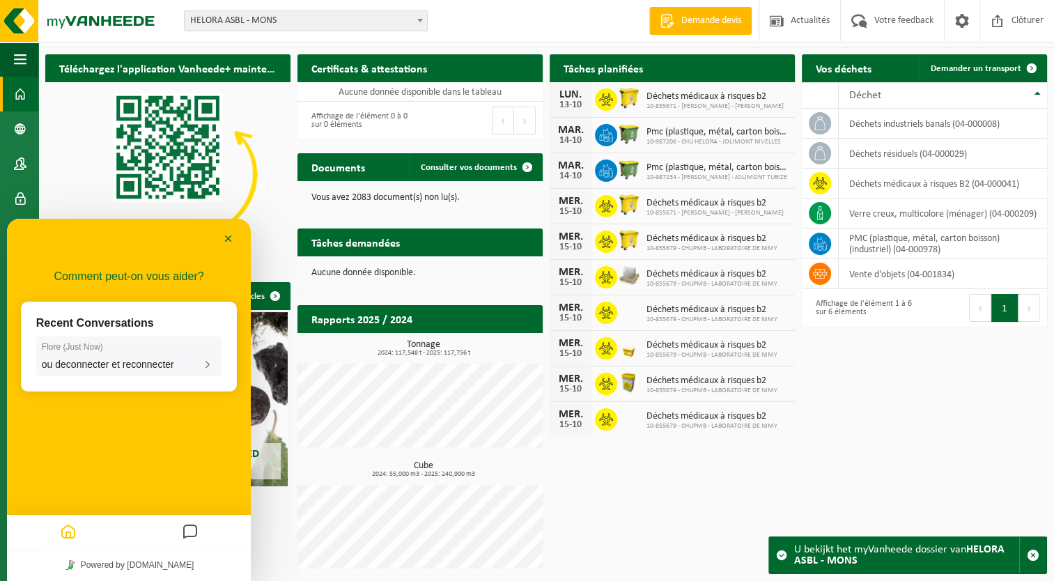
click at [128, 347] on p "Flore ( Just Now )" at bounding box center [129, 347] width 174 height 10
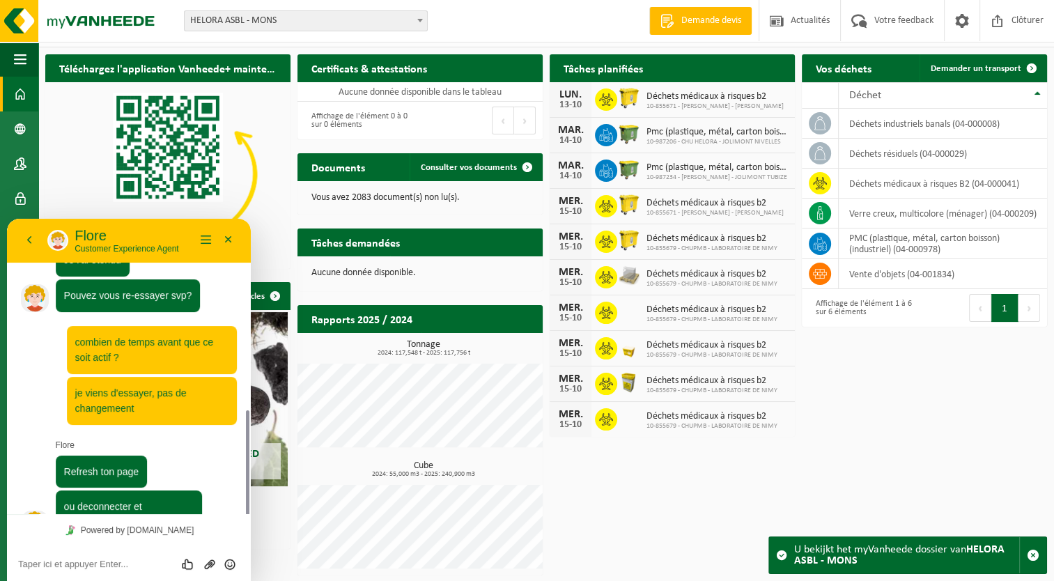
scroll to position [333, 0]
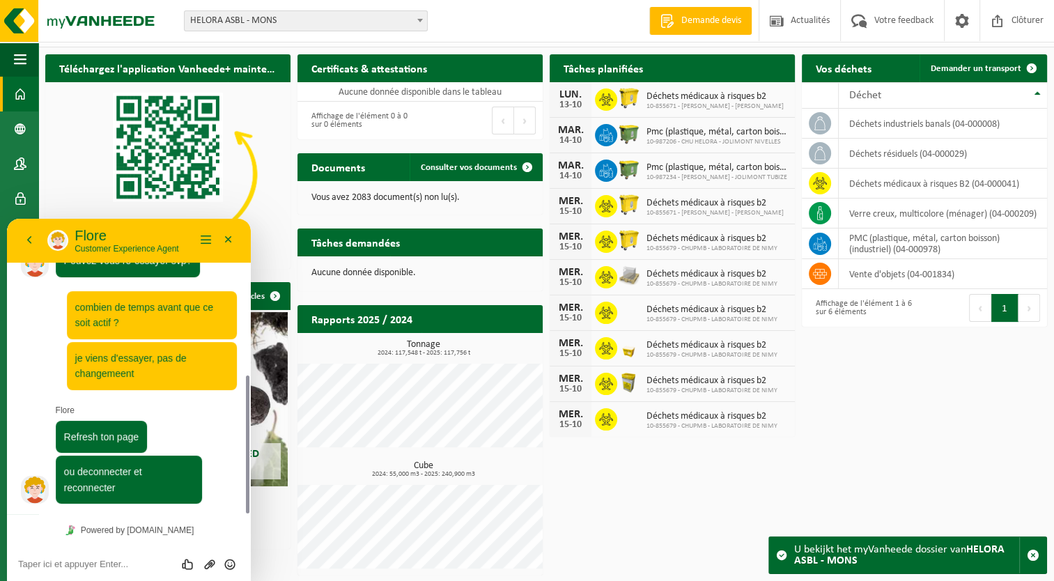
click at [94, 559] on textarea at bounding box center [129, 564] width 222 height 11
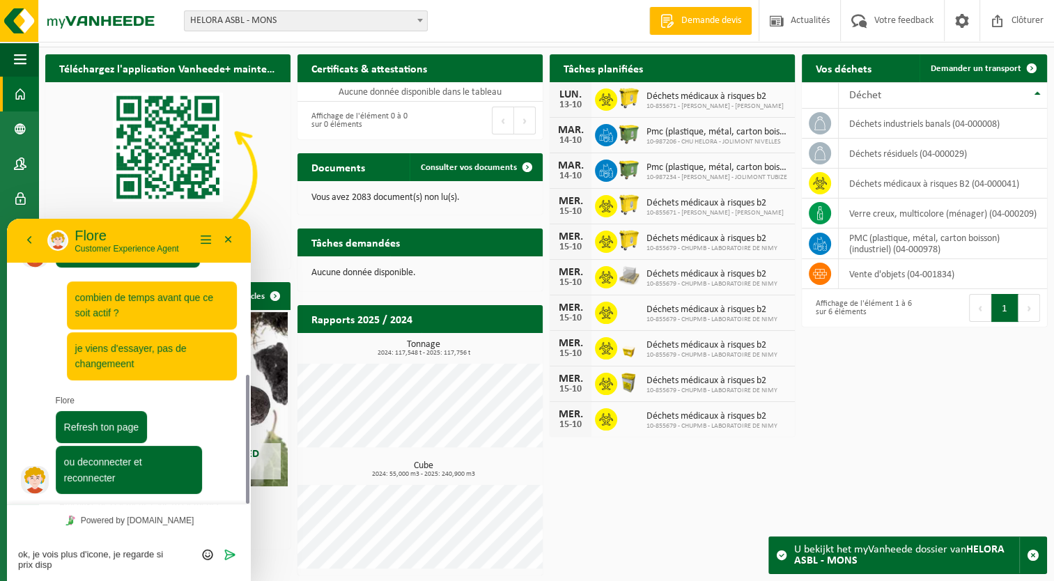
type textarea "ok, je vois plus d'icone, je regarde si prix dispo"
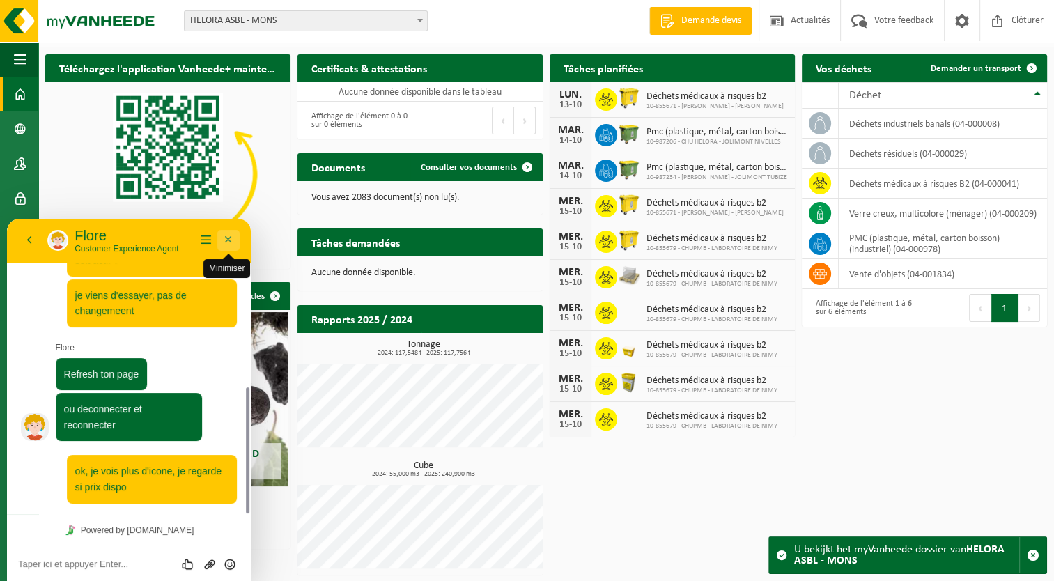
click at [233, 245] on button "Minimiser" at bounding box center [228, 240] width 22 height 21
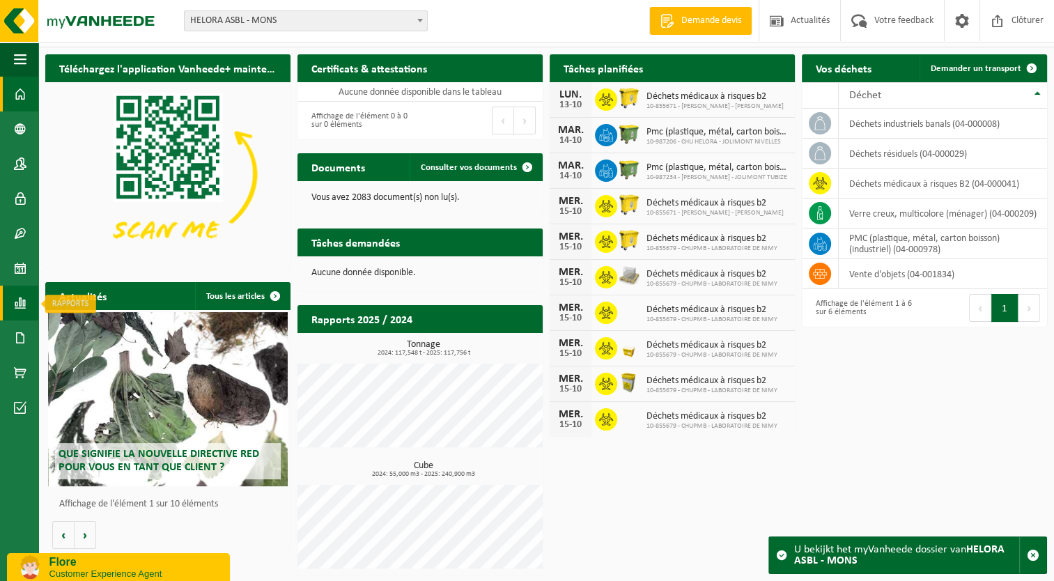
click at [17, 303] on span at bounding box center [20, 303] width 13 height 35
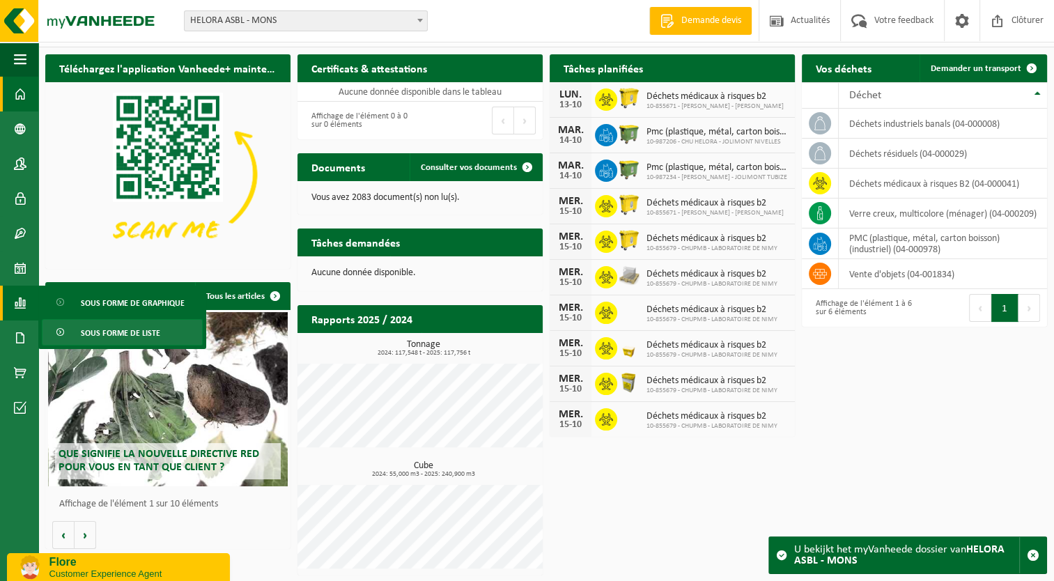
click at [96, 336] on span "Sous forme de liste" at bounding box center [120, 333] width 79 height 26
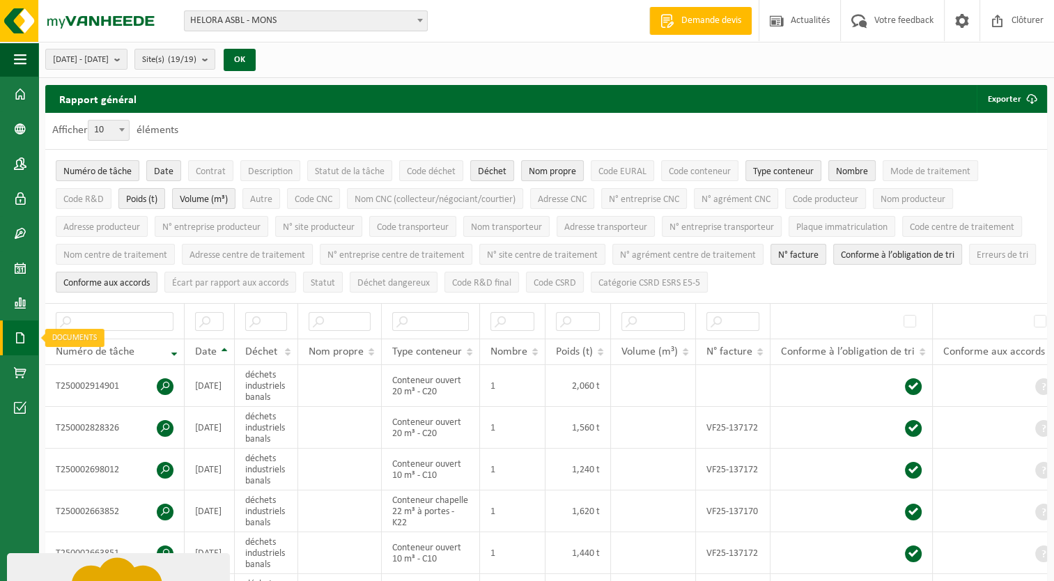
click at [19, 339] on span at bounding box center [20, 337] width 13 height 35
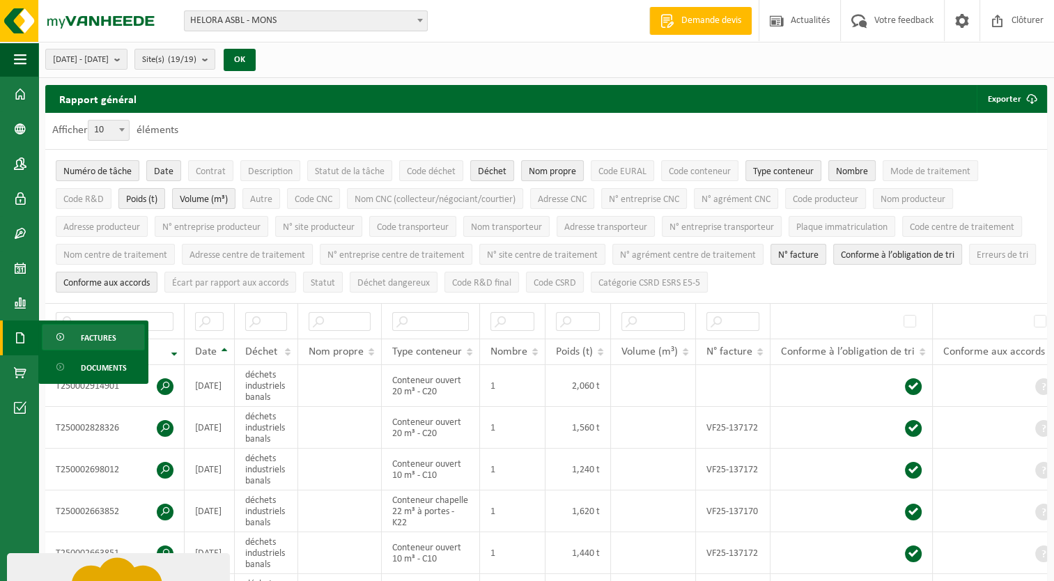
click at [102, 334] on span "Factures" at bounding box center [99, 338] width 36 height 26
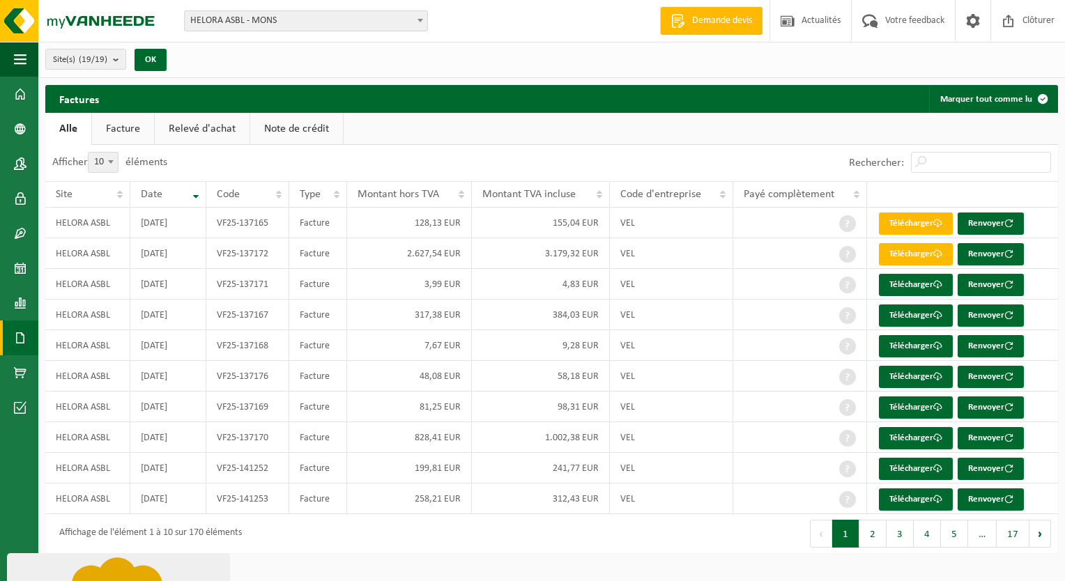
drag, startPoint x: 100, startPoint y: 565, endPoint x: 102, endPoint y: 895, distance: 330.3
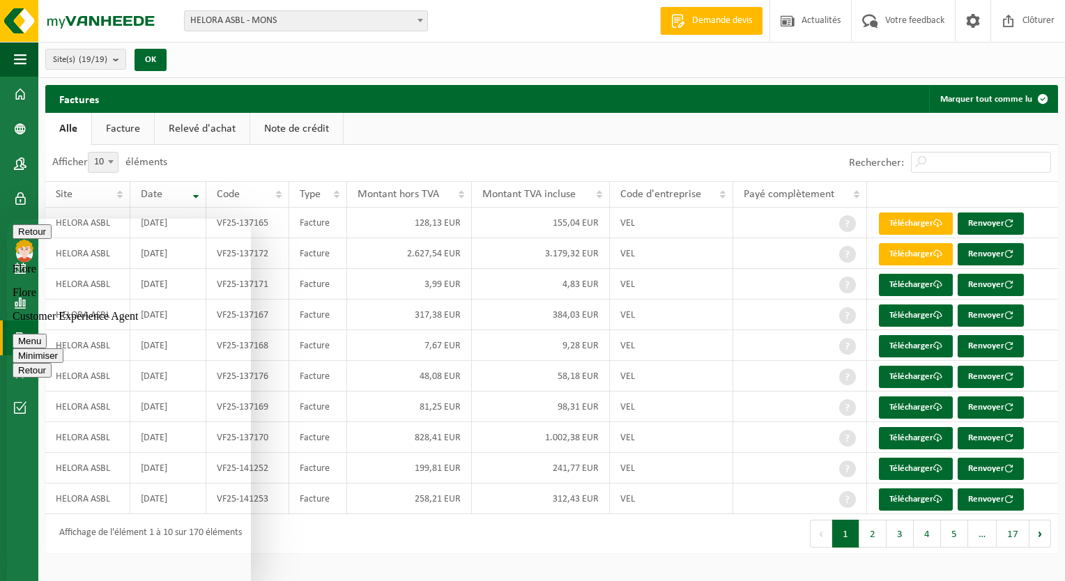
scroll to position [396, 0]
type textarea "ok, j'ai maintenant les mêmes accès que pour le client CHUPMB mais je ne vois p…"
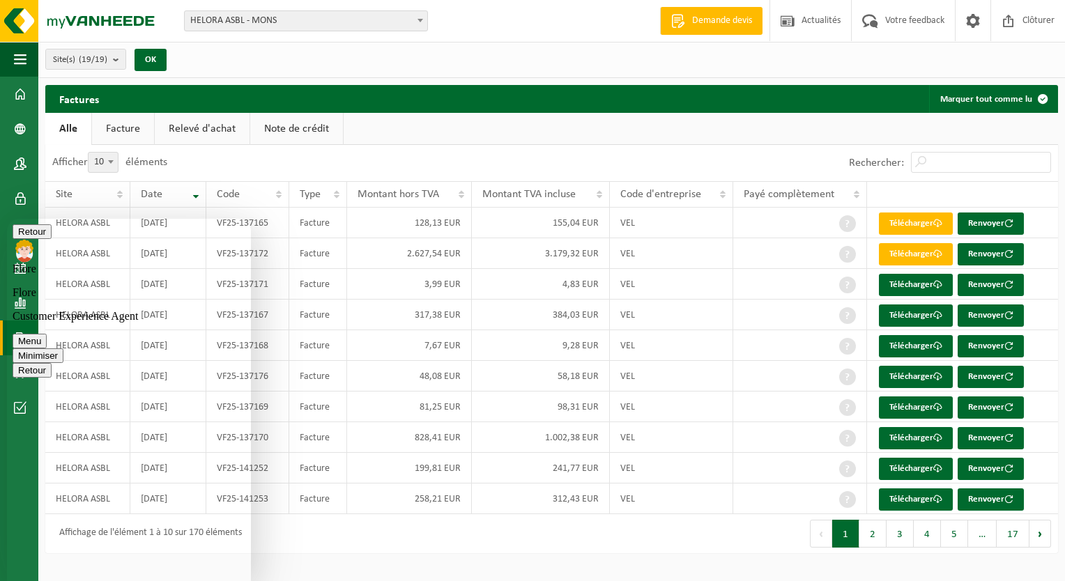
type textarea "soit dans l'onglet rapport avec les prix par ligne"
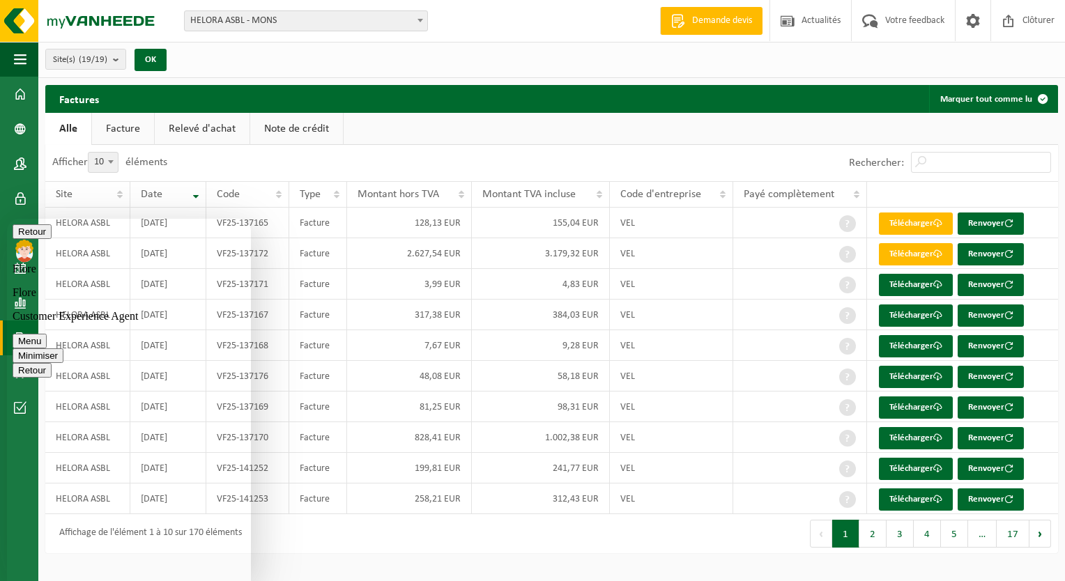
scroll to position [555, 0]
type textarea "soit exporter le détail des factures en excel pour croiser les données"
click at [315, 163] on div "Afficher 10 25 50 100 10 éléments" at bounding box center [298, 163] width 507 height 36
click at [63, 348] on button "Minimiser" at bounding box center [38, 355] width 51 height 15
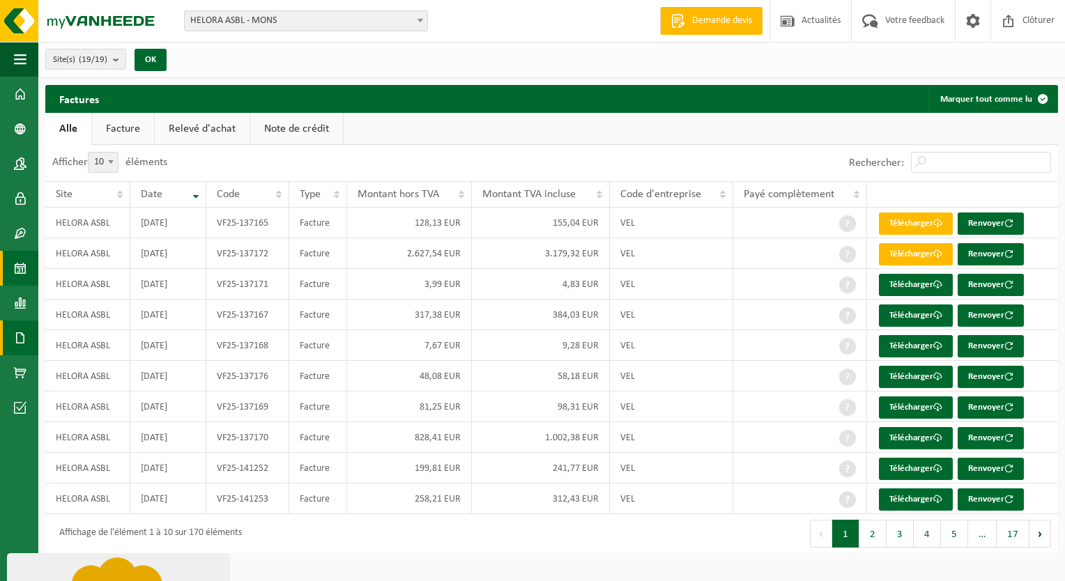
click at [21, 273] on span at bounding box center [20, 268] width 13 height 35
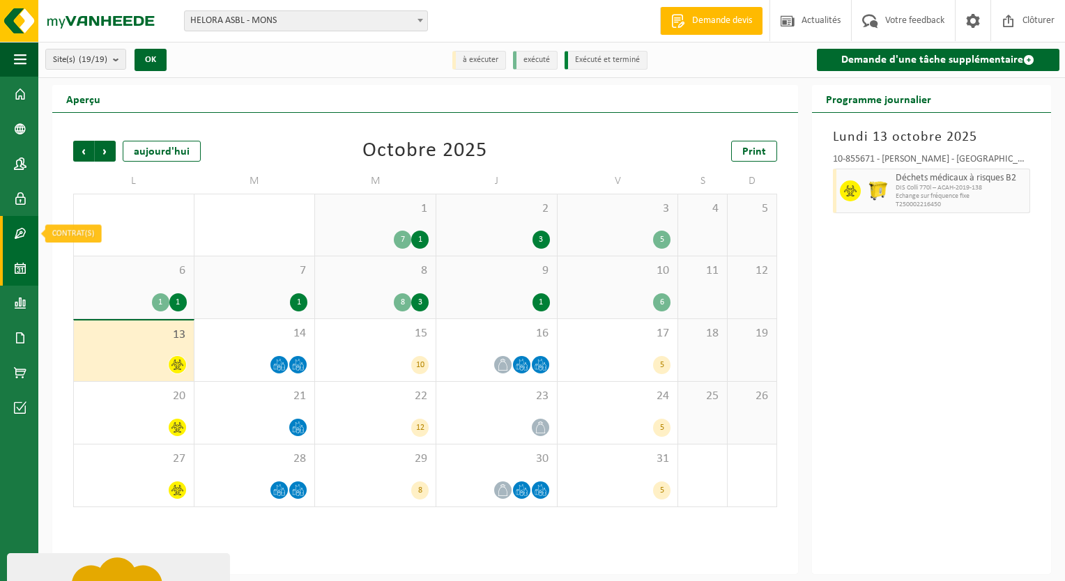
click at [28, 247] on link "Contrat(s)" at bounding box center [19, 233] width 38 height 35
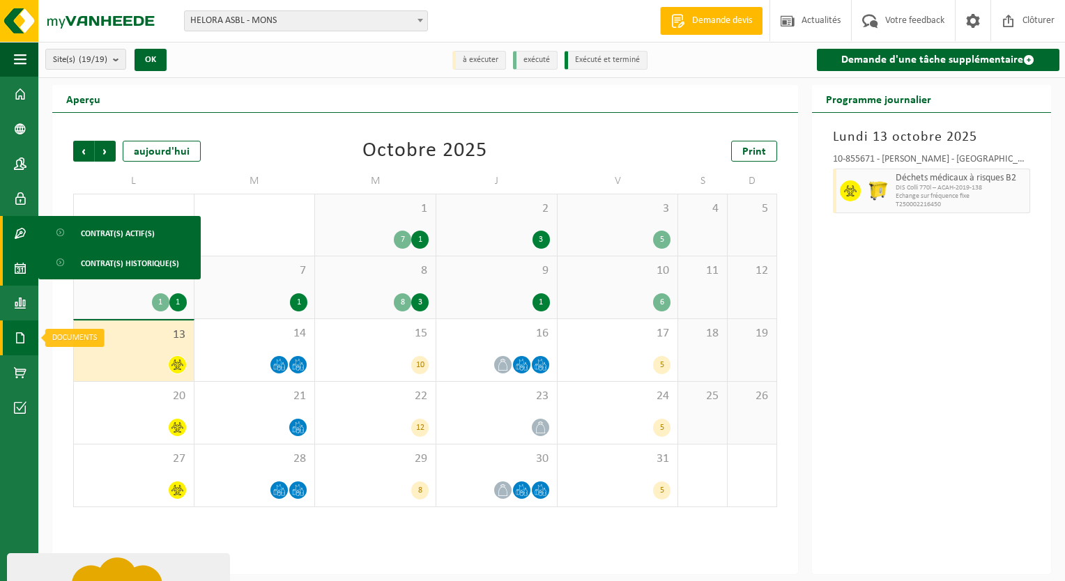
click at [18, 323] on span at bounding box center [20, 337] width 13 height 35
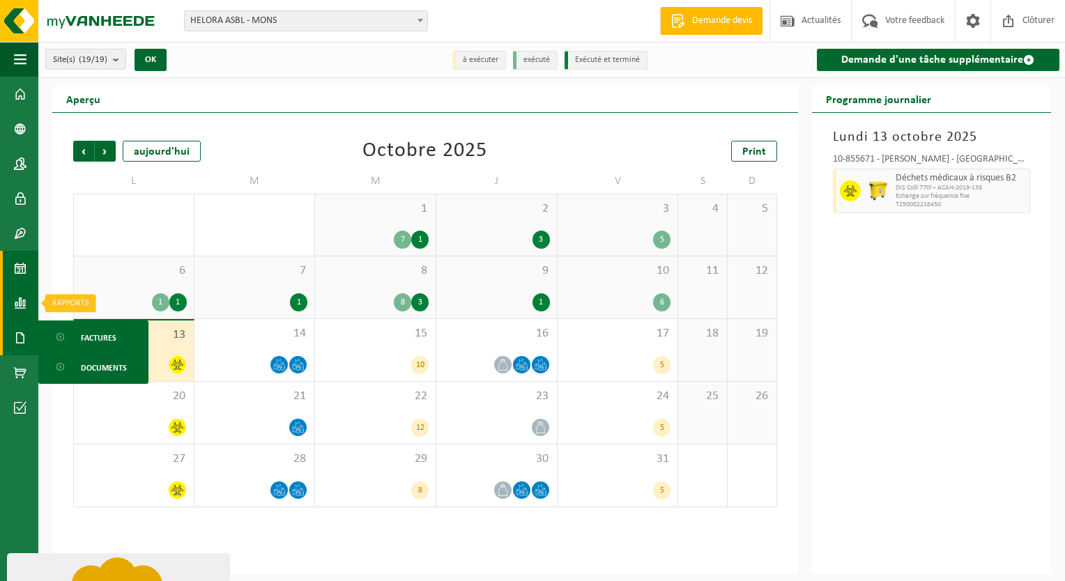
click at [24, 302] on span at bounding box center [20, 303] width 13 height 35
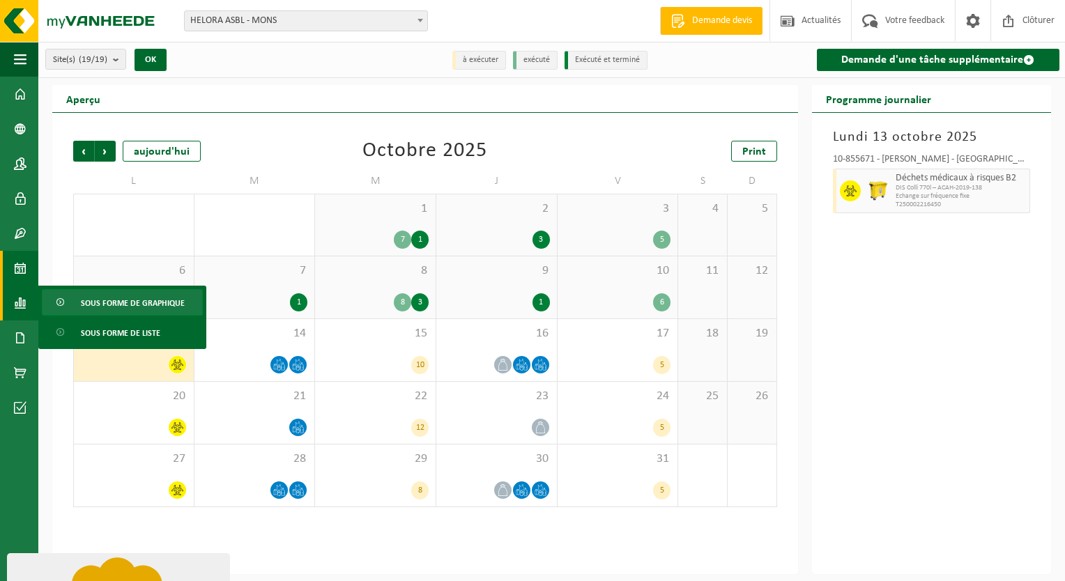
click at [117, 310] on span "Sous forme de graphique" at bounding box center [133, 303] width 104 height 26
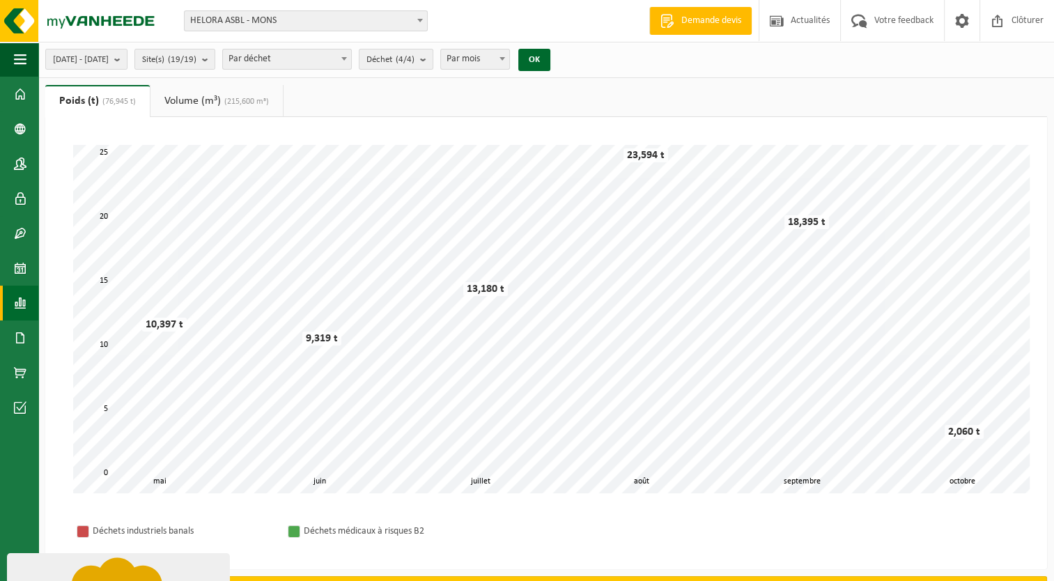
click at [491, 58] on span "Par mois" at bounding box center [475, 59] width 68 height 20
click at [335, 65] on span "Par déchet" at bounding box center [287, 59] width 128 height 20
click at [199, 105] on link "Volume (m³) (215,600 m³)" at bounding box center [216, 101] width 132 height 32
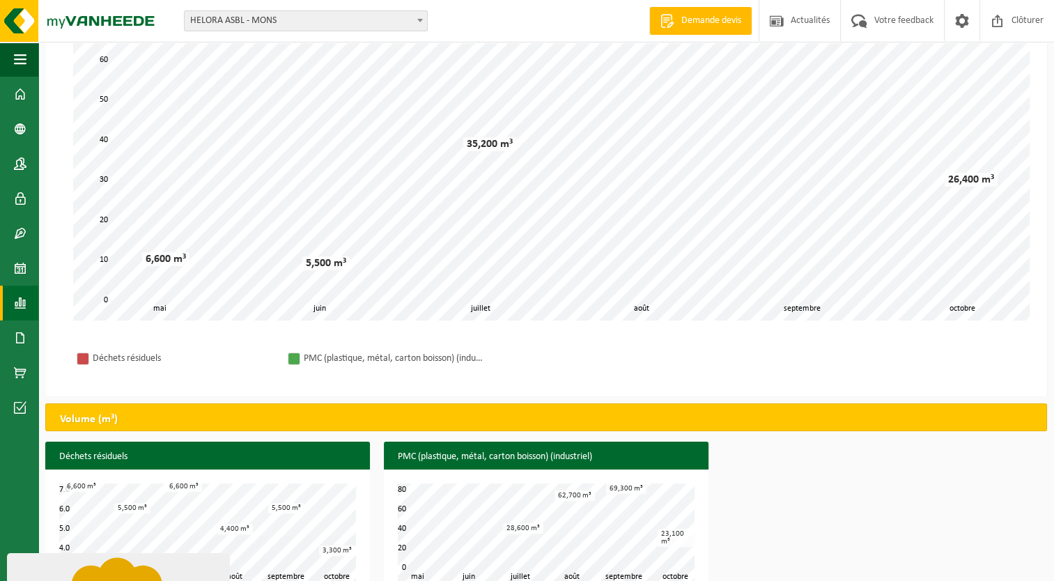
scroll to position [199, 0]
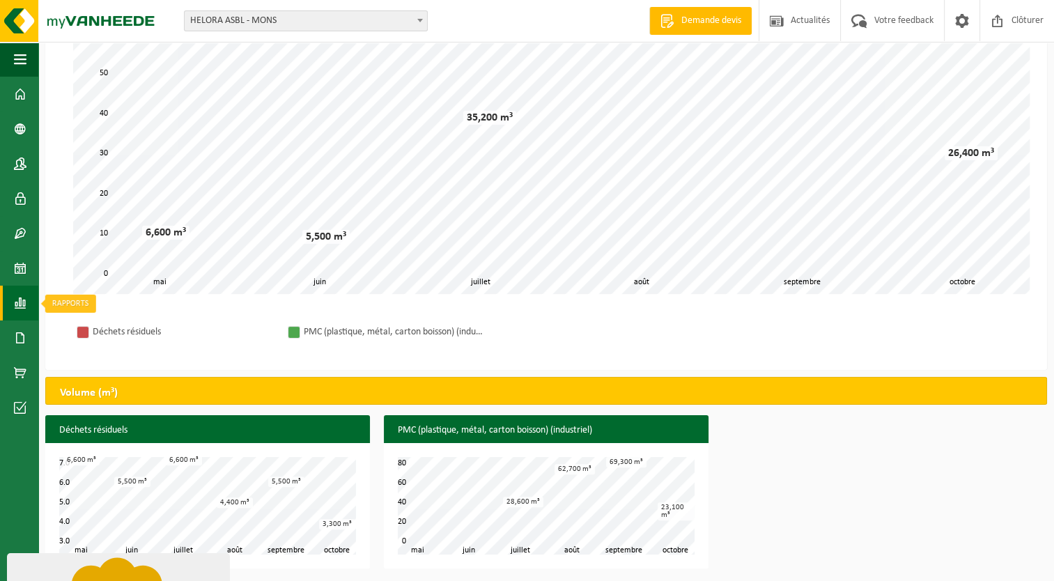
click at [22, 308] on span at bounding box center [20, 303] width 13 height 35
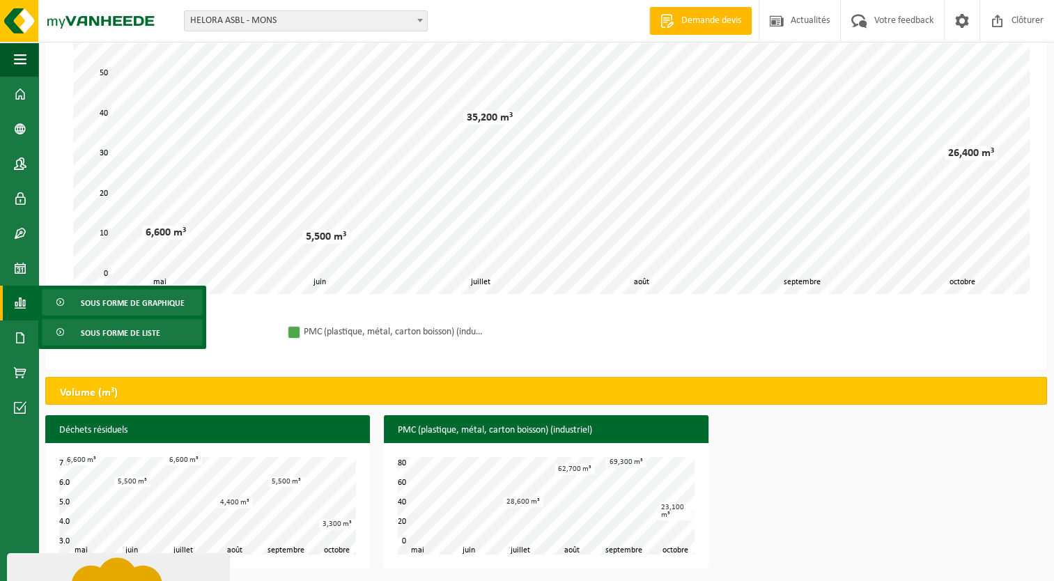
click at [114, 334] on span "Sous forme de liste" at bounding box center [120, 333] width 79 height 26
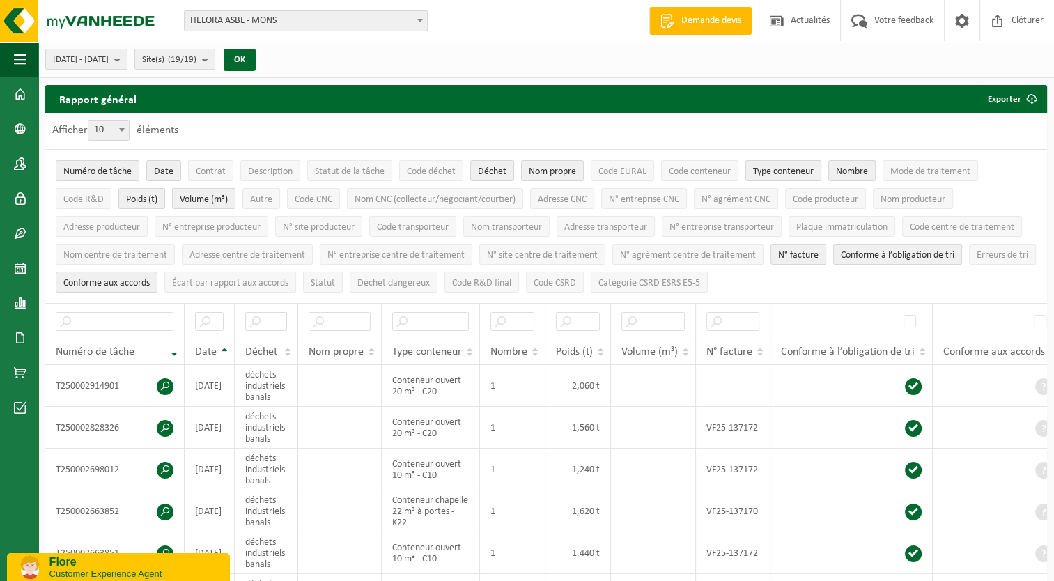
click at [109, 566] on p "Flore" at bounding box center [134, 562] width 170 height 13
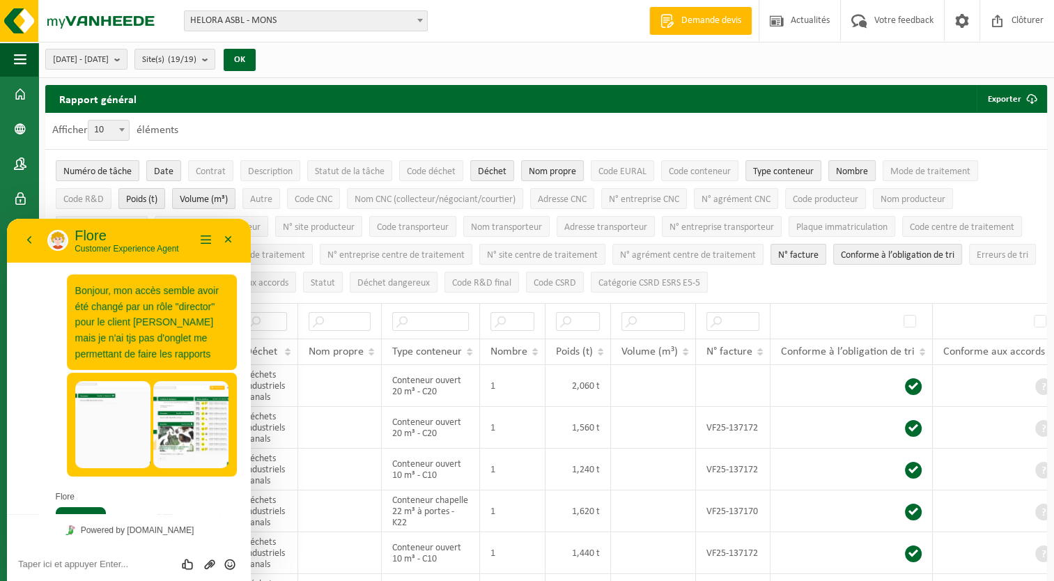
scroll to position [596, 0]
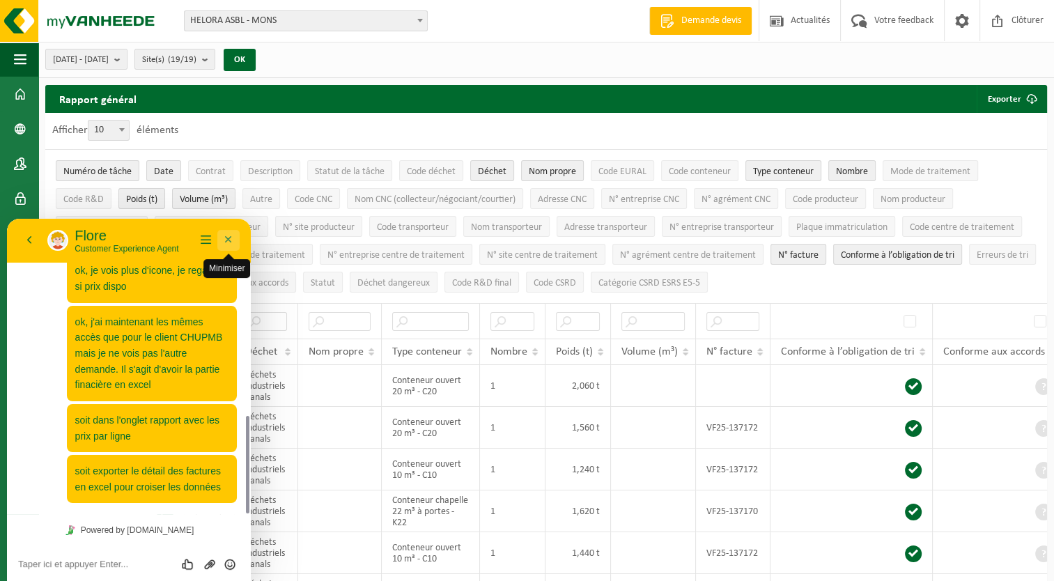
click at [231, 235] on button "Minimiser" at bounding box center [228, 240] width 22 height 21
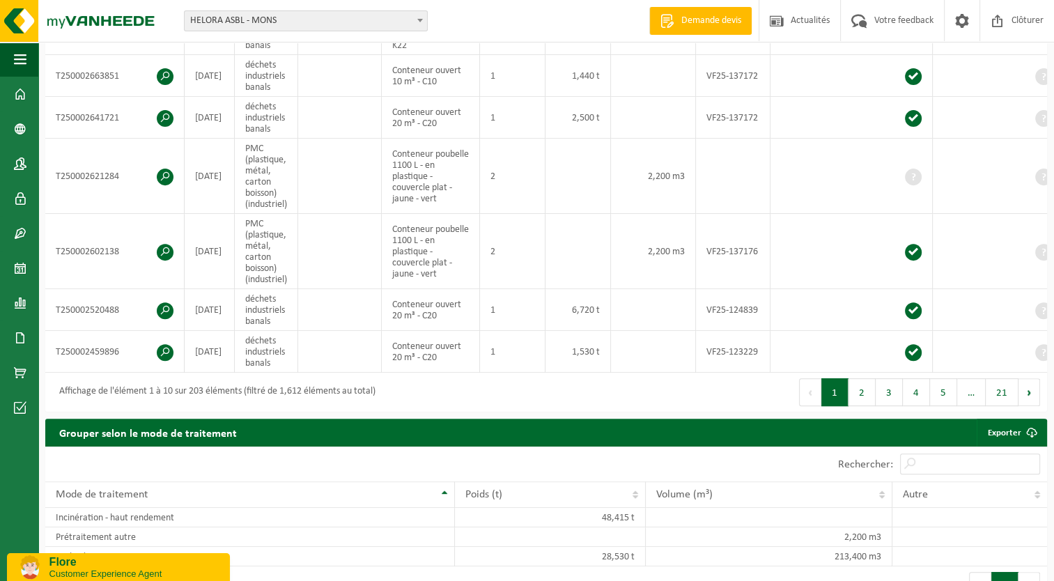
scroll to position [0, 0]
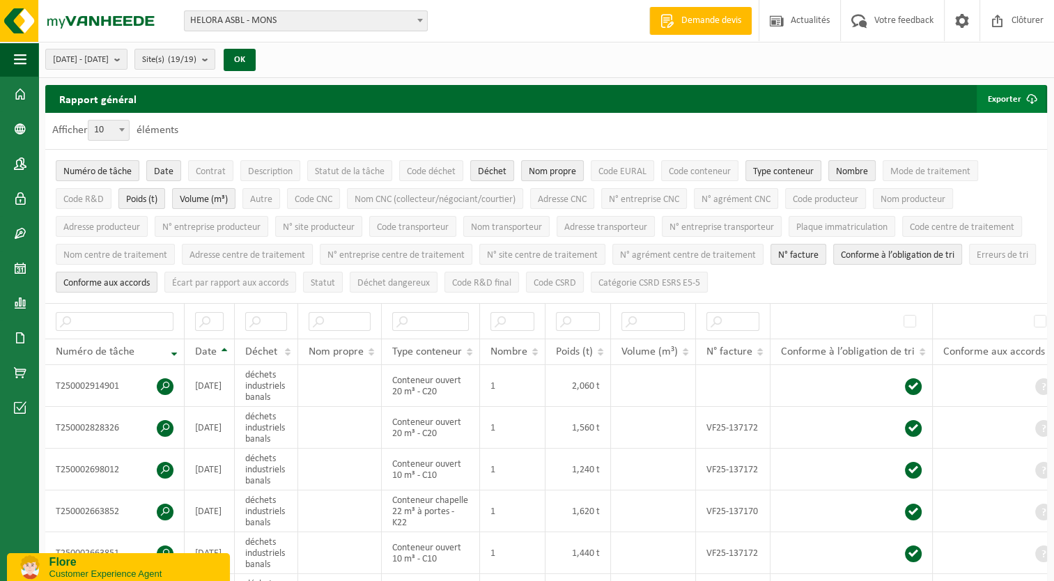
click at [1010, 100] on button "Exporter" at bounding box center [1011, 99] width 69 height 28
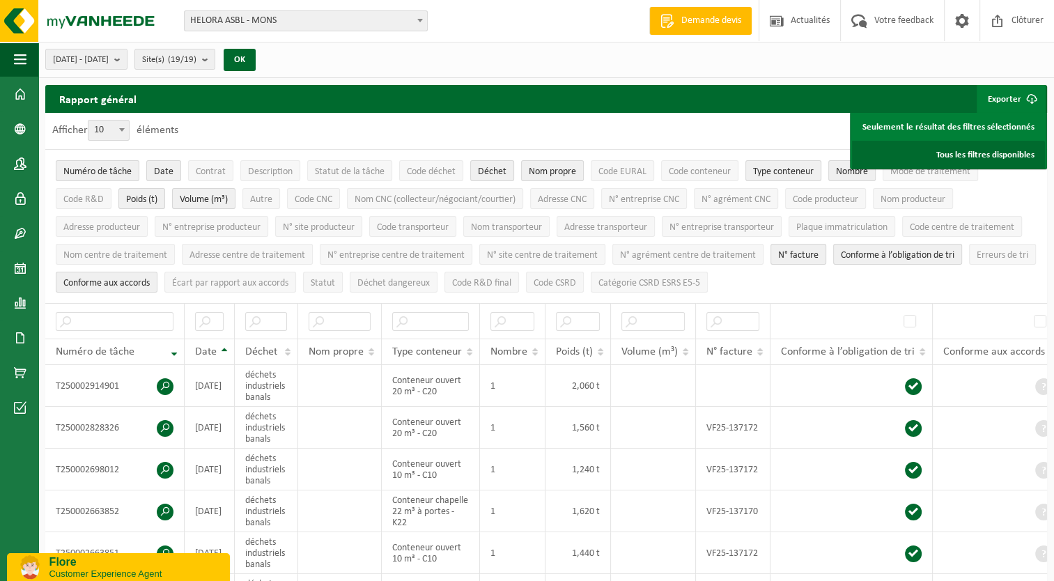
click at [989, 157] on link "Tous les filtres disponibles" at bounding box center [948, 155] width 193 height 28
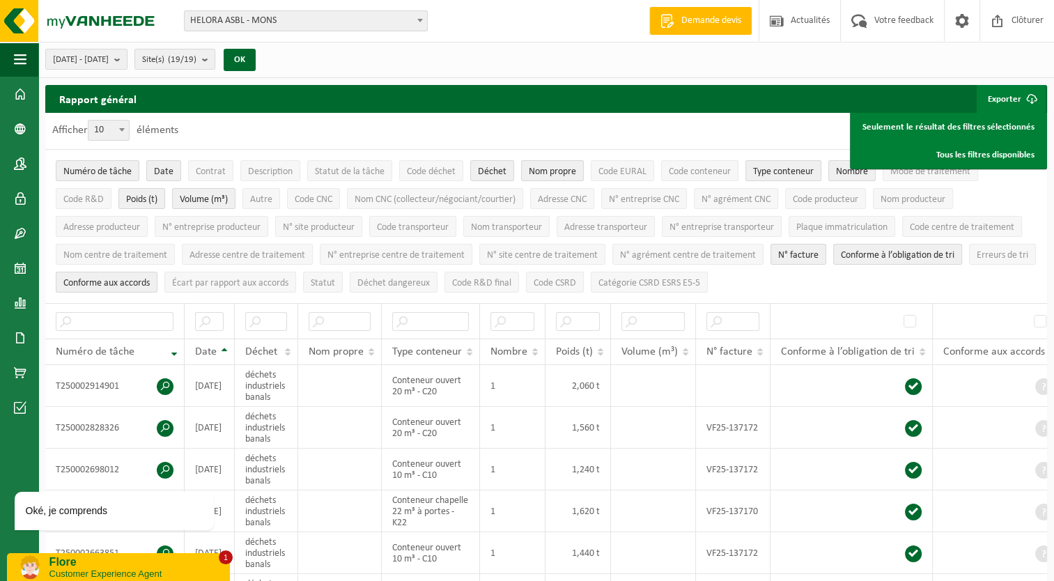
click at [683, 134] on div "Afficher 10 25 50 100 10 éléments" at bounding box center [546, 131] width 1002 height 36
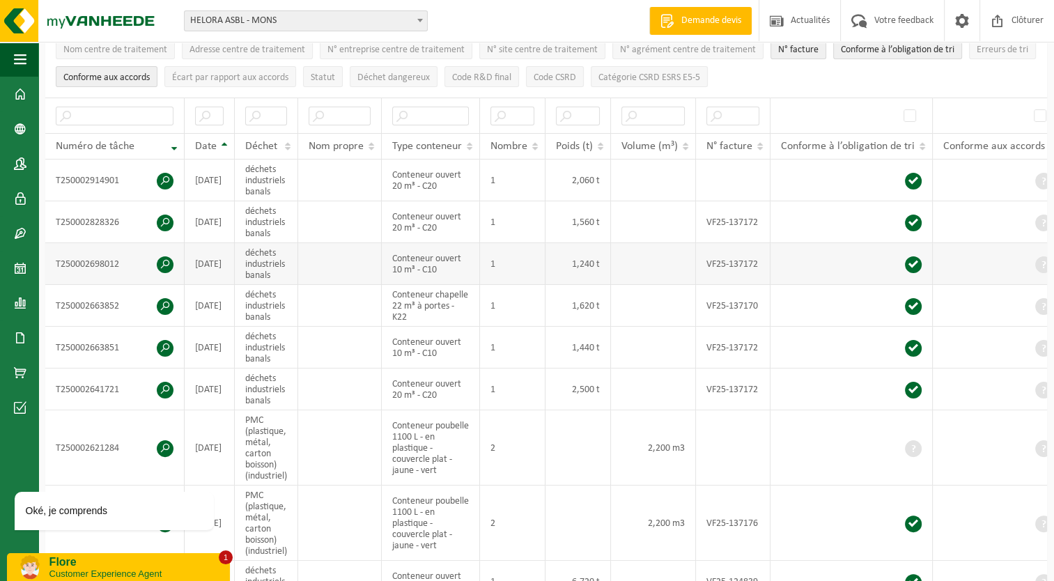
scroll to position [209, 0]
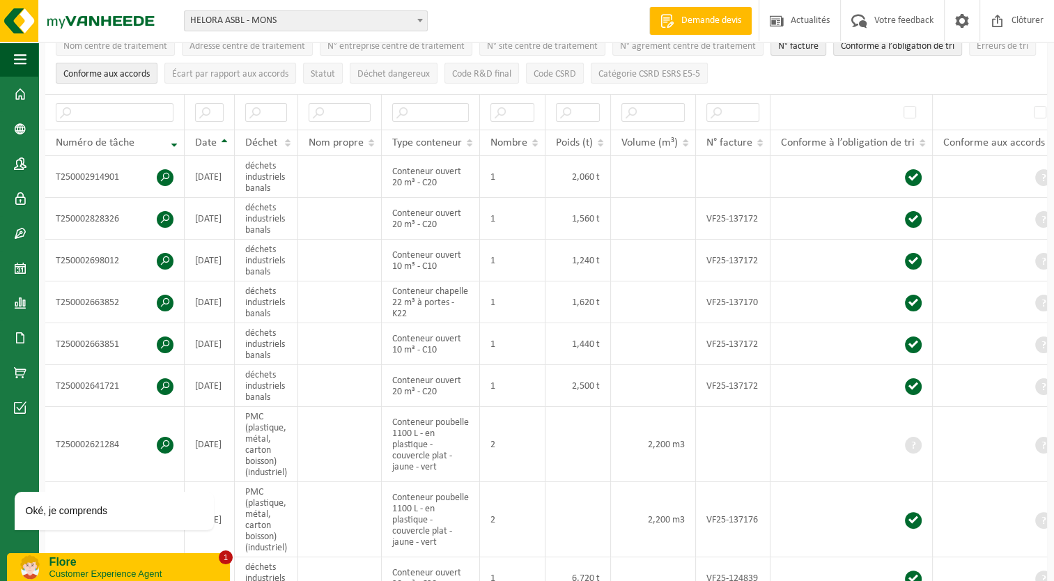
click at [124, 566] on p "Flore" at bounding box center [134, 562] width 170 height 13
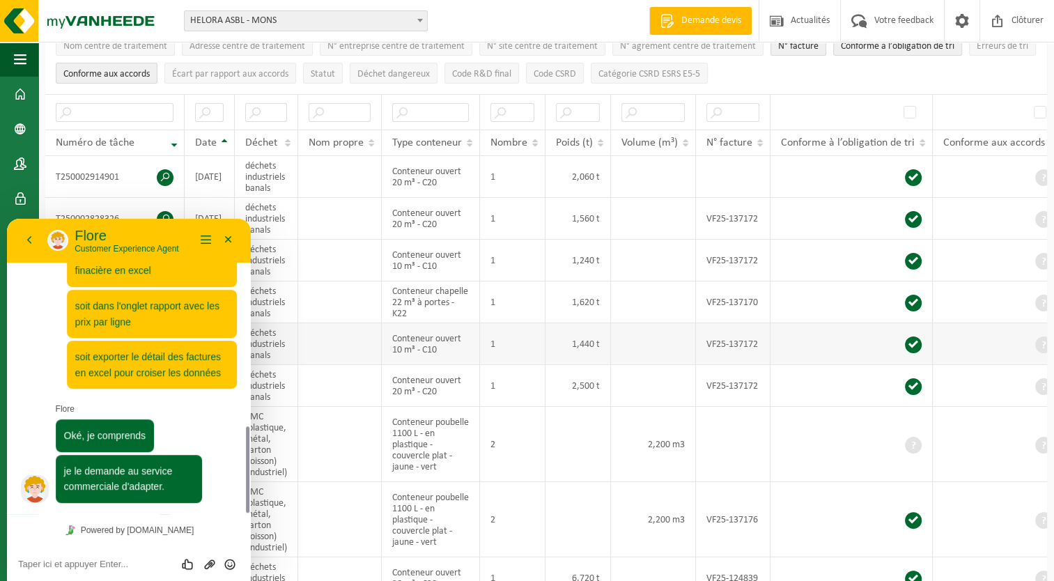
scroll to position [710, 0]
click at [69, 571] on div "Évaluez cette conversation Envoyer un fichier Insérer émoticône" at bounding box center [129, 563] width 244 height 35
click at [70, 569] on textarea at bounding box center [129, 564] width 222 height 11
click at [53, 566] on textarea at bounding box center [129, 564] width 222 height 11
type textarea "l'historique est limité à 2025 ?"
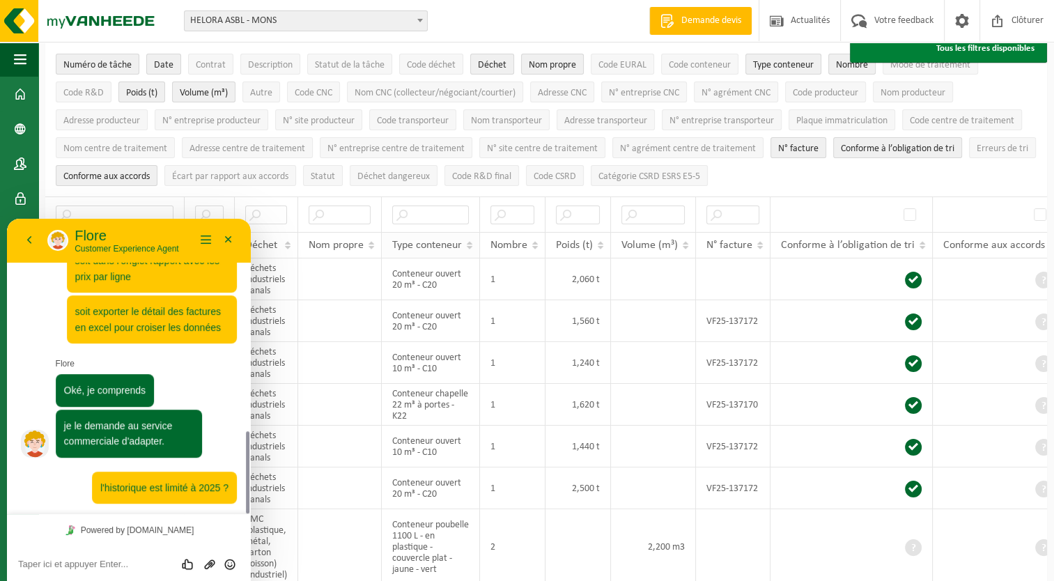
scroll to position [0, 0]
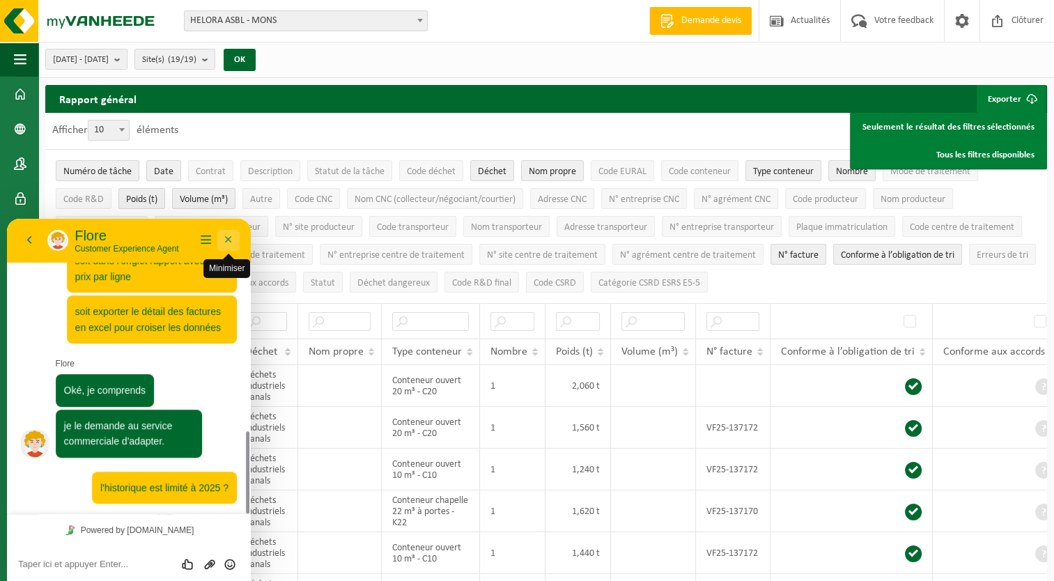
click at [227, 240] on button "Minimiser" at bounding box center [228, 240] width 22 height 21
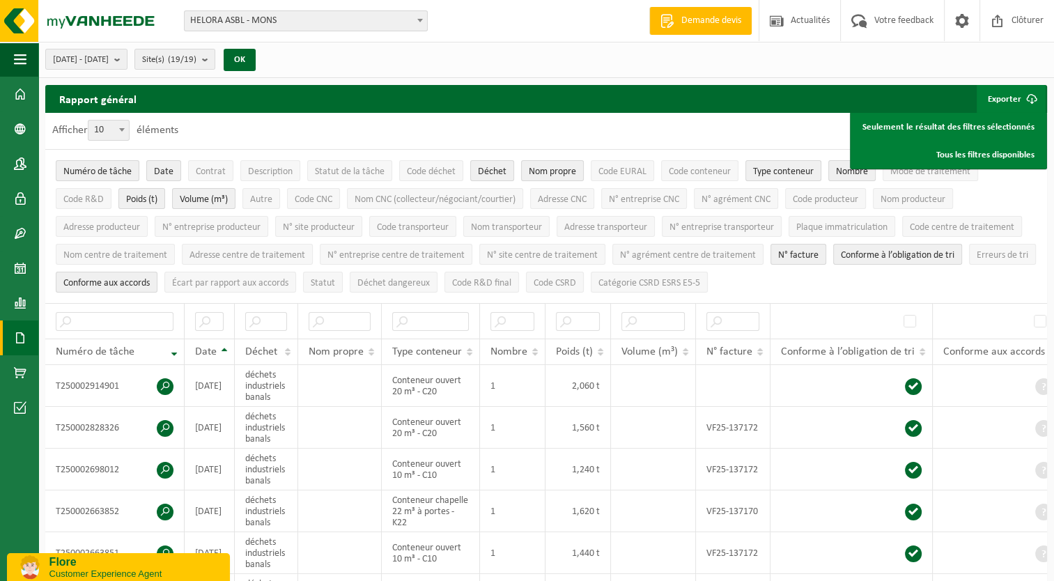
click at [26, 342] on span at bounding box center [20, 337] width 13 height 35
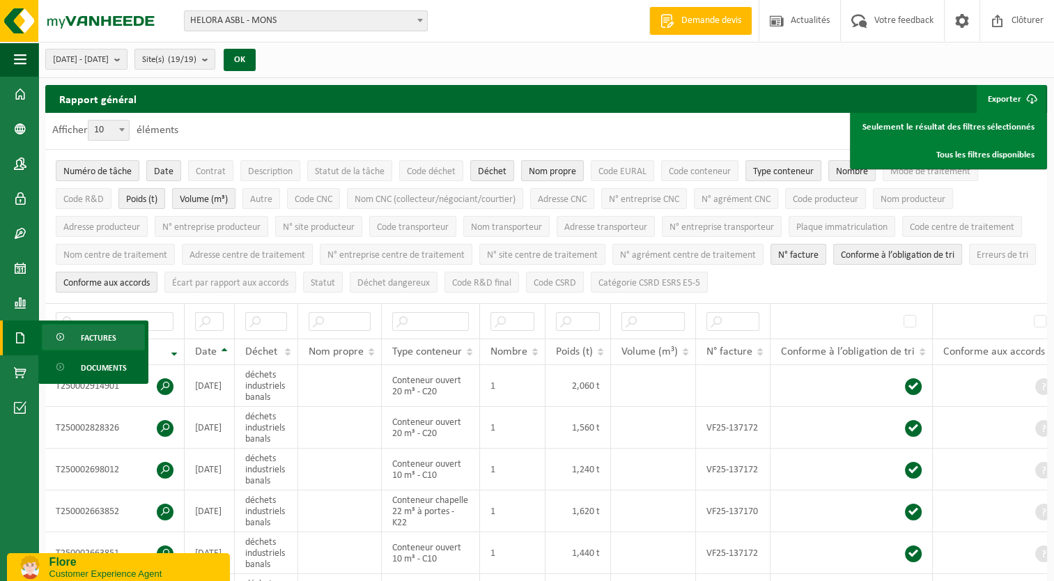
click at [91, 335] on span "Factures" at bounding box center [99, 338] width 36 height 26
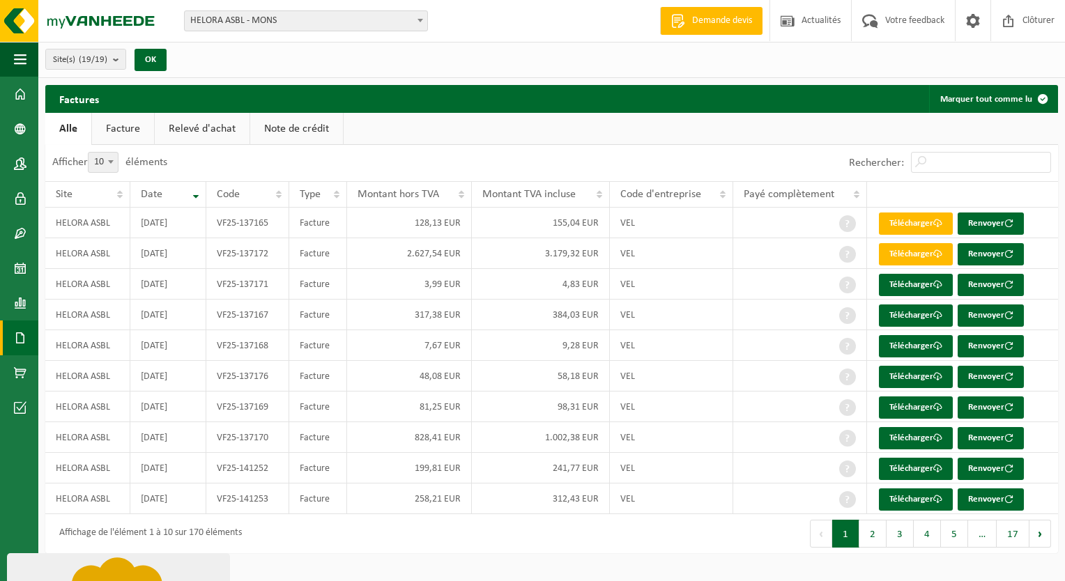
click at [1007, 528] on button "17" at bounding box center [1012, 534] width 33 height 28
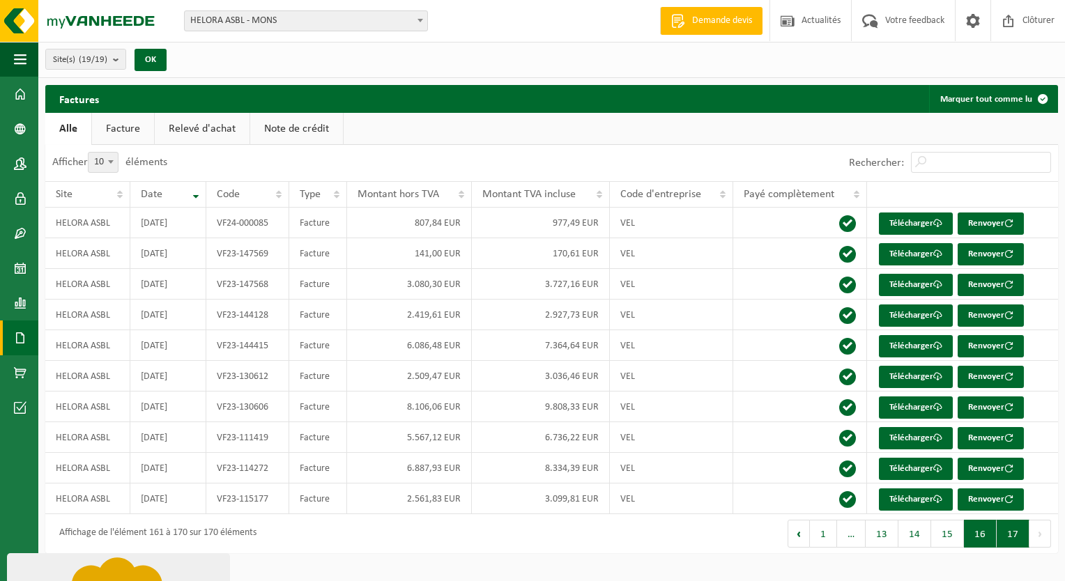
click at [979, 538] on button "16" at bounding box center [980, 534] width 33 height 28
click at [946, 538] on button "15" at bounding box center [947, 534] width 33 height 28
click at [908, 541] on button "14" at bounding box center [914, 534] width 33 height 28
click at [887, 540] on button "13" at bounding box center [881, 534] width 33 height 28
click at [856, 532] on span "…" at bounding box center [855, 534] width 29 height 28
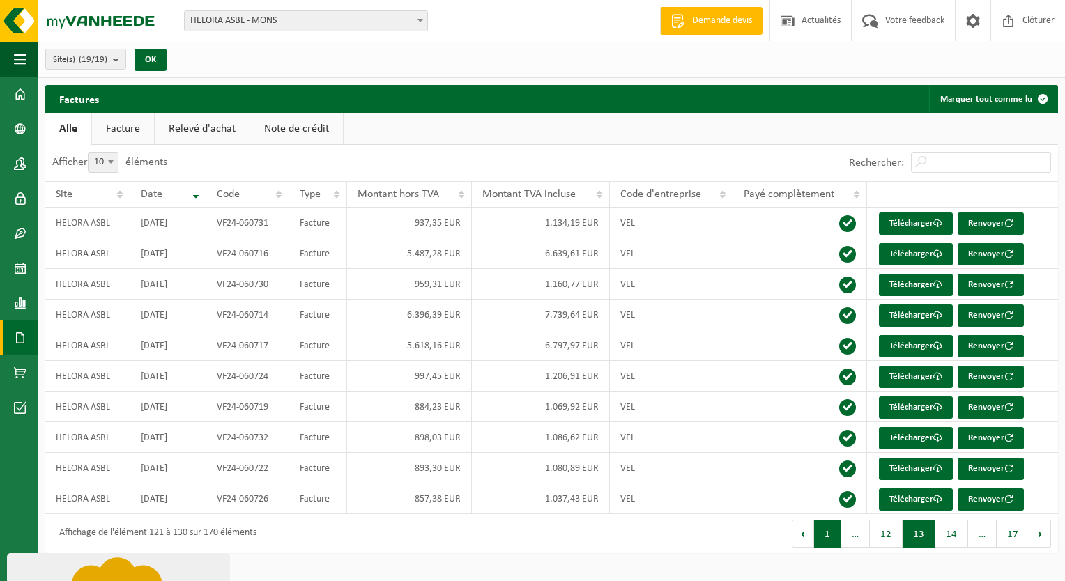
click at [835, 534] on button "1" at bounding box center [827, 534] width 27 height 28
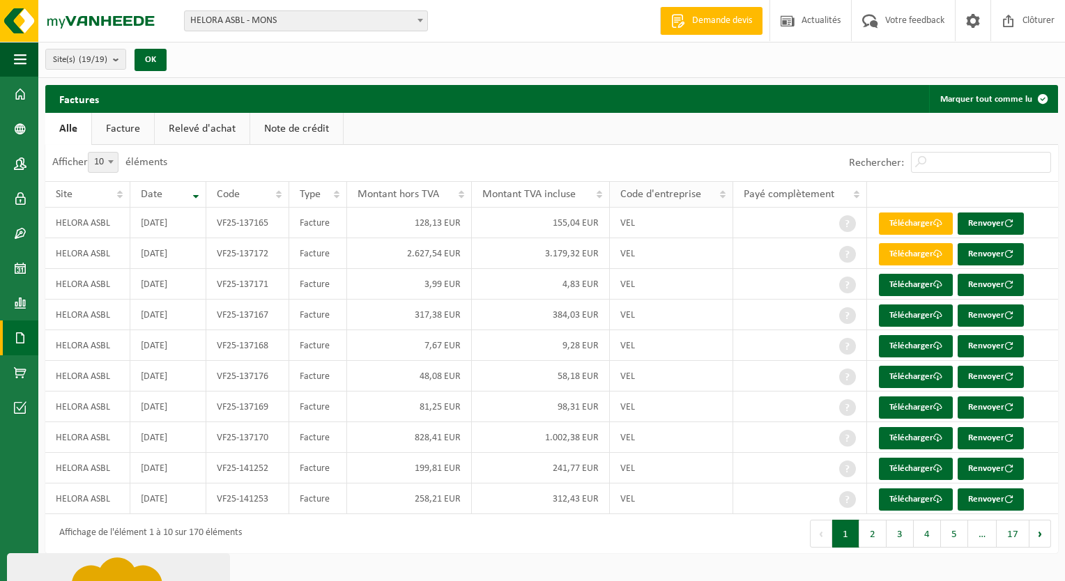
click at [686, 193] on span "Code d'entreprise" at bounding box center [660, 194] width 81 height 11
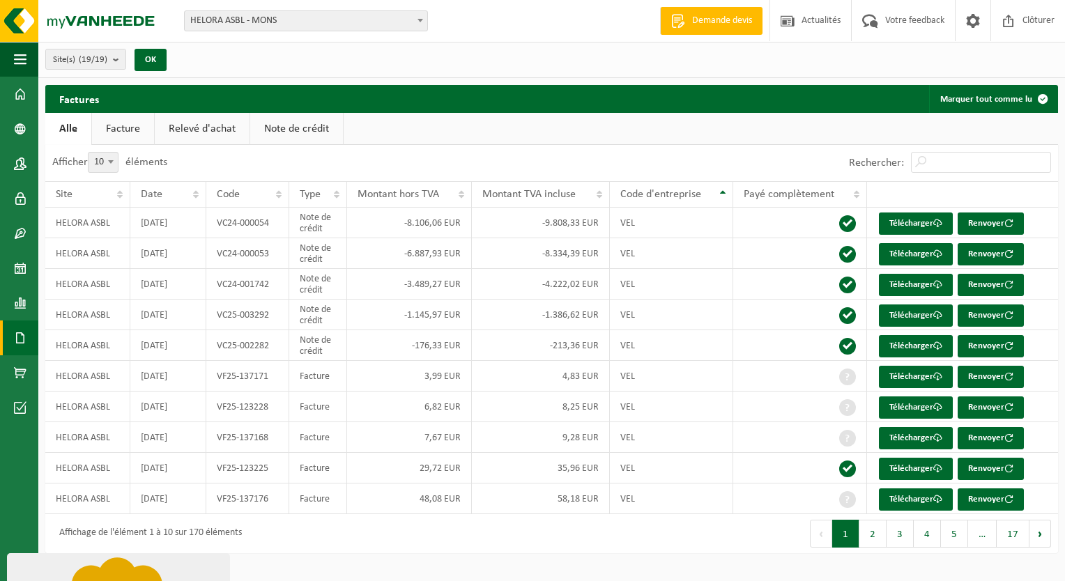
click at [685, 193] on span "Code d'entreprise" at bounding box center [660, 194] width 81 height 11
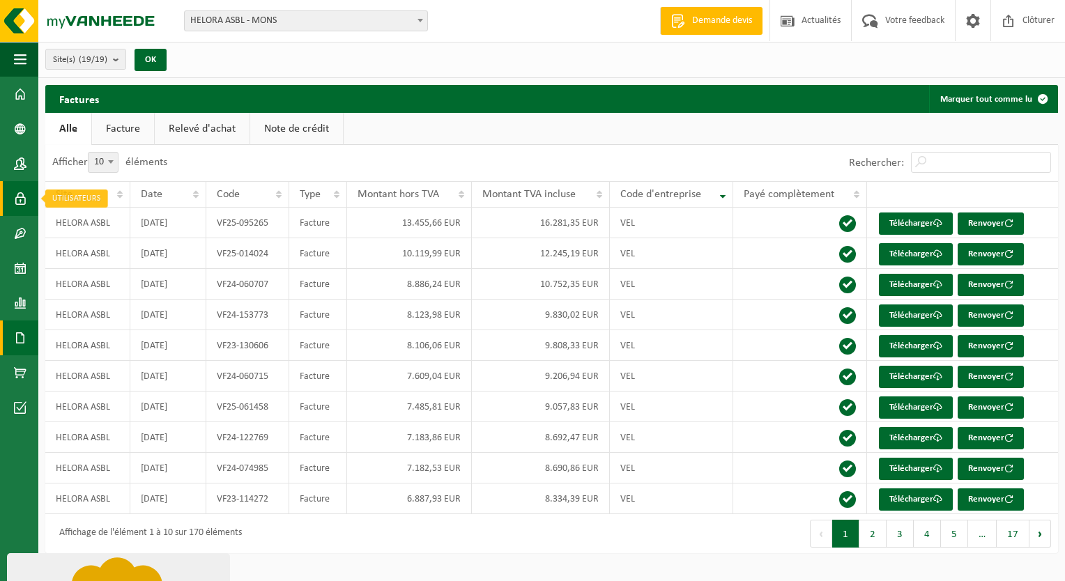
click at [14, 206] on span at bounding box center [20, 198] width 13 height 35
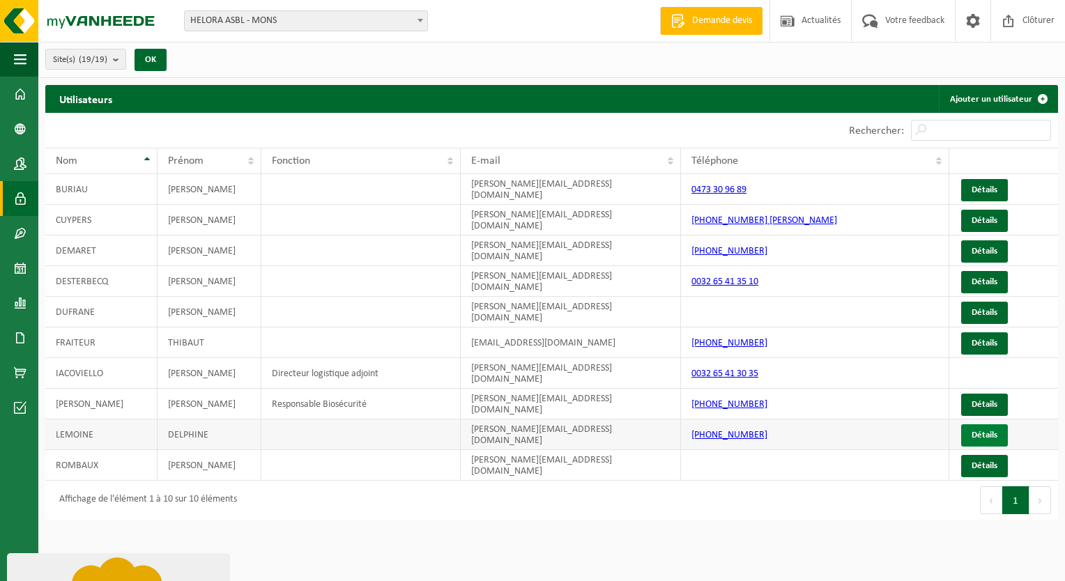
click at [971, 424] on link "Détails" at bounding box center [984, 435] width 47 height 22
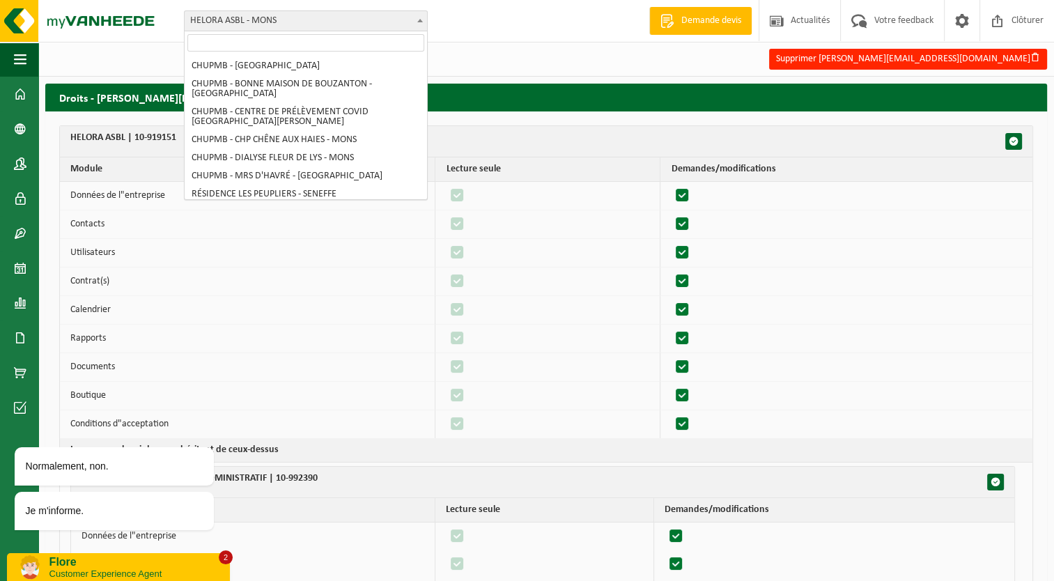
click at [212, 18] on span "HELORA ASBL - MONS" at bounding box center [306, 21] width 242 height 20
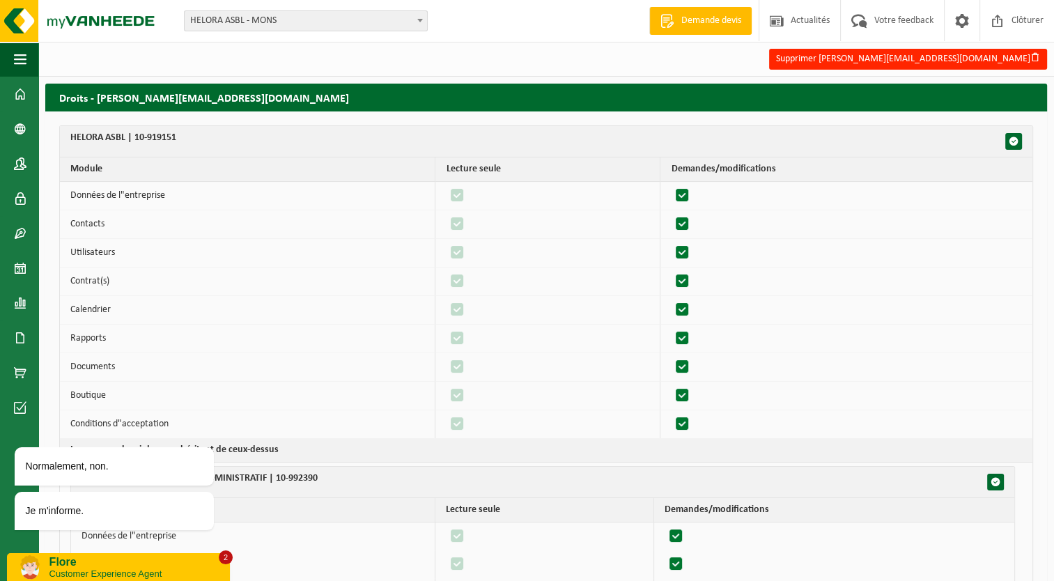
click at [214, 16] on span "HELORA ASBL - MONS" at bounding box center [306, 21] width 242 height 20
click at [11, 103] on link "Tableau de bord" at bounding box center [19, 94] width 38 height 35
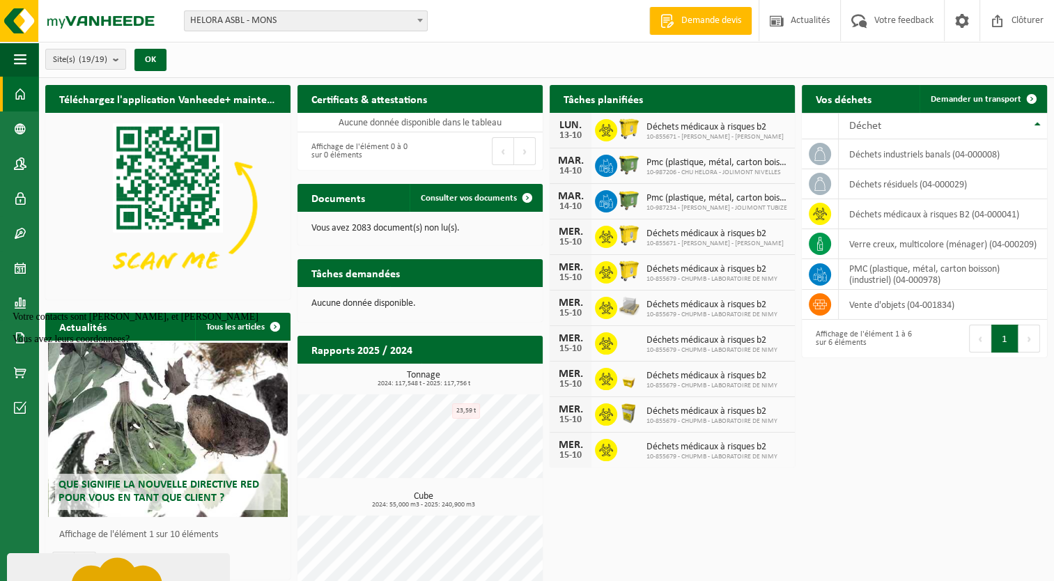
click at [288, 26] on span "HELORA ASBL - MONS" at bounding box center [306, 21] width 242 height 20
click at [91, 322] on span "Votre contacts sont [PERSON_NAME], et [PERSON_NAME]." at bounding box center [137, 316] width 248 height 10
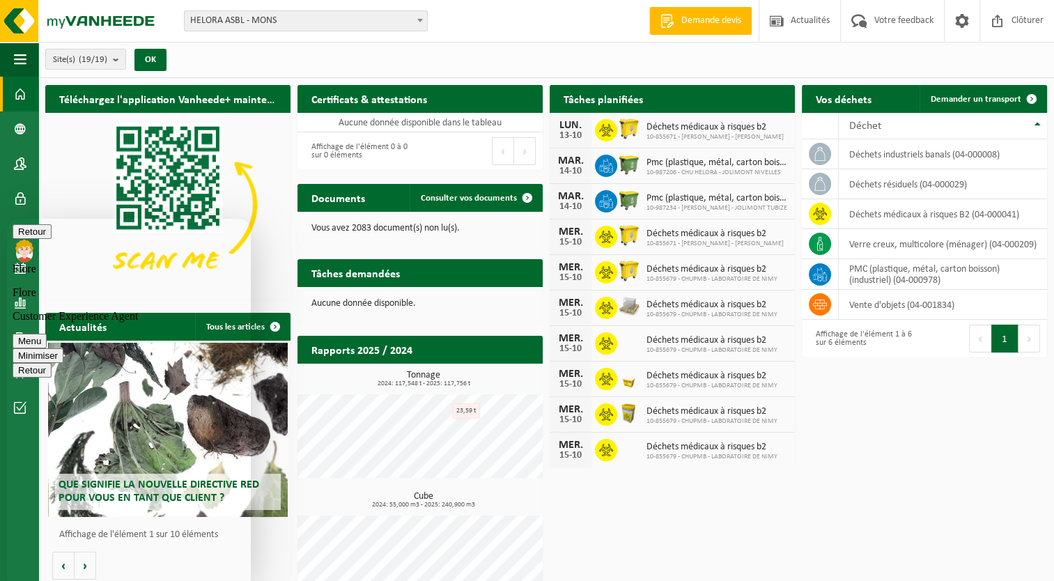
scroll to position [957, 0]
type textarea "pas sous la main, vous pouvez me les redonner"
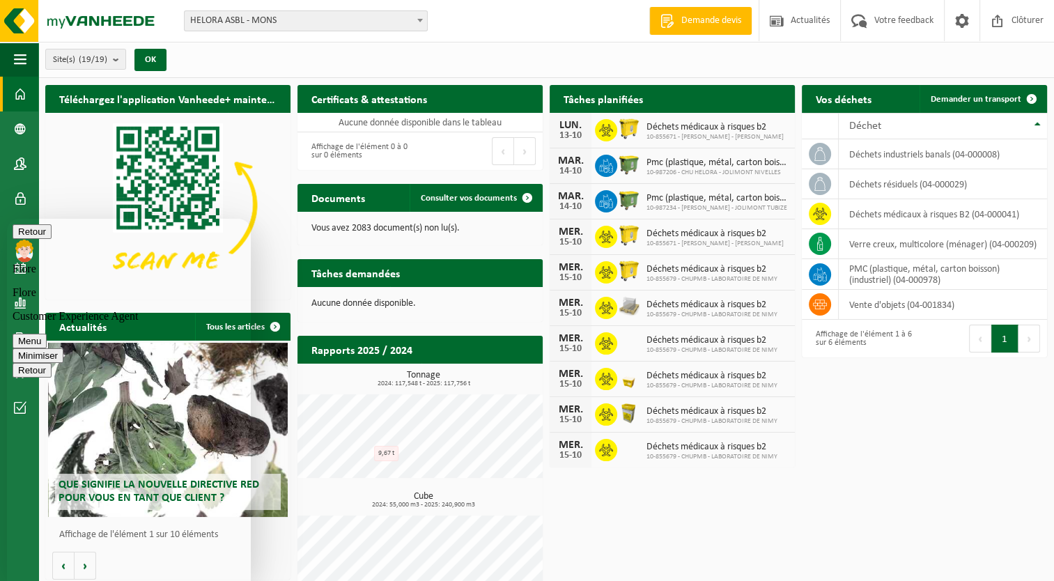
click at [931, 484] on div "Téléchargez l'application Vanheede+ maintenant! Cachez Certificats & attestatio…" at bounding box center [546, 345] width 1009 height 535
click at [63, 348] on button "Minimiser" at bounding box center [38, 355] width 51 height 15
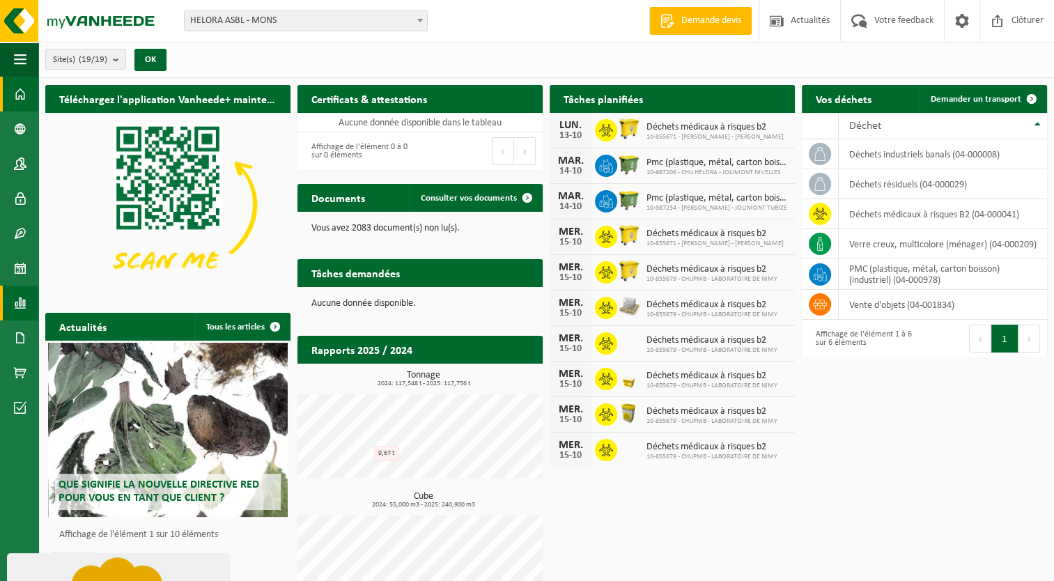
click at [19, 307] on span at bounding box center [20, 303] width 13 height 35
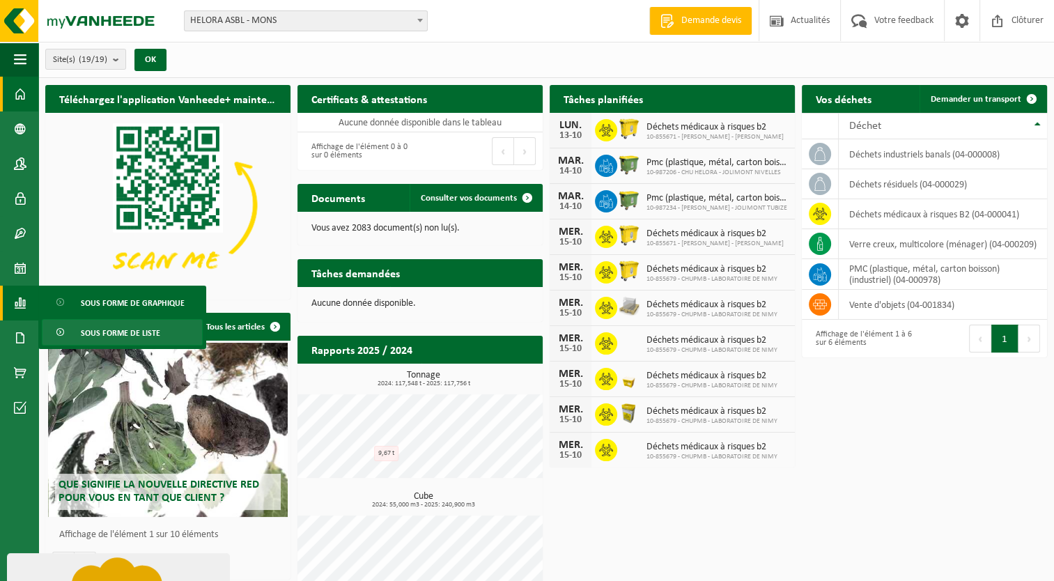
click at [118, 334] on span "Sous forme de liste" at bounding box center [120, 333] width 79 height 26
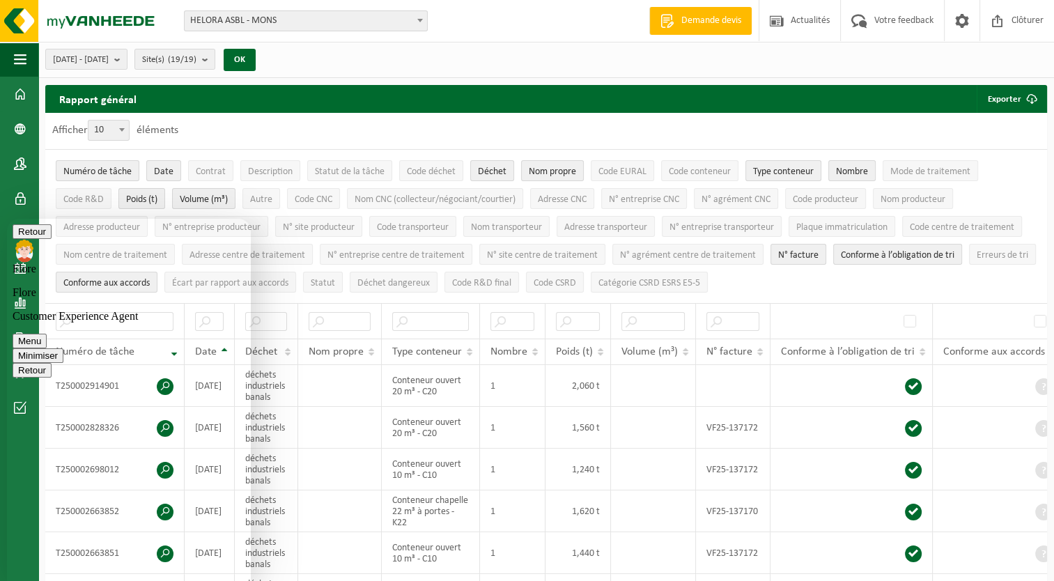
scroll to position [1058, 0]
click at [47, 334] on button "Menu" at bounding box center [30, 341] width 34 height 15
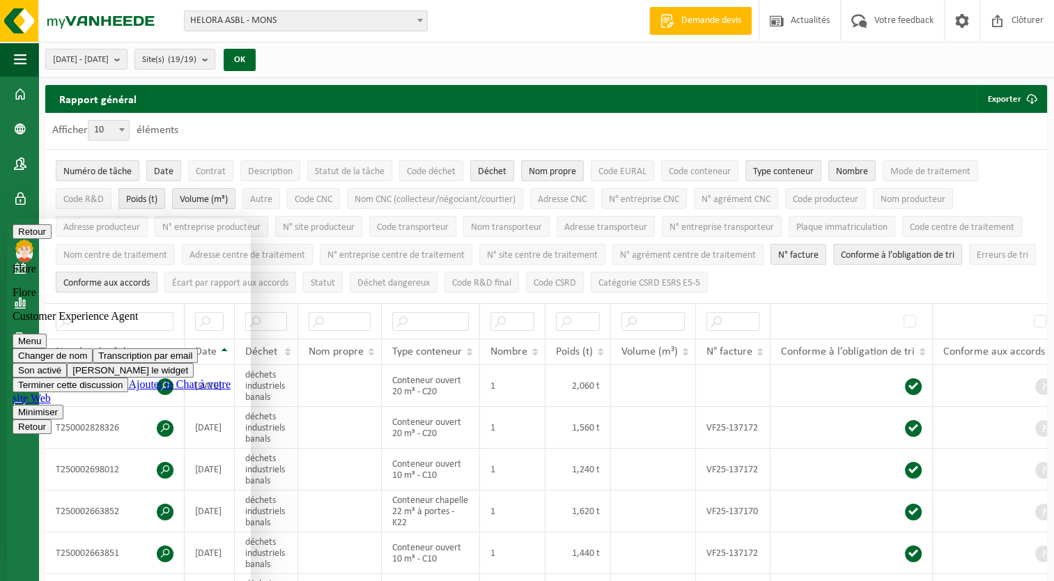
scroll to position [1132, 0]
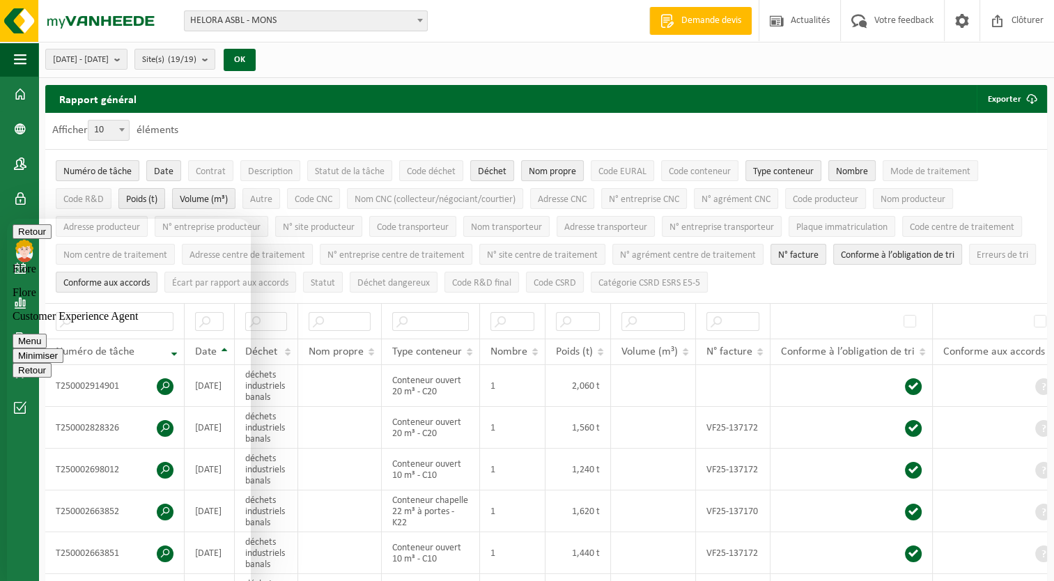
scroll to position [0, 0]
type textarea "ok, concrètement, avez-vous déjà fait la demande au service commercial pour avo…"
click at [451, 320] on input "text" at bounding box center [430, 321] width 77 height 19
click at [127, 64] on b "submit" at bounding box center [120, 59] width 13 height 20
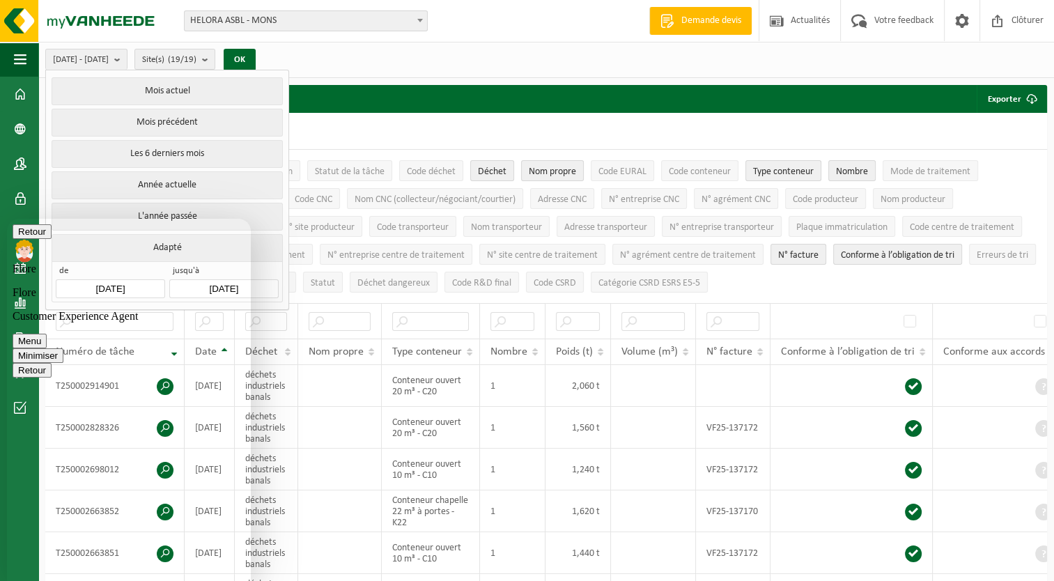
type textarea "pour la période, j'ai trouvé, c'était dans le champs en haut qu'il faut modifier"
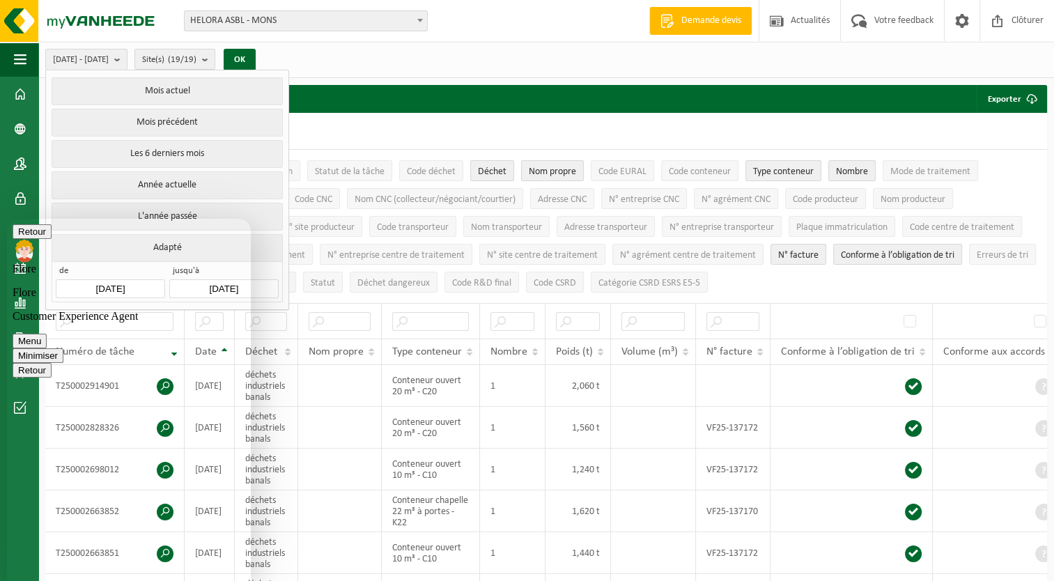
scroll to position [1377, 0]
type textarea "ok. serai-je prévenu par mail ou dois-je régulièrement venir vérifier ?"
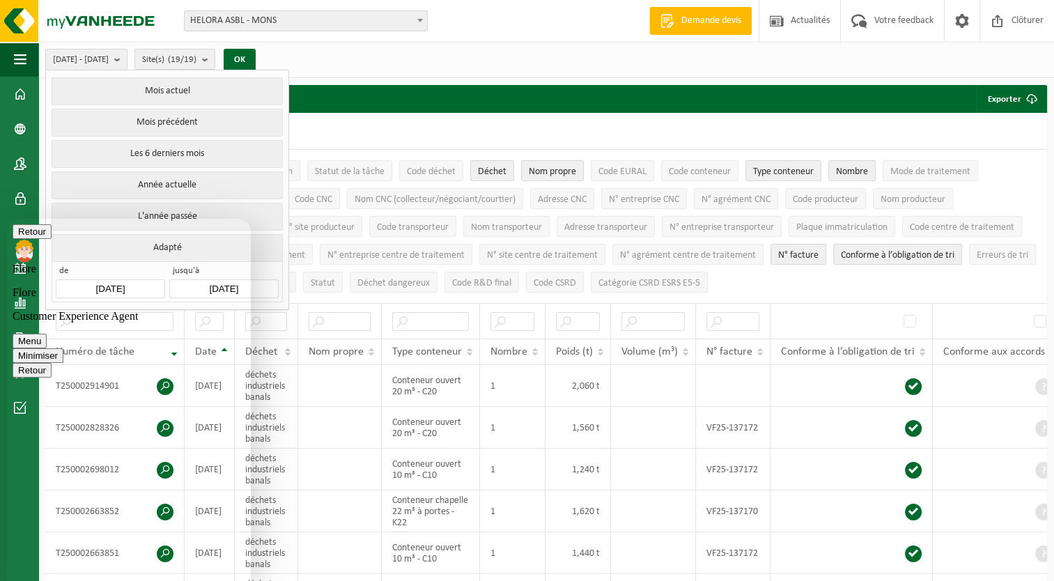
scroll to position [1434, 0]
click at [63, 348] on button "Minimiser" at bounding box center [38, 355] width 51 height 15
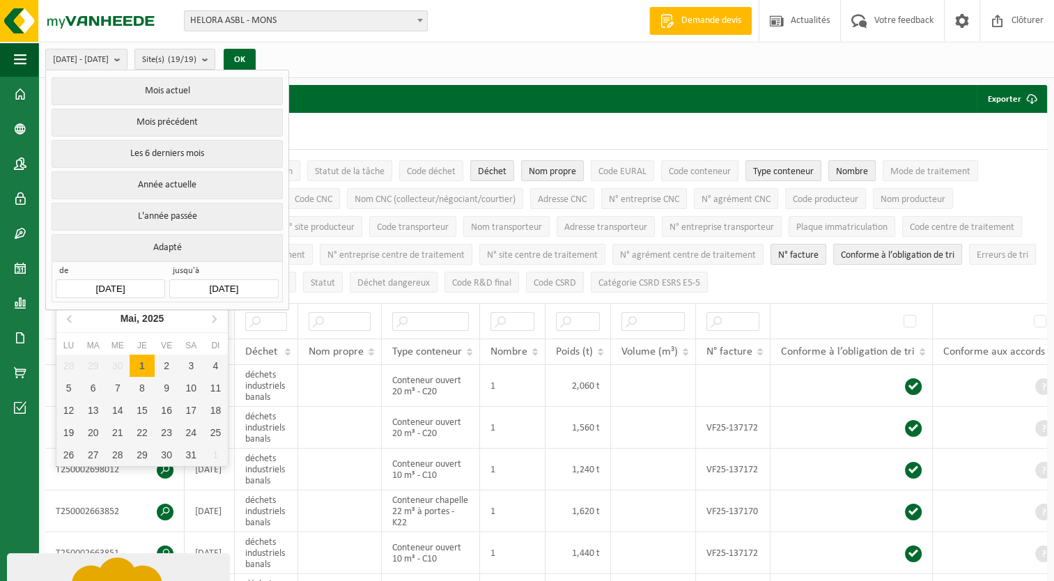
click at [116, 281] on input "2025-05-01" at bounding box center [110, 288] width 109 height 19
click at [72, 320] on icon at bounding box center [70, 318] width 22 height 22
click at [72, 319] on icon at bounding box center [70, 318] width 22 height 22
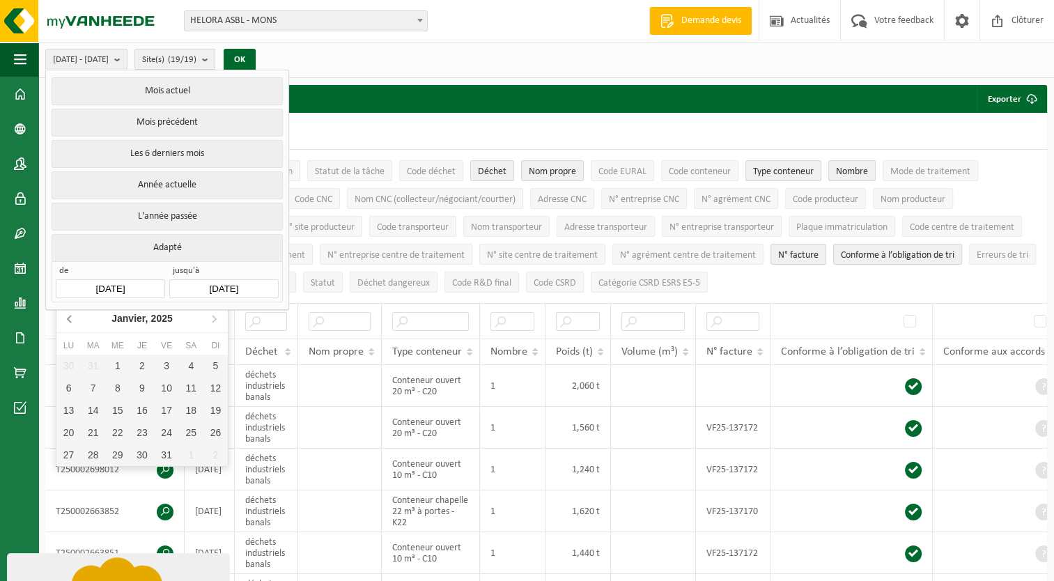
click at [71, 319] on icon at bounding box center [70, 318] width 22 height 22
click at [70, 320] on icon at bounding box center [69, 319] width 3 height 7
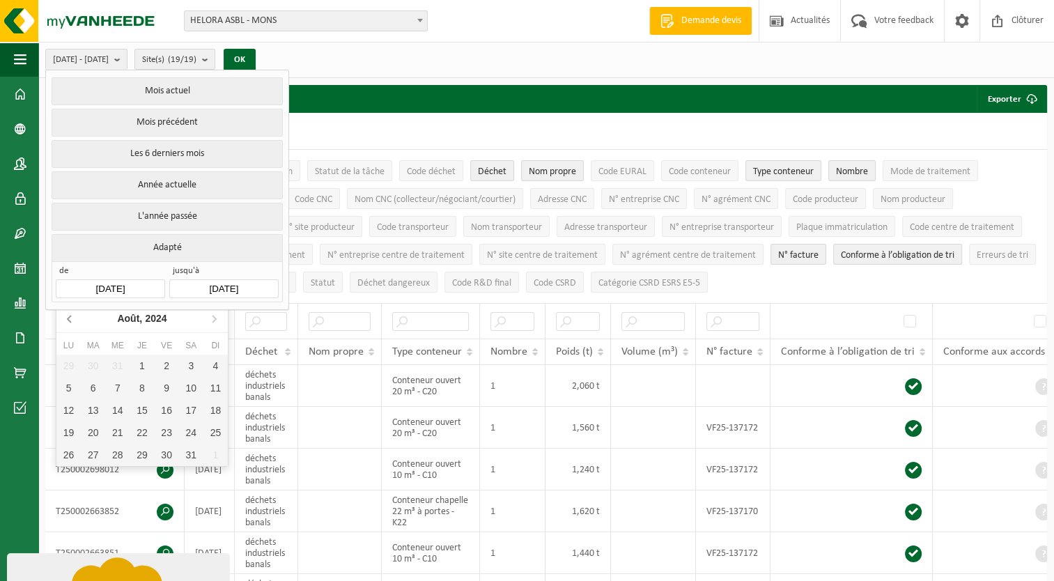
click at [70, 320] on icon at bounding box center [70, 318] width 22 height 22
click at [71, 320] on icon at bounding box center [70, 318] width 22 height 22
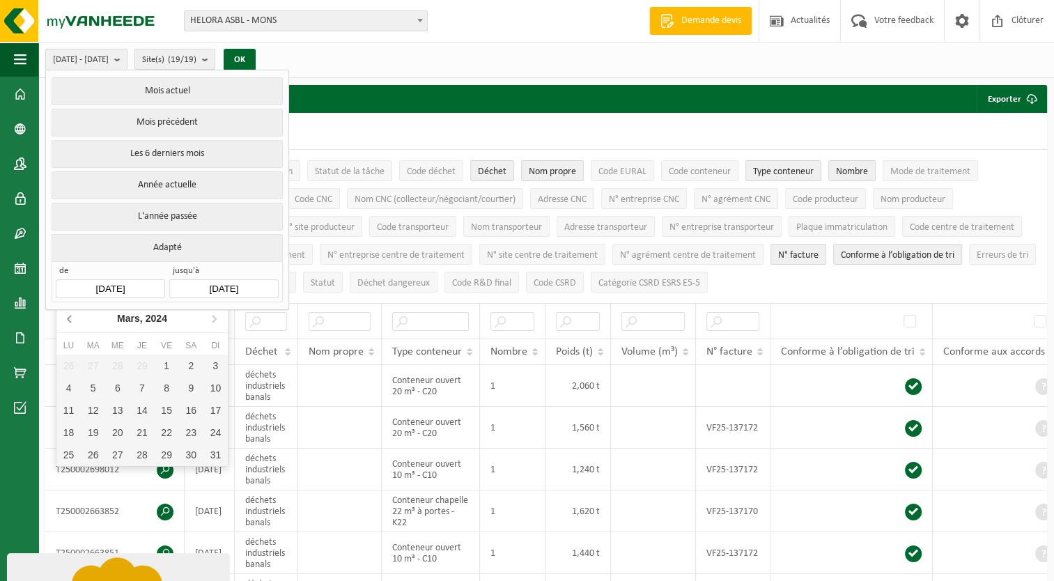
click at [71, 320] on icon at bounding box center [70, 318] width 22 height 22
click at [70, 320] on icon at bounding box center [70, 318] width 22 height 22
click at [70, 320] on icon at bounding box center [69, 319] width 3 height 7
click at [215, 318] on icon at bounding box center [214, 318] width 22 height 22
click at [78, 365] on div "1" at bounding box center [68, 366] width 24 height 22
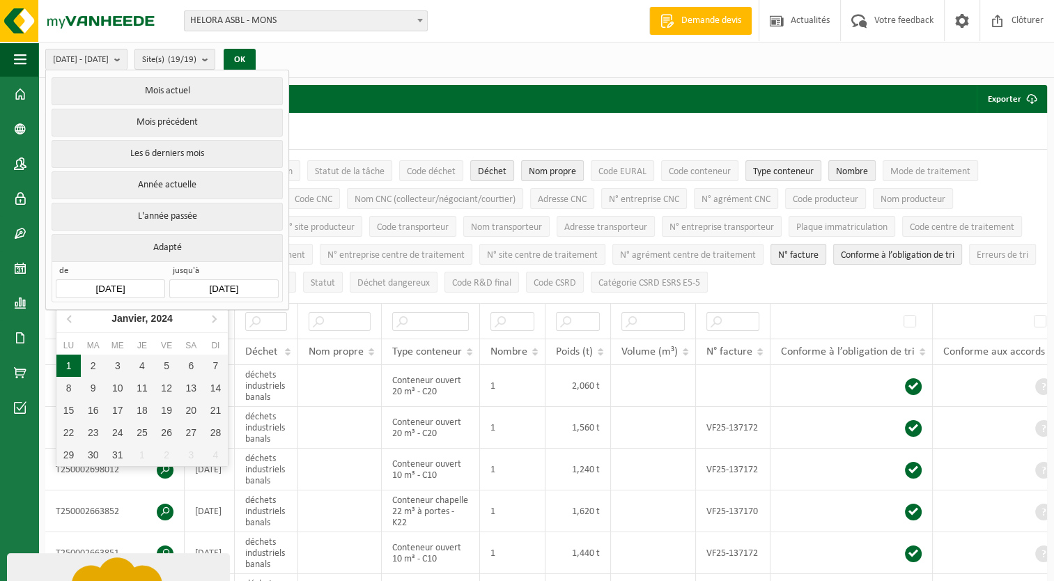
type input "[DATE]"
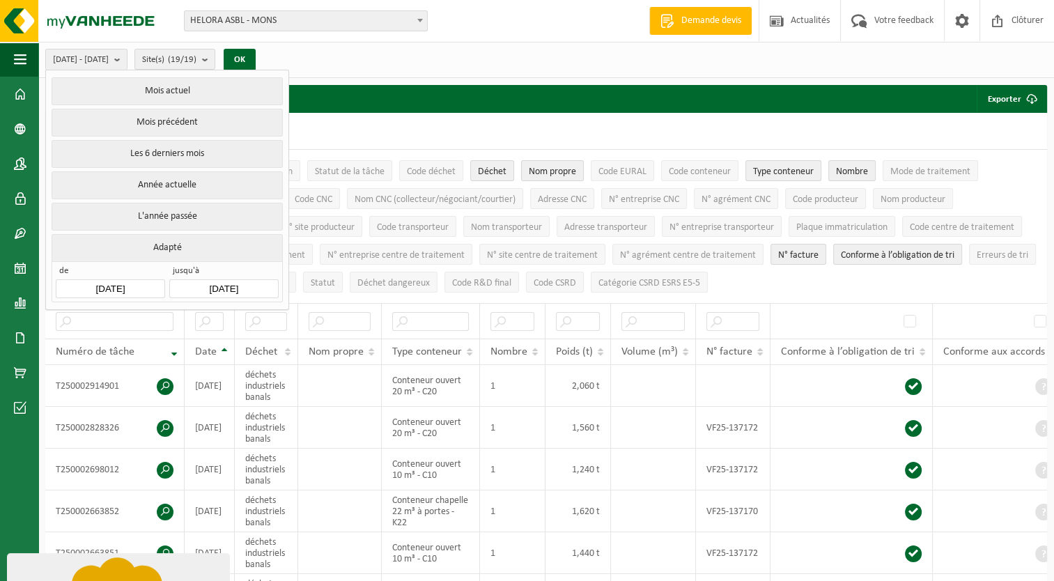
click at [256, 281] on input "2025-10-13" at bounding box center [223, 288] width 109 height 19
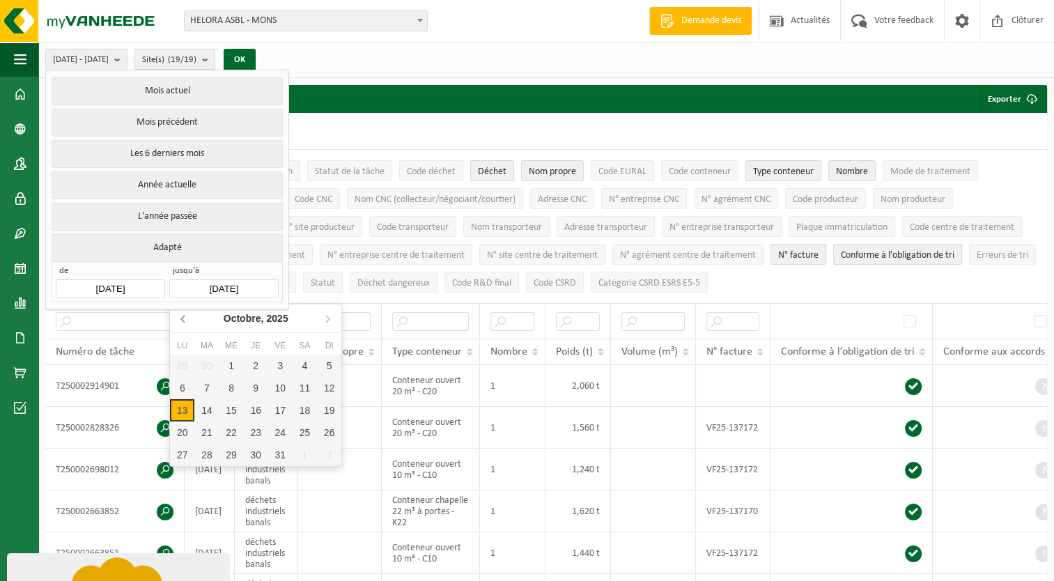
click at [179, 314] on icon at bounding box center [184, 318] width 22 height 22
click at [213, 459] on div "30" at bounding box center [206, 455] width 24 height 22
type input "[DATE]"
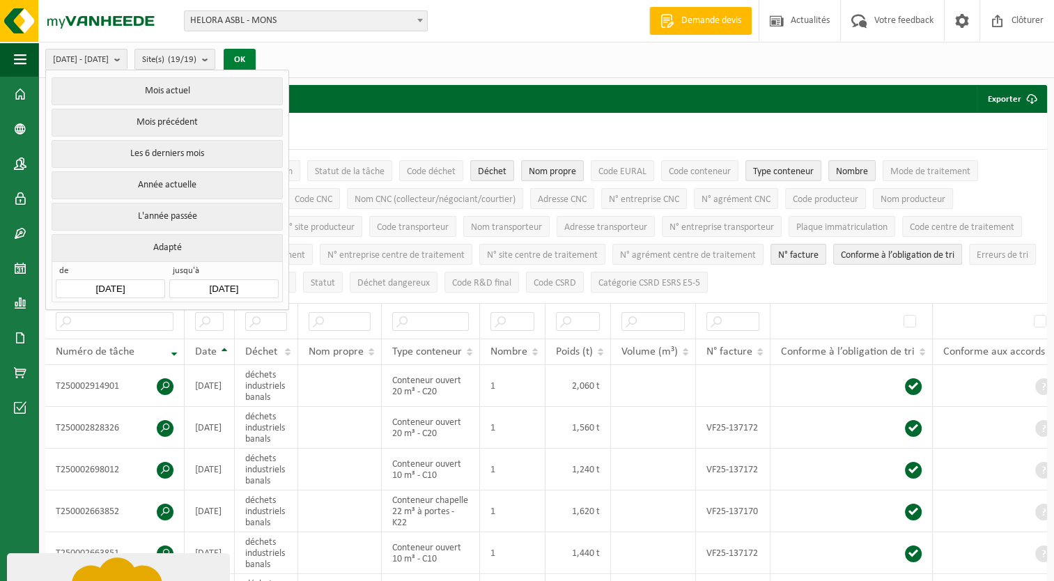
click at [256, 54] on button "OK" at bounding box center [240, 60] width 32 height 22
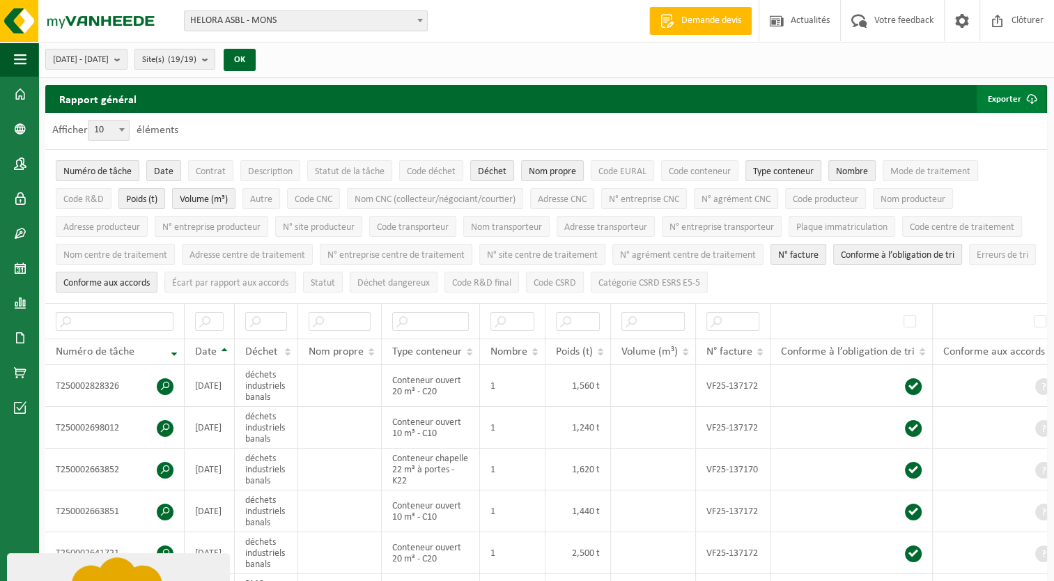
click at [1015, 95] on button "Exporter" at bounding box center [1011, 99] width 69 height 28
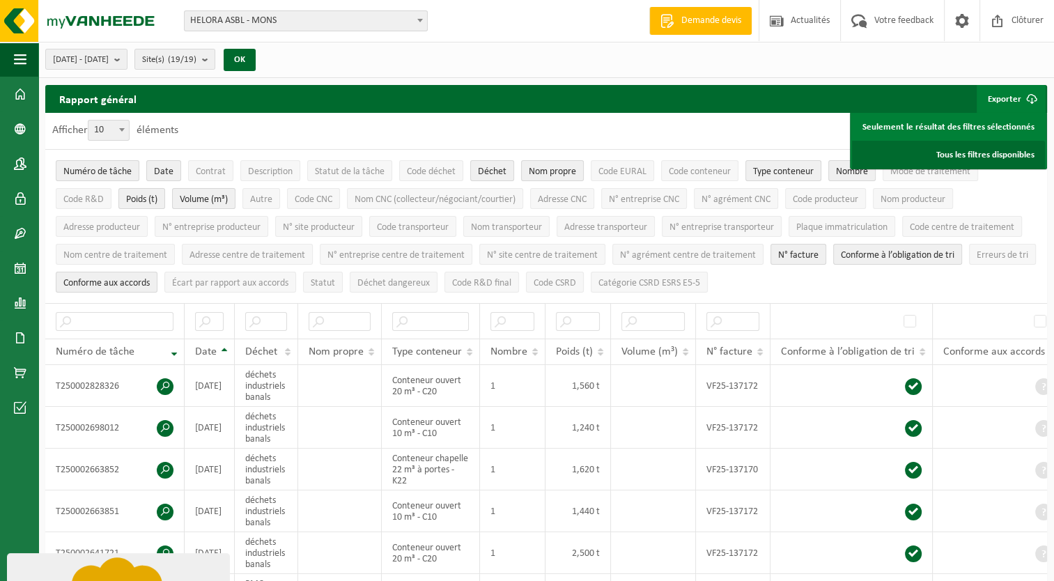
click at [981, 155] on link "Tous les filtres disponibles" at bounding box center [948, 155] width 193 height 28
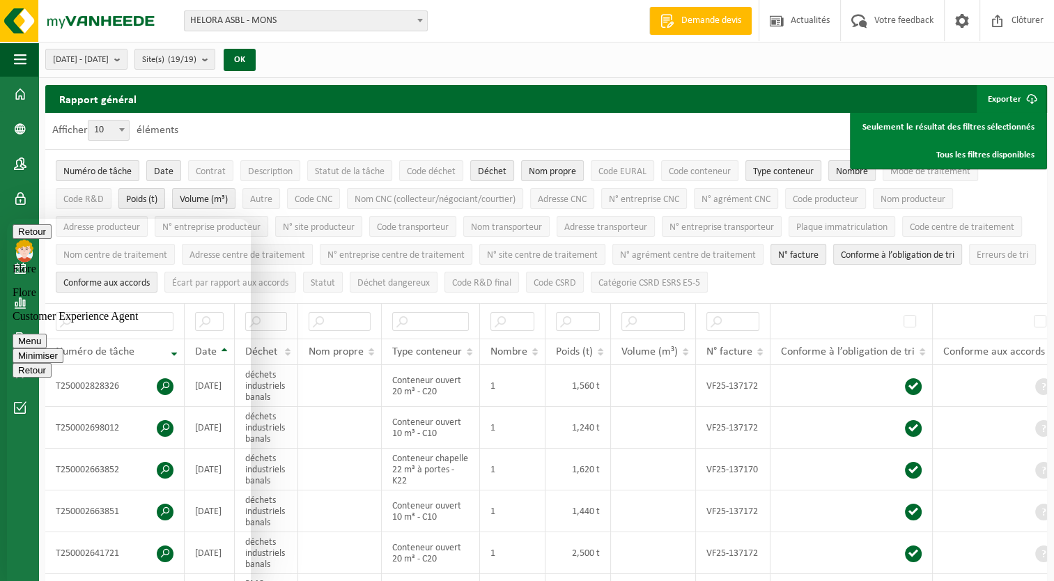
scroll to position [1544, 0]
type textarea "parfait"
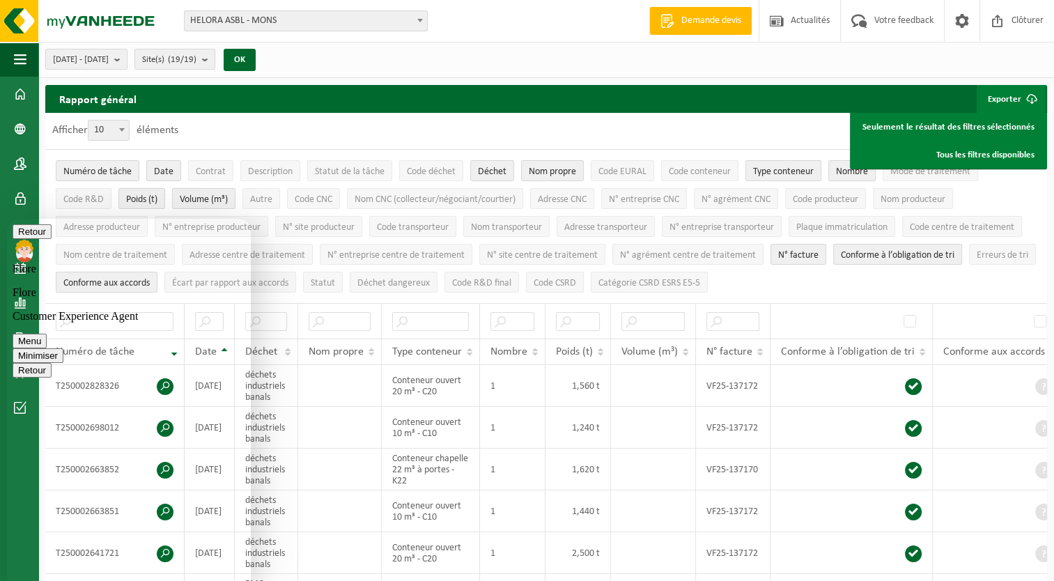
scroll to position [1591, 0]
type textarea "merci"
click at [63, 348] on button "Minimiser" at bounding box center [38, 355] width 51 height 15
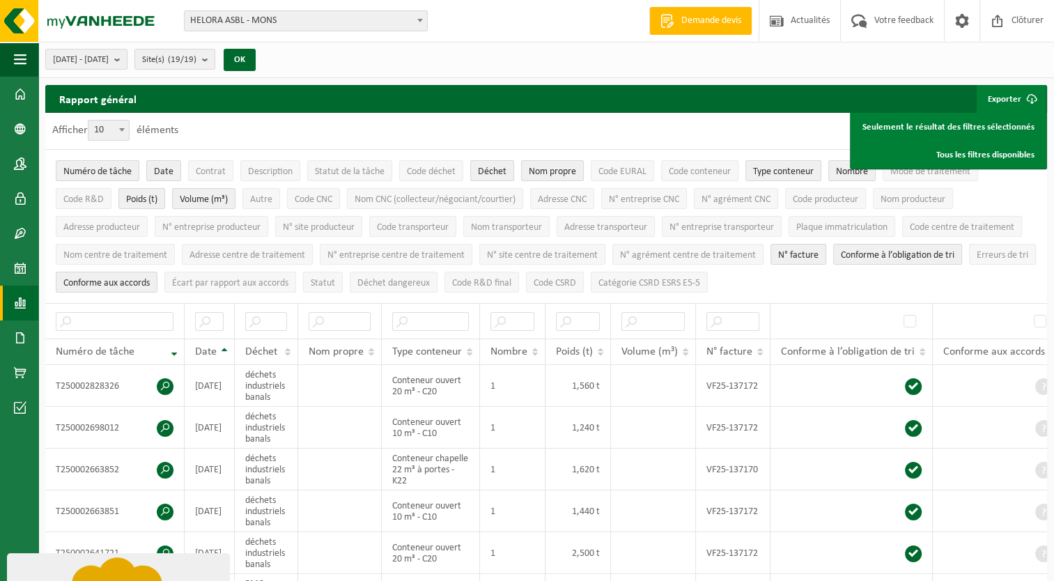
click at [25, 291] on span at bounding box center [20, 303] width 13 height 35
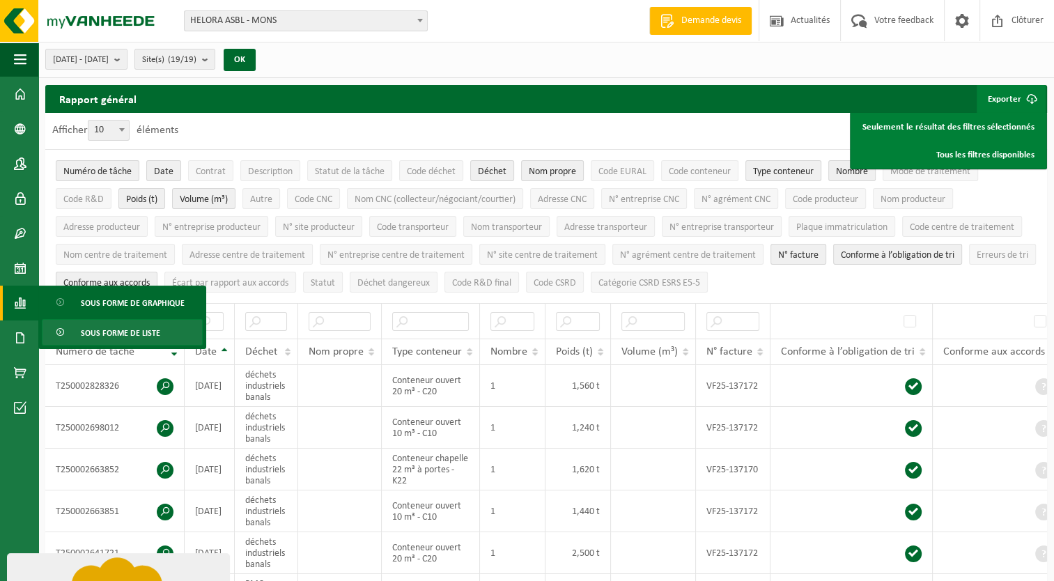
click at [135, 328] on span "Sous forme de liste" at bounding box center [120, 333] width 79 height 26
